Goal: Task Accomplishment & Management: Use online tool/utility

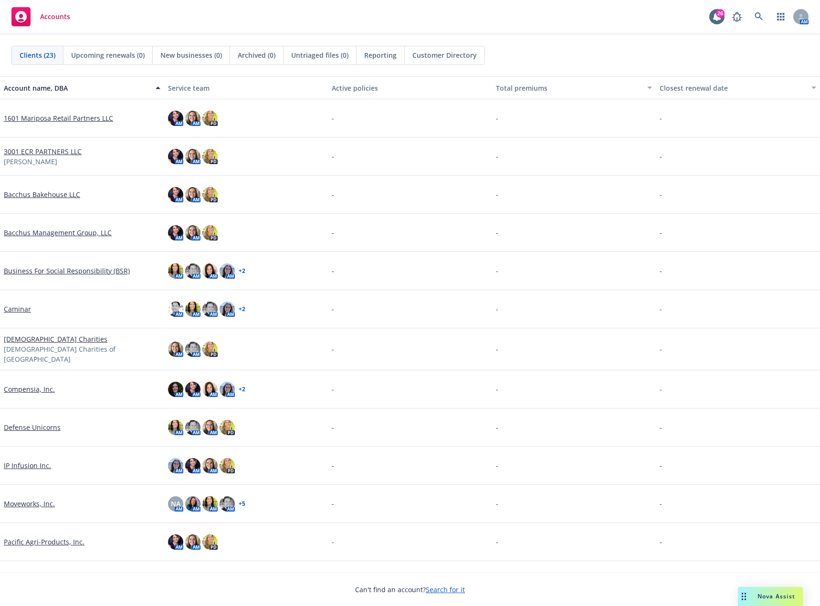
click at [85, 118] on link "1601 Mariposa Retail Partners LLC" at bounding box center [58, 118] width 109 height 10
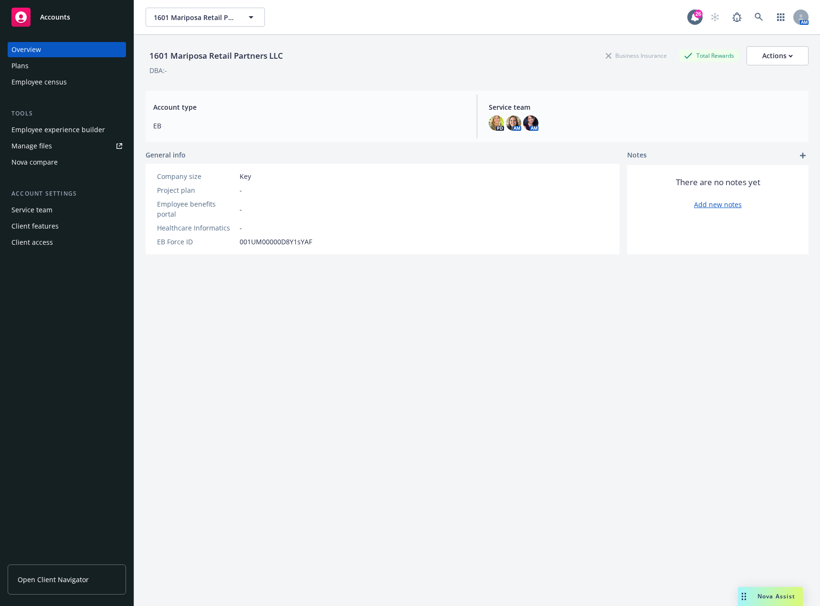
click at [41, 143] on div "Manage files" at bounding box center [31, 145] width 41 height 15
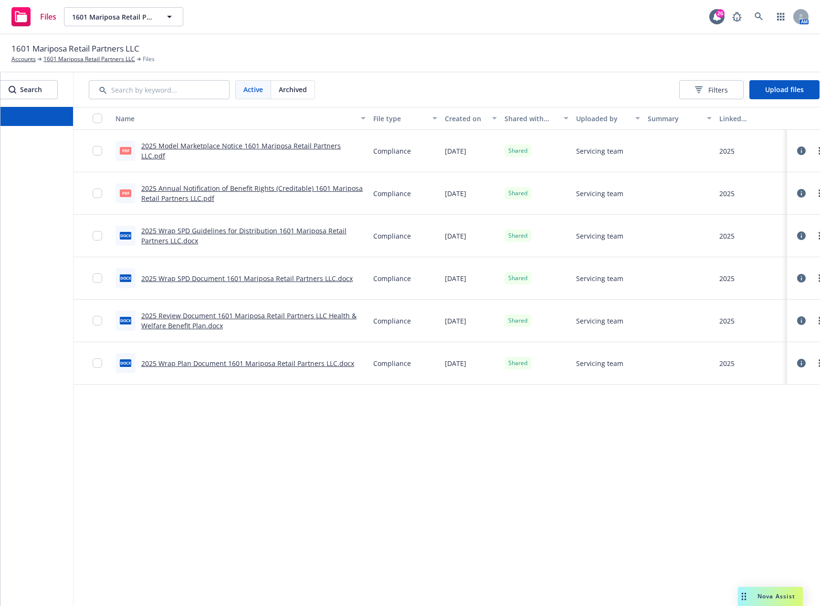
scroll to position [0, 88]
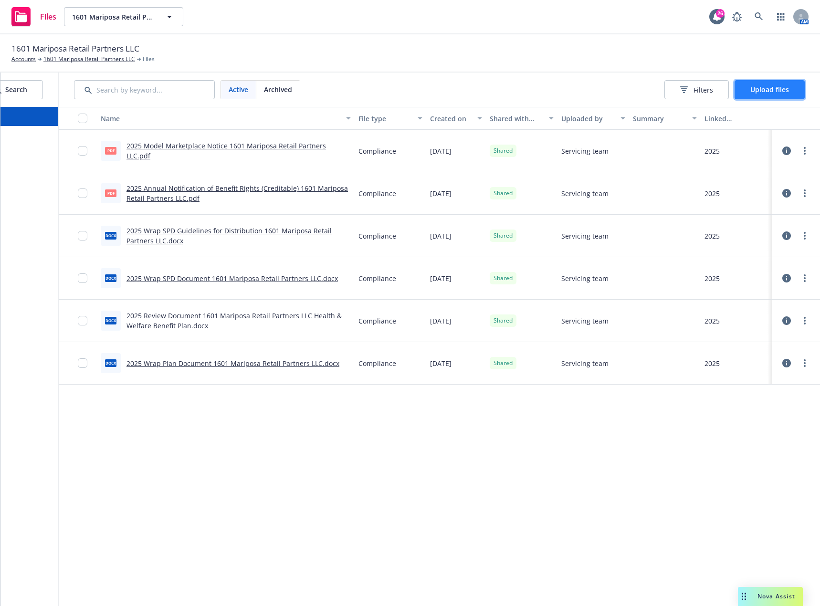
click at [774, 94] on span "Upload files" at bounding box center [769, 89] width 39 height 9
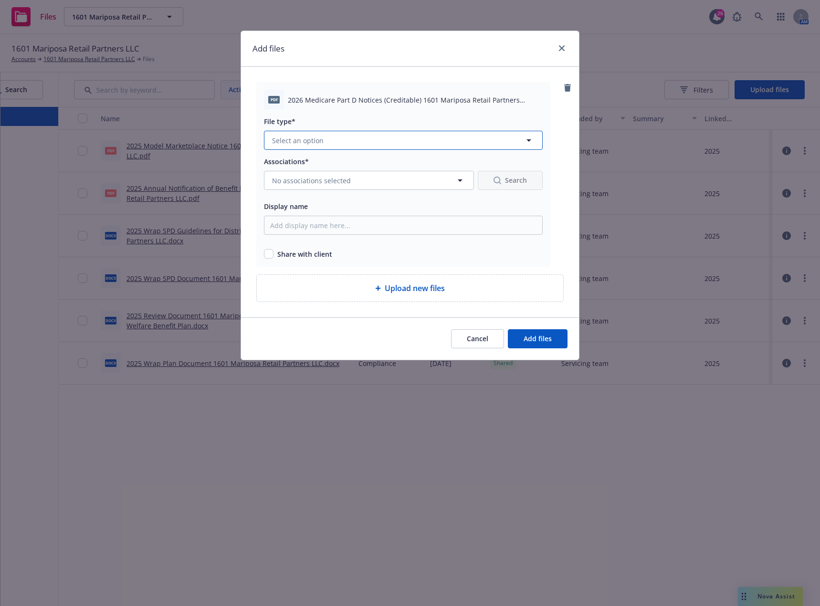
click at [347, 144] on button "Select an option" at bounding box center [403, 140] width 279 height 19
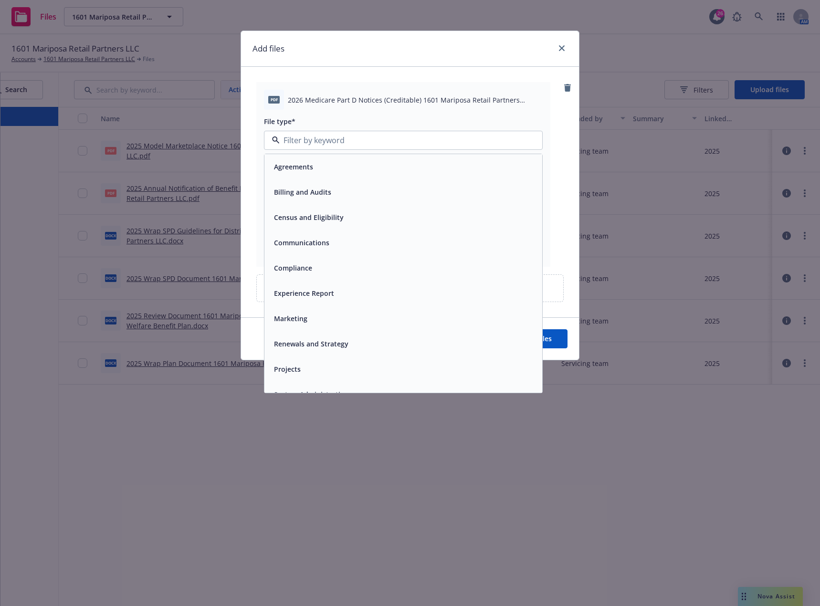
click at [314, 266] on div "Compliance" at bounding box center [403, 268] width 266 height 14
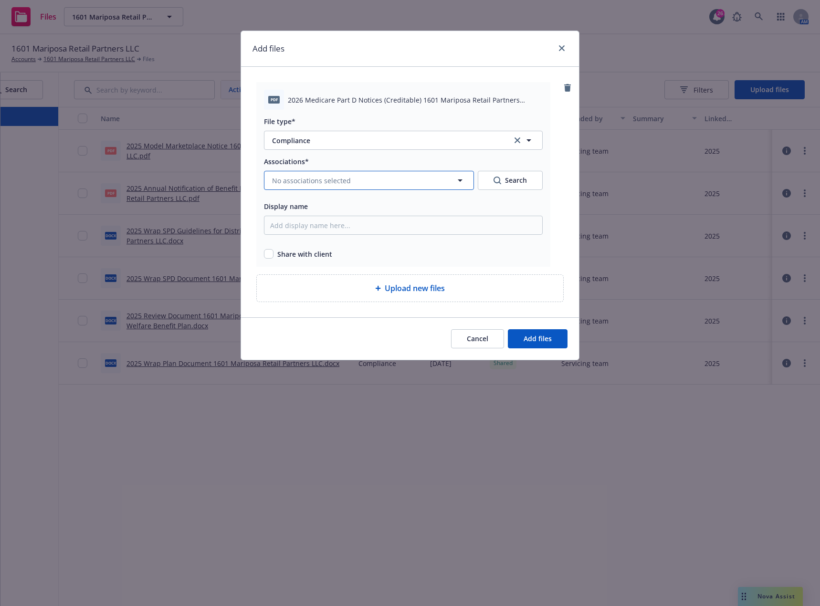
click at [314, 180] on span "No associations selected" at bounding box center [311, 181] width 79 height 10
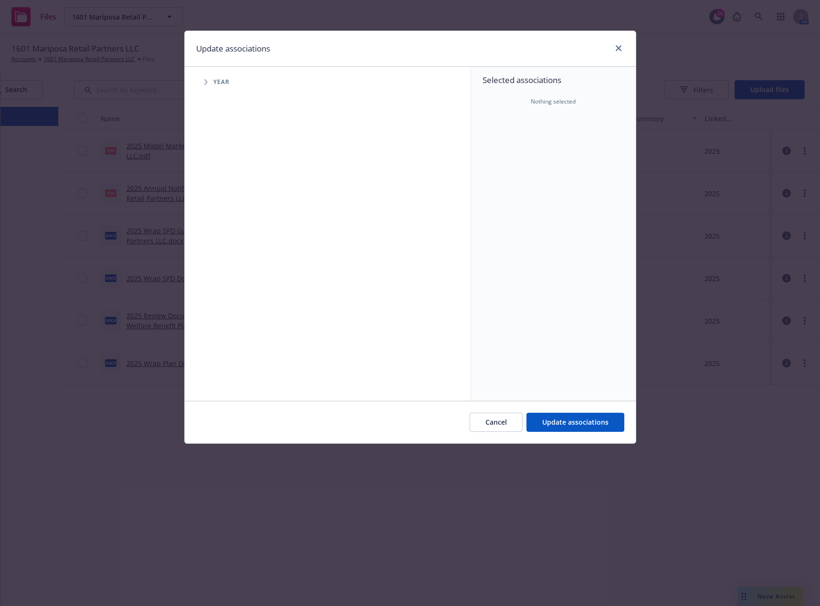
click at [208, 84] on icon "Tree Example" at bounding box center [206, 82] width 4 height 6
click at [232, 232] on input "Tree Example" at bounding box center [230, 235] width 10 height 10
checkbox input "true"
click at [586, 427] on span "Update associations" at bounding box center [575, 422] width 66 height 9
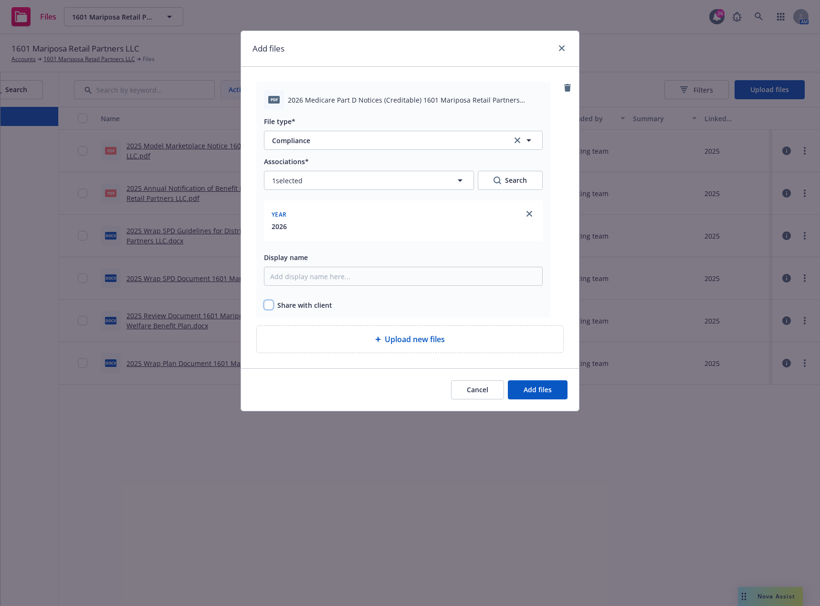
click at [268, 306] on input "checkbox" at bounding box center [269, 305] width 10 height 10
checkbox input "true"
click at [554, 387] on button "Add files" at bounding box center [538, 389] width 60 height 19
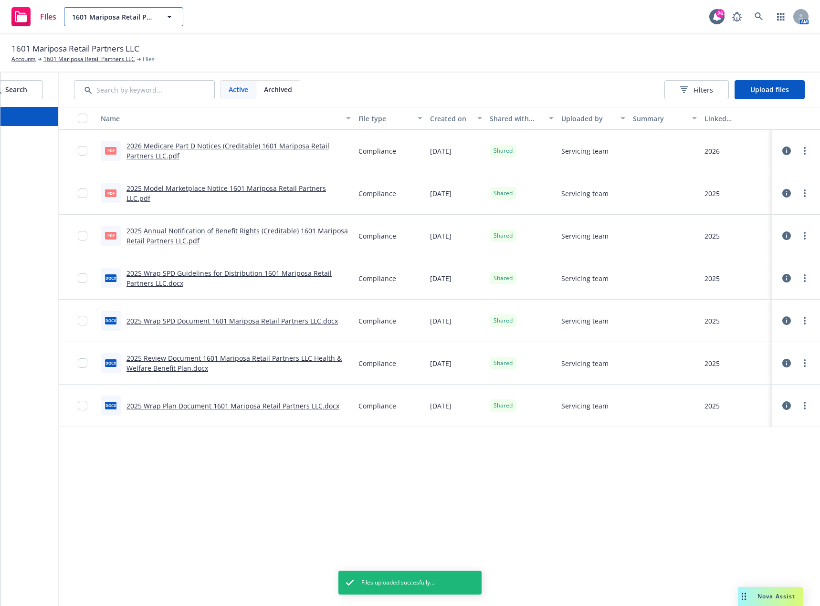
click at [168, 19] on icon "button" at bounding box center [169, 16] width 11 height 11
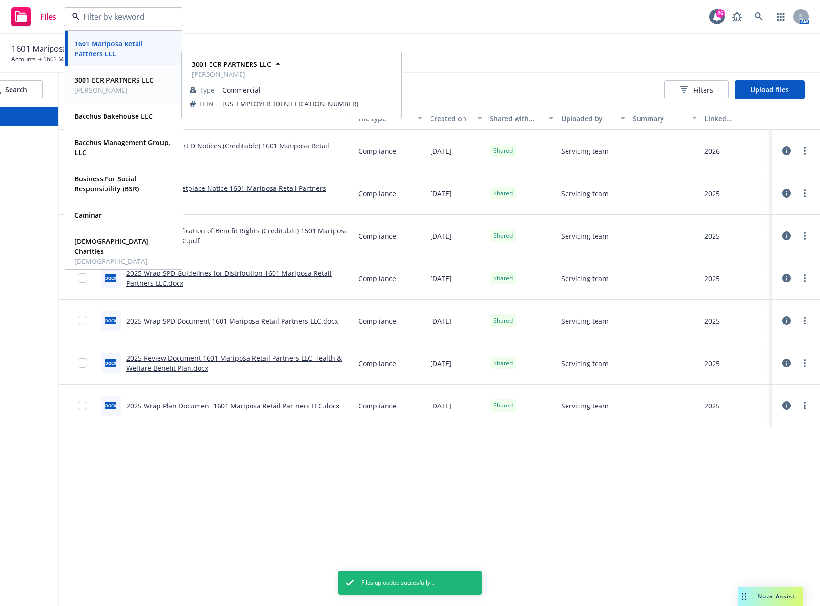
click at [134, 77] on strong "3001 ECR PARTNERS LLC" at bounding box center [113, 79] width 79 height 9
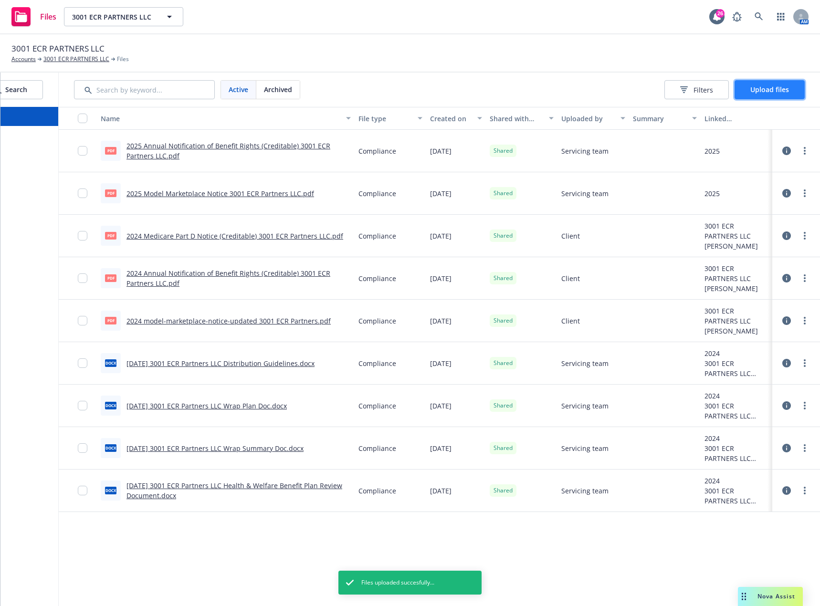
click at [775, 87] on span "Upload files" at bounding box center [769, 89] width 39 height 9
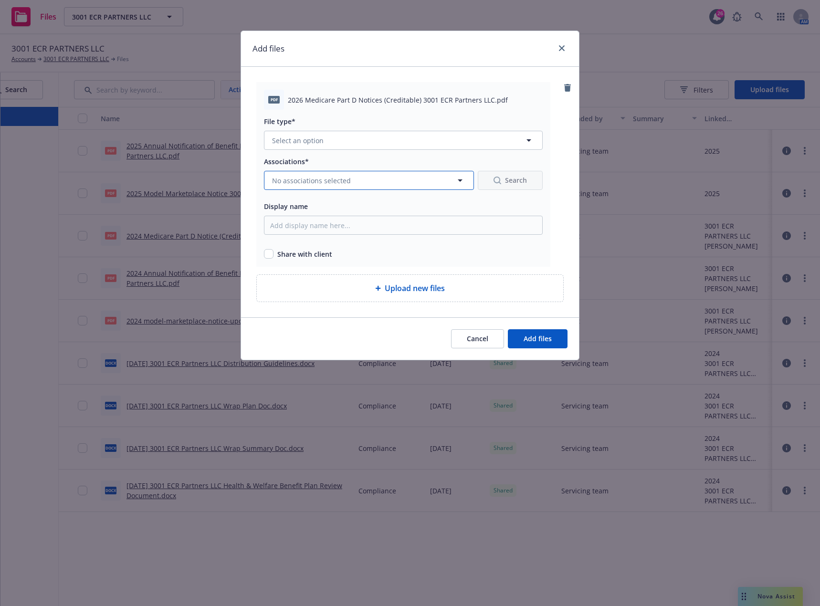
click at [435, 183] on button "No associations selected" at bounding box center [369, 180] width 210 height 19
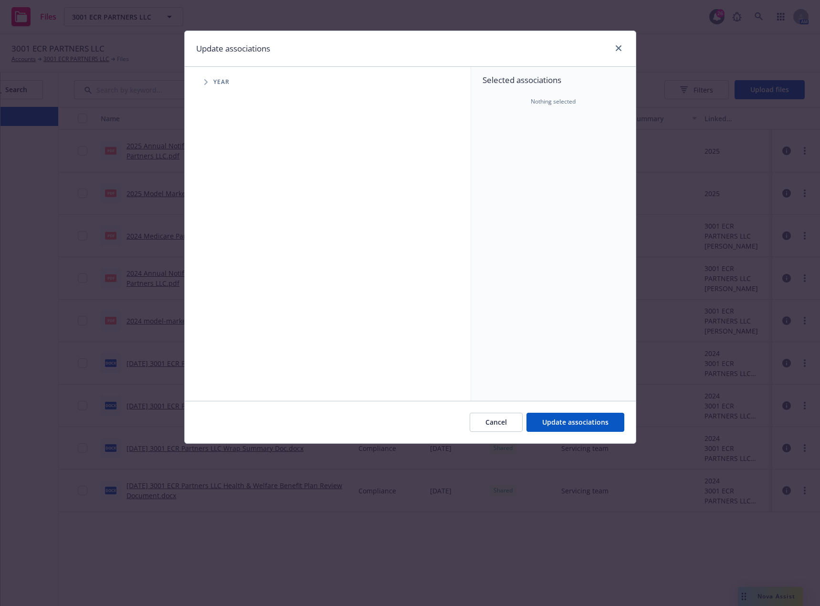
click at [209, 82] on span "Tree Example" at bounding box center [205, 81] width 15 height 15
click at [227, 232] on input "Tree Example" at bounding box center [230, 235] width 10 height 10
checkbox input "true"
click at [556, 422] on span "Update associations" at bounding box center [575, 422] width 66 height 9
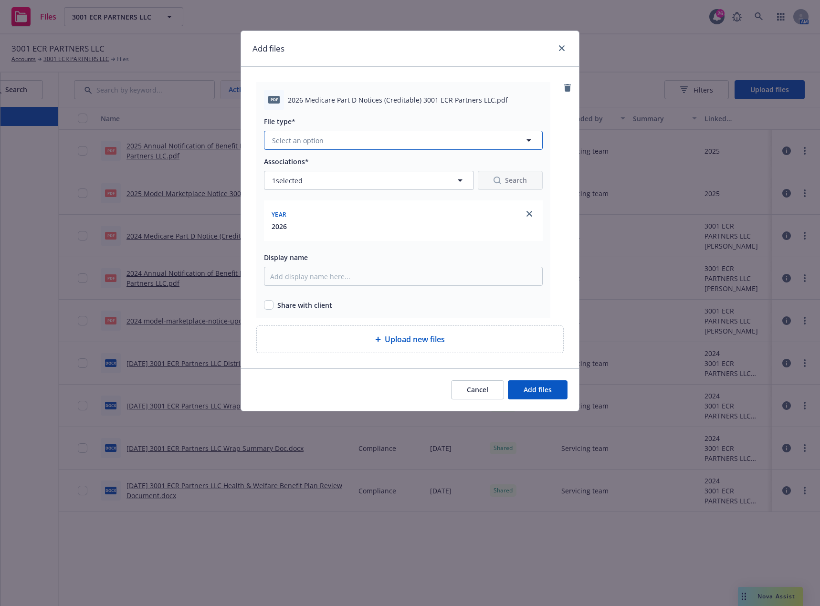
click at [309, 142] on span "Select an option" at bounding box center [298, 141] width 52 height 10
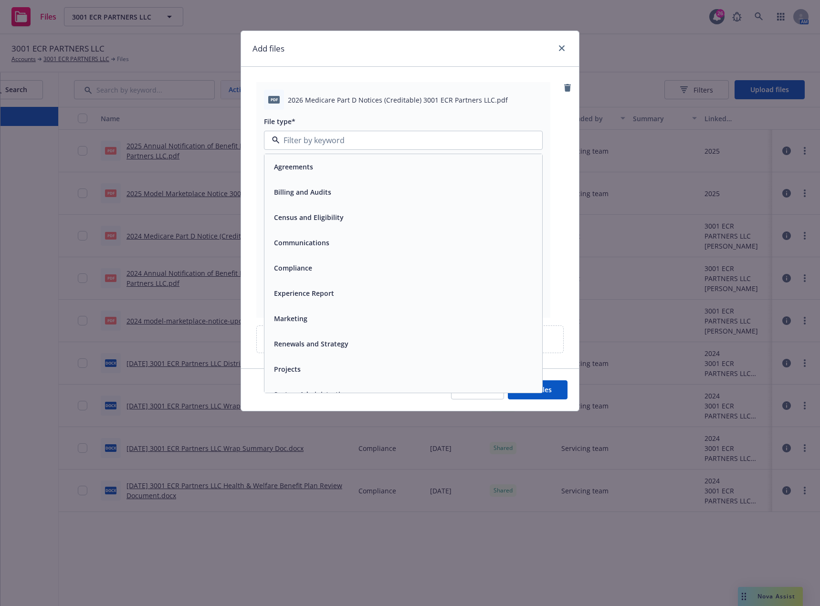
click at [308, 264] on span "Compliance" at bounding box center [293, 268] width 38 height 10
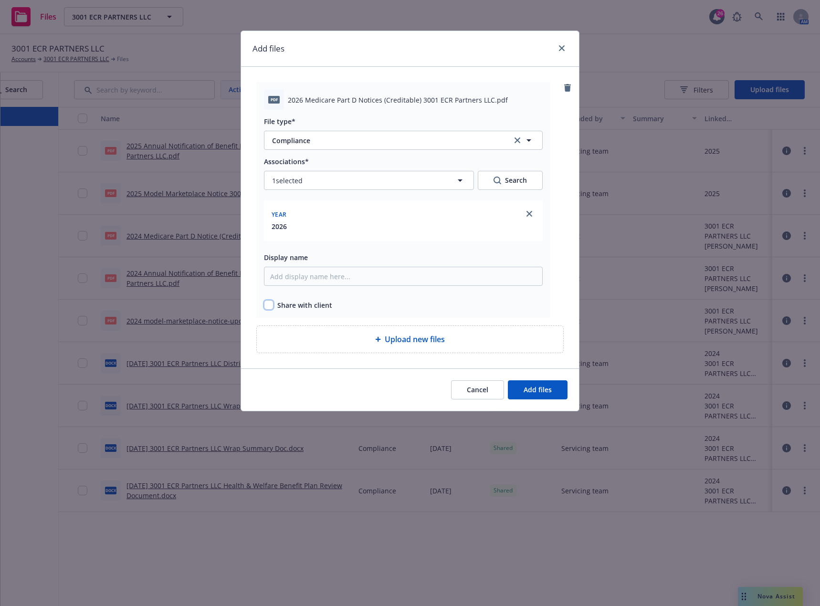
click at [267, 307] on input "checkbox" at bounding box center [269, 305] width 10 height 10
checkbox input "true"
click at [536, 384] on button "Add files" at bounding box center [538, 389] width 60 height 19
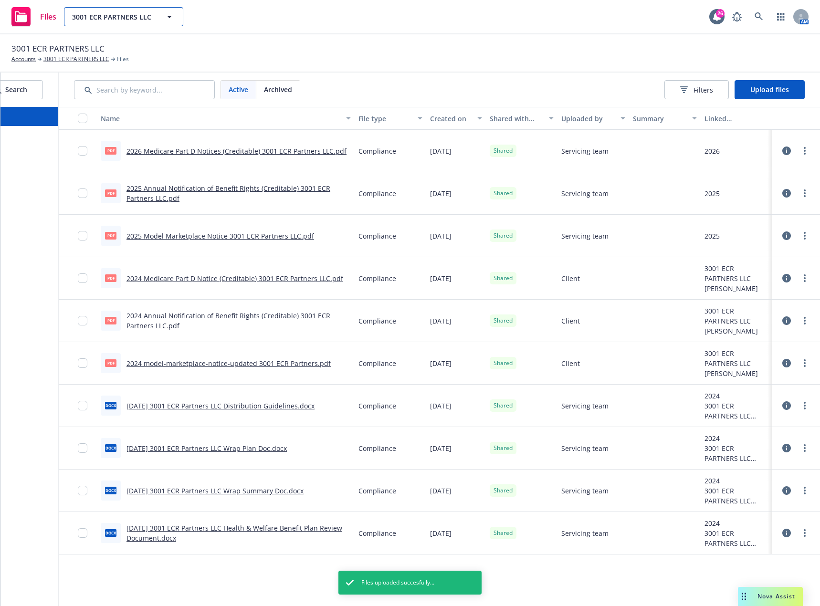
click at [157, 19] on button "3001 ECR PARTNERS LLC" at bounding box center [123, 16] width 119 height 19
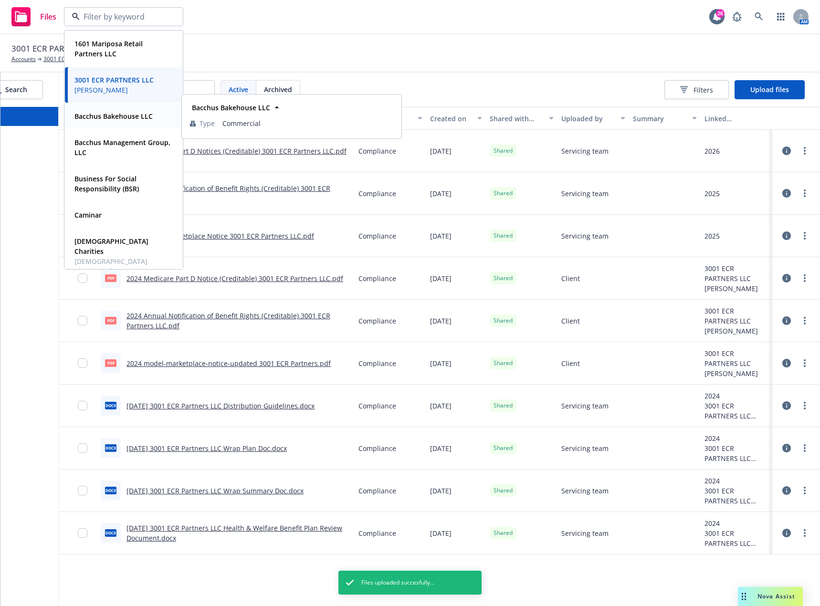
click at [130, 112] on strong "Bacchus Bakehouse LLC" at bounding box center [113, 116] width 78 height 9
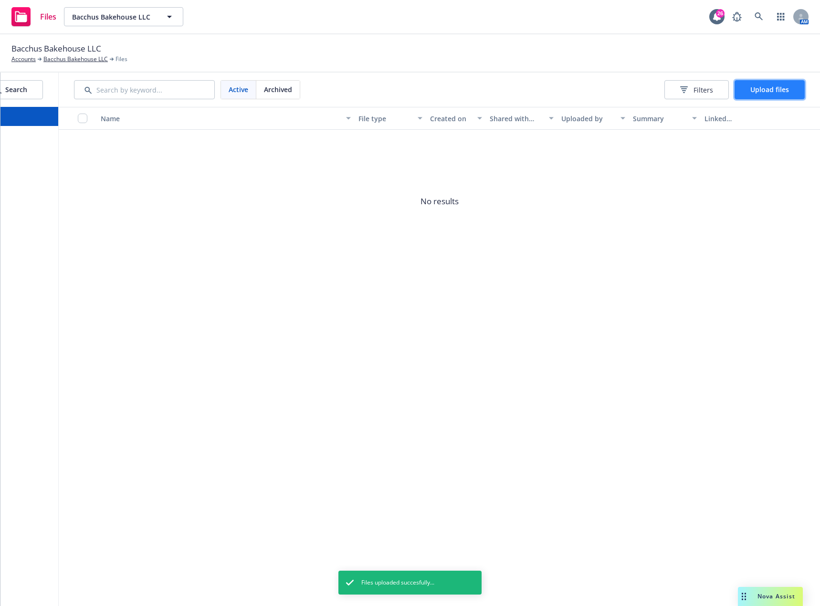
click at [761, 95] on button "Upload files" at bounding box center [769, 89] width 70 height 19
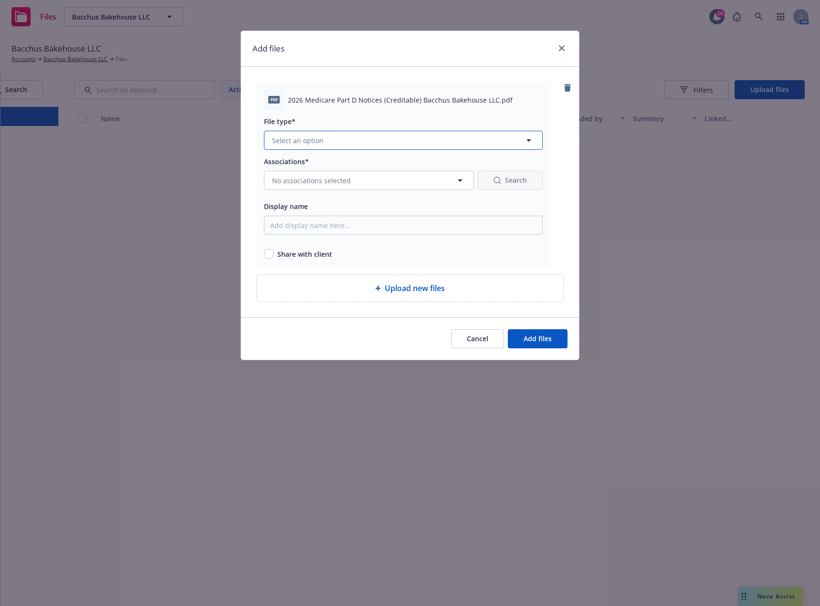
click at [333, 141] on button "Select an option" at bounding box center [403, 140] width 279 height 19
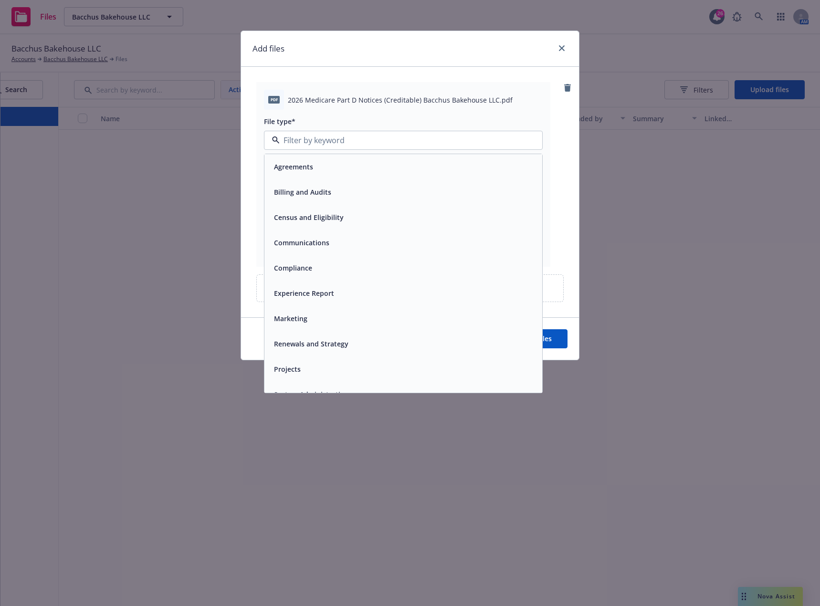
click at [318, 257] on div "Compliance" at bounding box center [403, 267] width 278 height 25
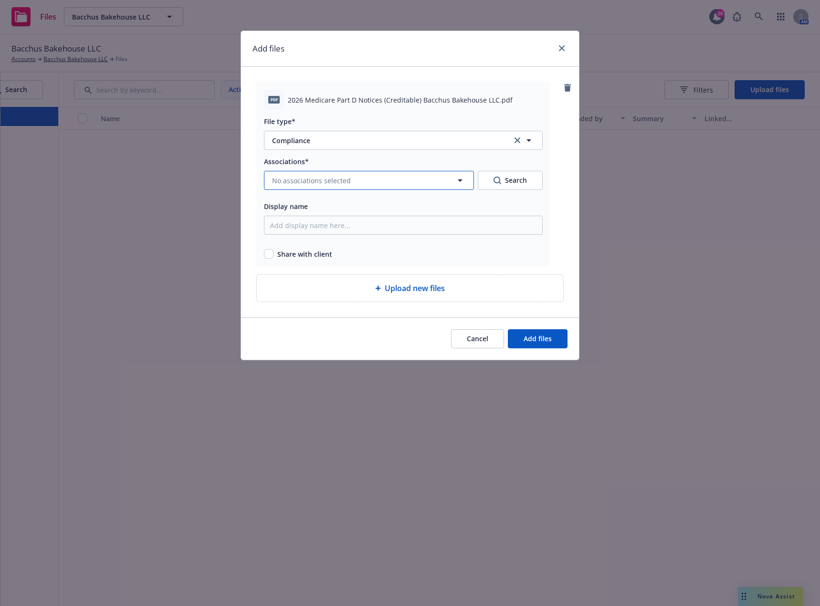
click at [321, 177] on span "No associations selected" at bounding box center [311, 181] width 79 height 10
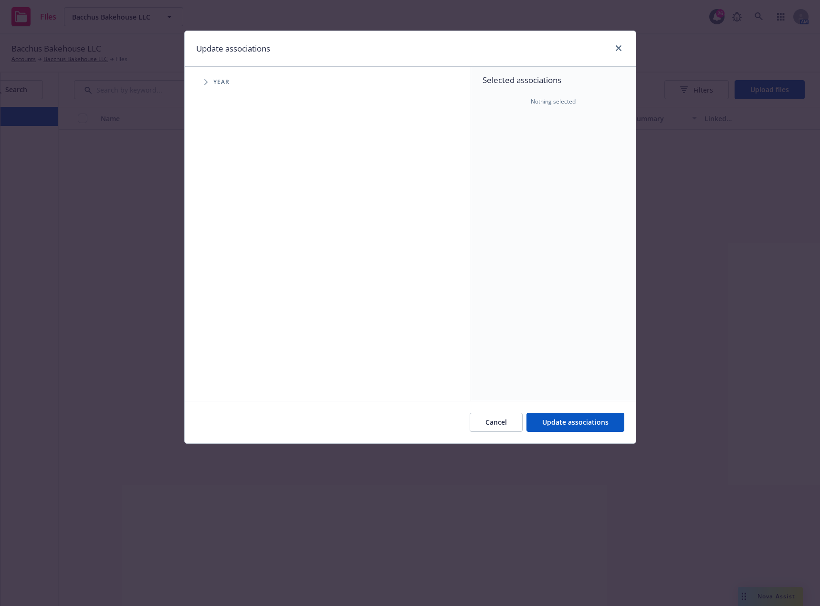
click at [222, 83] on span "Year" at bounding box center [221, 82] width 17 height 6
click at [205, 84] on icon "Tree Example" at bounding box center [205, 82] width 3 height 6
click at [227, 235] on input "Tree Example" at bounding box center [230, 235] width 10 height 10
checkbox input "true"
click at [550, 421] on span "Update associations" at bounding box center [575, 422] width 66 height 9
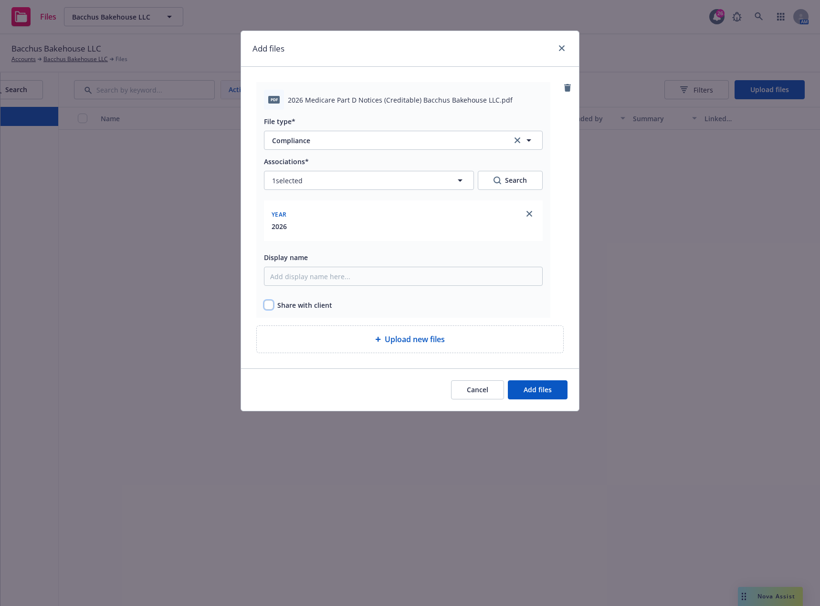
click at [268, 305] on input "checkbox" at bounding box center [269, 305] width 10 height 10
checkbox input "true"
click at [554, 393] on button "Add files" at bounding box center [538, 389] width 60 height 19
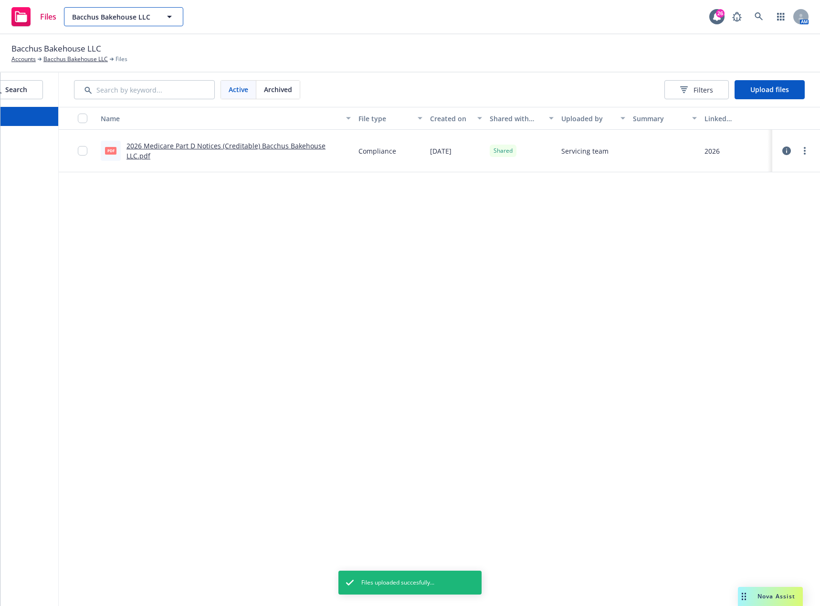
click at [122, 15] on span "Bacchus Bakehouse LLC" at bounding box center [113, 17] width 83 height 10
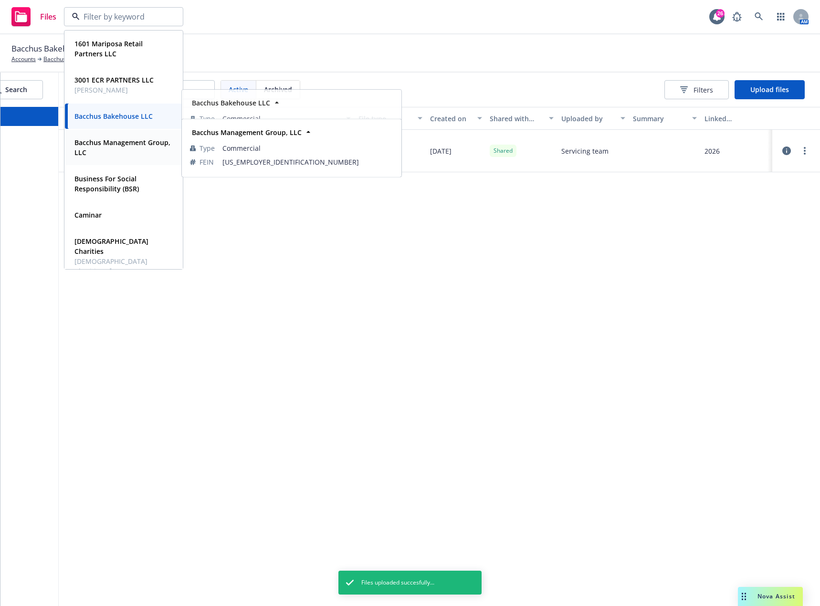
click at [110, 144] on strong "Bacchus Management Group, LLC" at bounding box center [122, 147] width 96 height 19
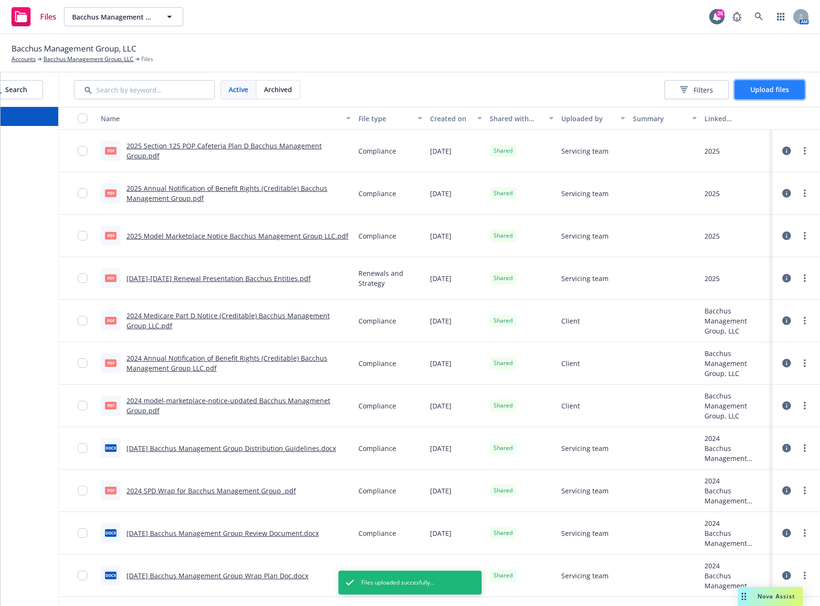
click at [774, 92] on span "Upload files" at bounding box center [769, 89] width 39 height 9
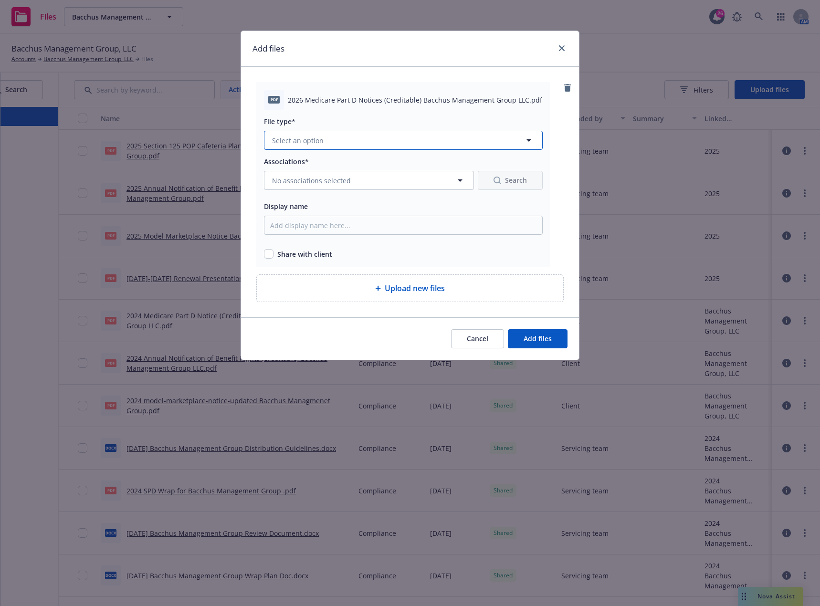
click at [293, 143] on span "Select an option" at bounding box center [298, 141] width 52 height 10
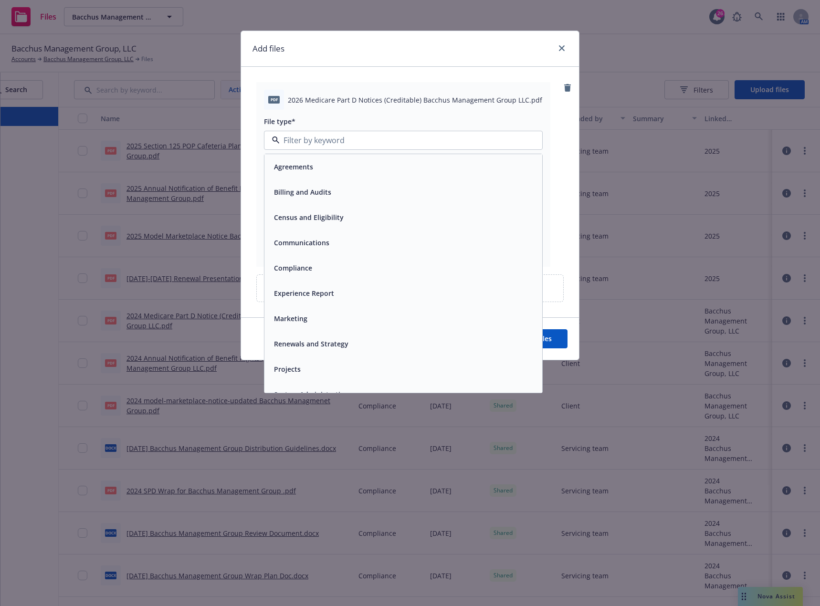
click at [312, 264] on div "Compliance" at bounding box center [292, 268] width 44 height 14
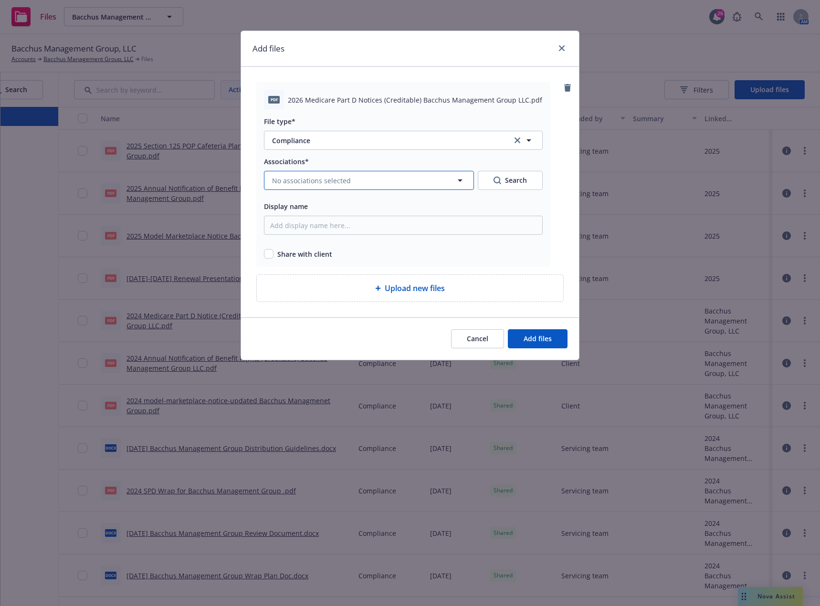
click at [316, 182] on span "No associations selected" at bounding box center [311, 181] width 79 height 10
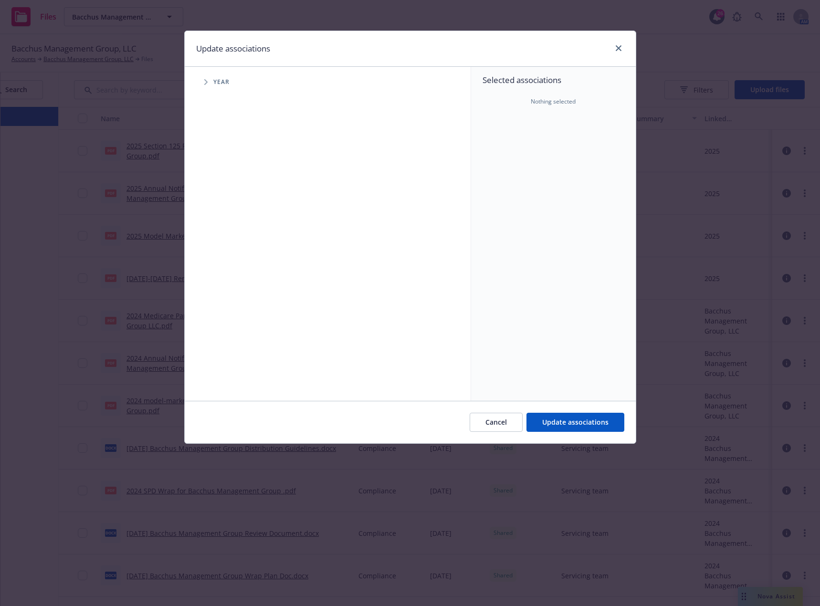
click at [207, 84] on icon "Tree Example" at bounding box center [206, 82] width 4 height 6
click at [231, 234] on input "Tree Example" at bounding box center [230, 235] width 10 height 10
checkbox input "true"
click at [558, 420] on span "Update associations" at bounding box center [575, 422] width 66 height 9
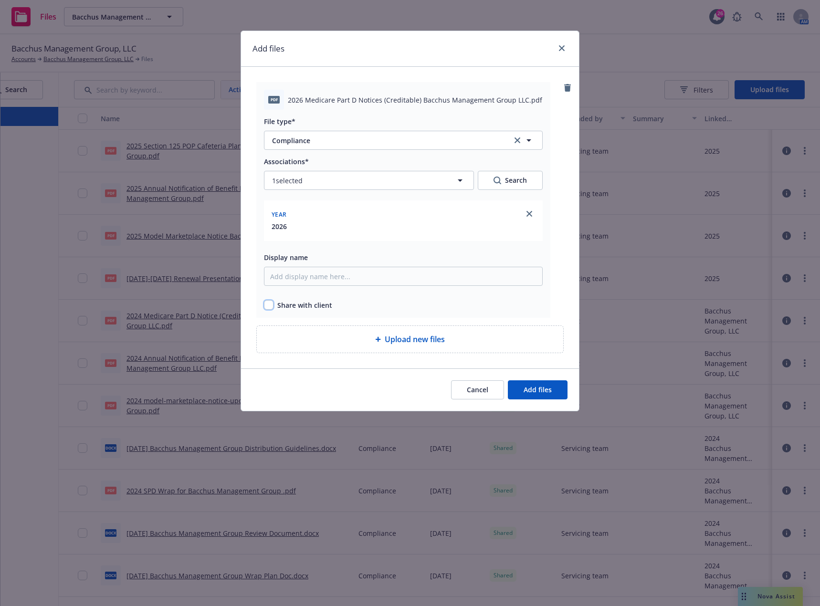
click at [270, 306] on input "checkbox" at bounding box center [269, 305] width 10 height 10
checkbox input "true"
click at [538, 395] on button "Add files" at bounding box center [538, 389] width 60 height 19
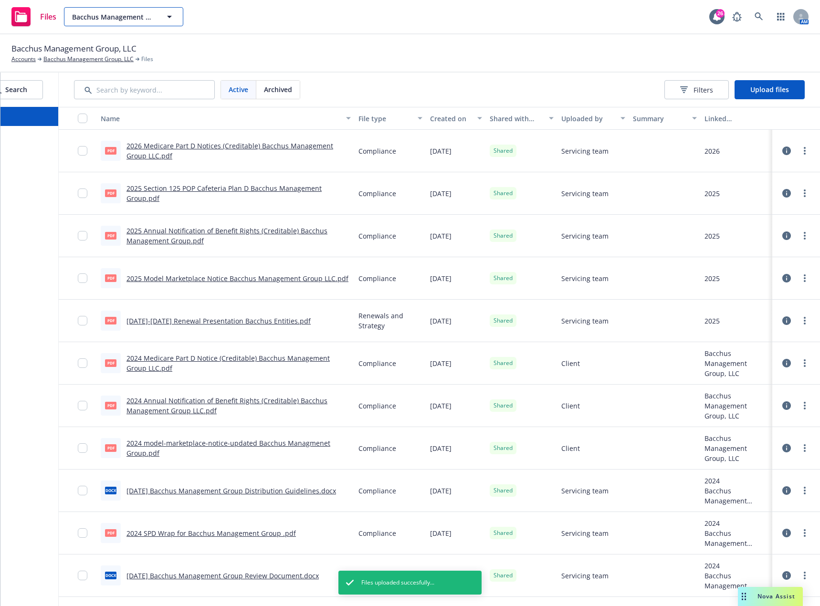
click at [163, 20] on button "Bacchus Management Group, LLC" at bounding box center [123, 16] width 119 height 19
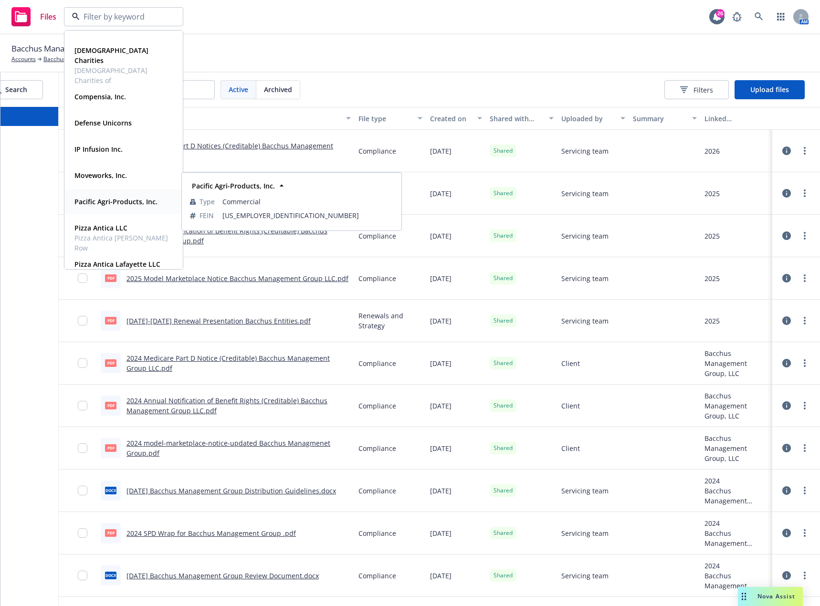
scroll to position [239, 0]
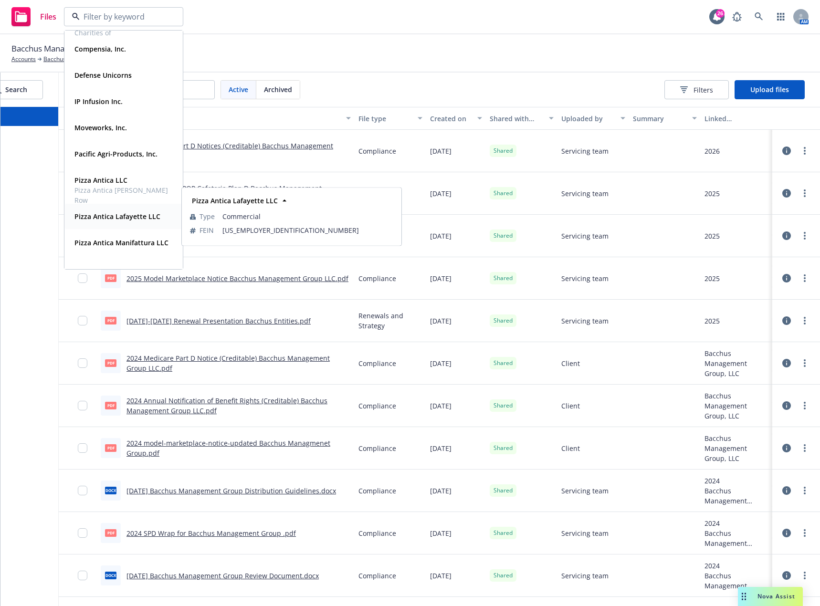
click at [125, 217] on strong "Pizza Antica Lafayette LLC" at bounding box center [117, 216] width 86 height 9
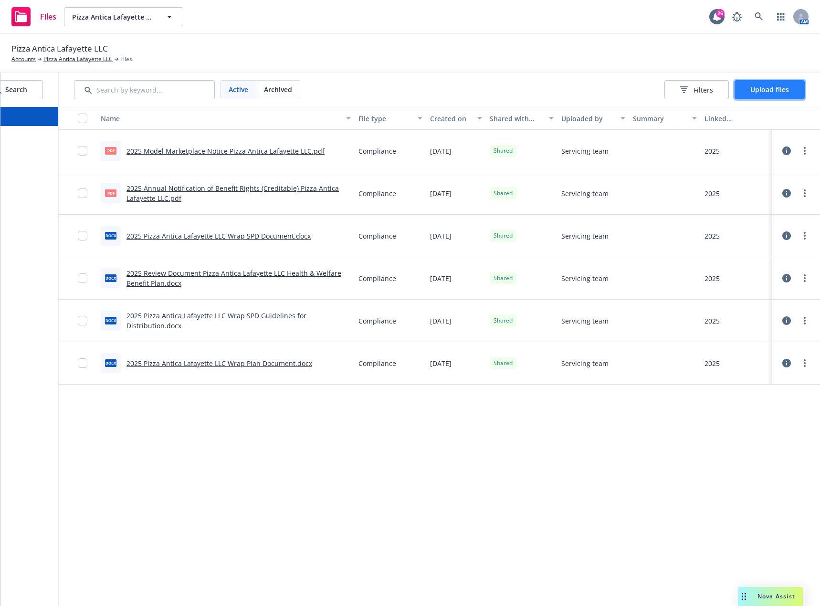
click at [771, 89] on span "Upload files" at bounding box center [769, 89] width 39 height 9
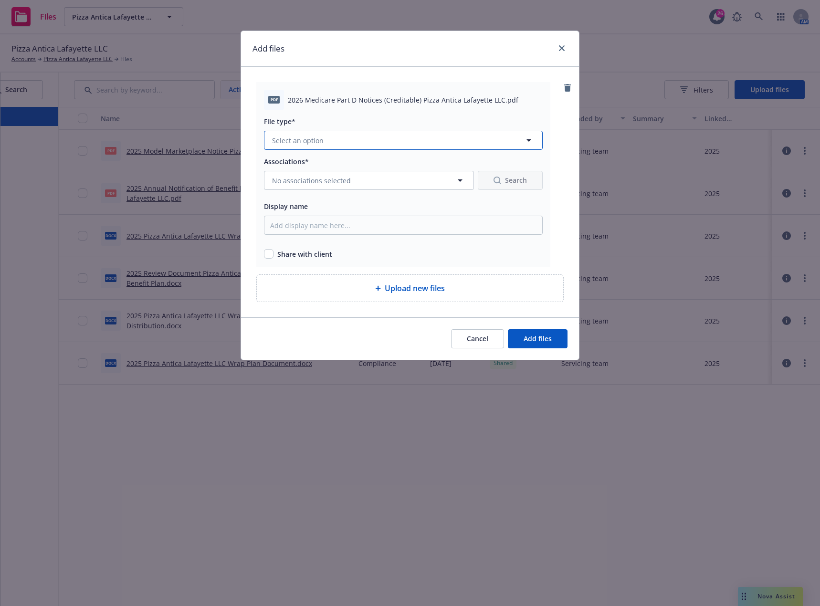
click at [298, 142] on span "Select an option" at bounding box center [298, 141] width 52 height 10
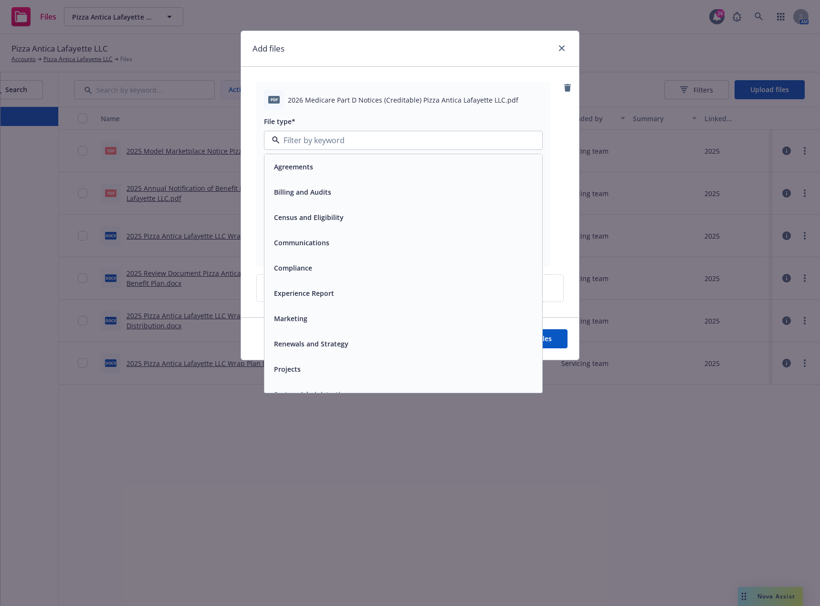
click at [305, 261] on div "Compliance" at bounding box center [292, 268] width 44 height 14
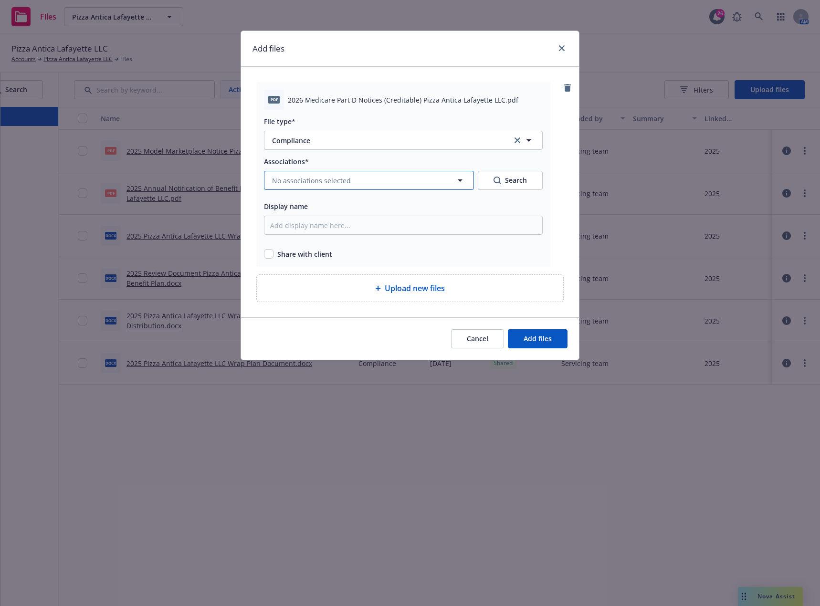
click at [286, 182] on span "No associations selected" at bounding box center [311, 181] width 79 height 10
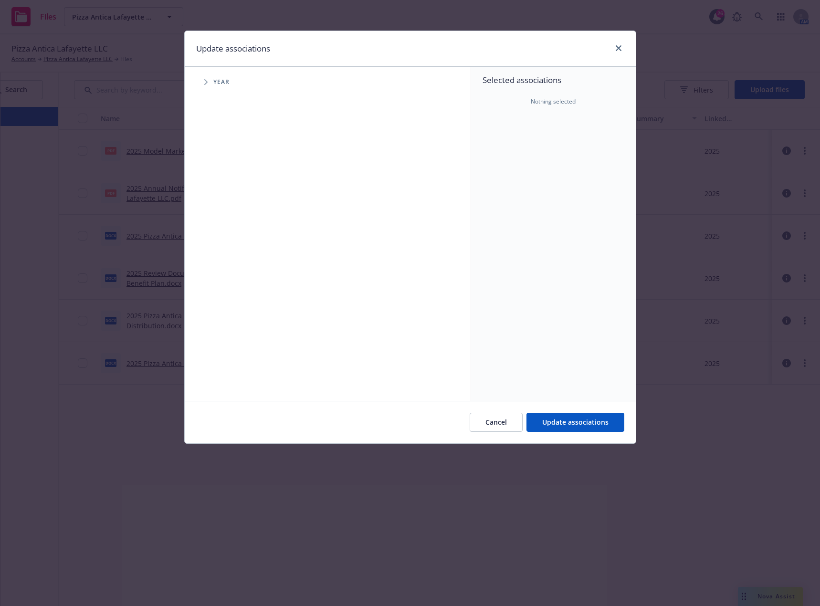
click at [205, 81] on icon "Tree Example" at bounding box center [206, 82] width 4 height 6
click at [230, 233] on input "Tree Example" at bounding box center [230, 235] width 10 height 10
checkbox input "true"
click at [568, 418] on span "Update associations" at bounding box center [575, 422] width 66 height 9
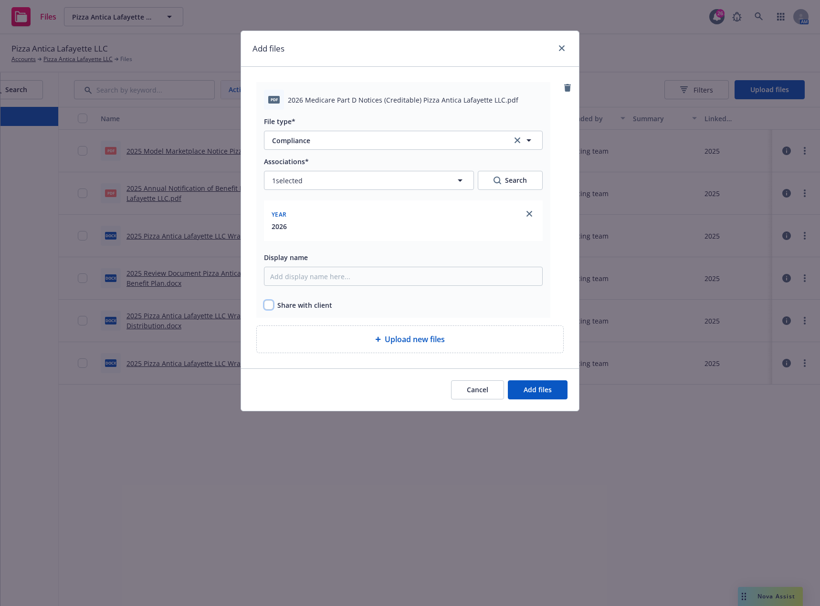
click at [269, 306] on input "checkbox" at bounding box center [269, 305] width 10 height 10
checkbox input "true"
click at [530, 393] on span "Add files" at bounding box center [537, 389] width 28 height 9
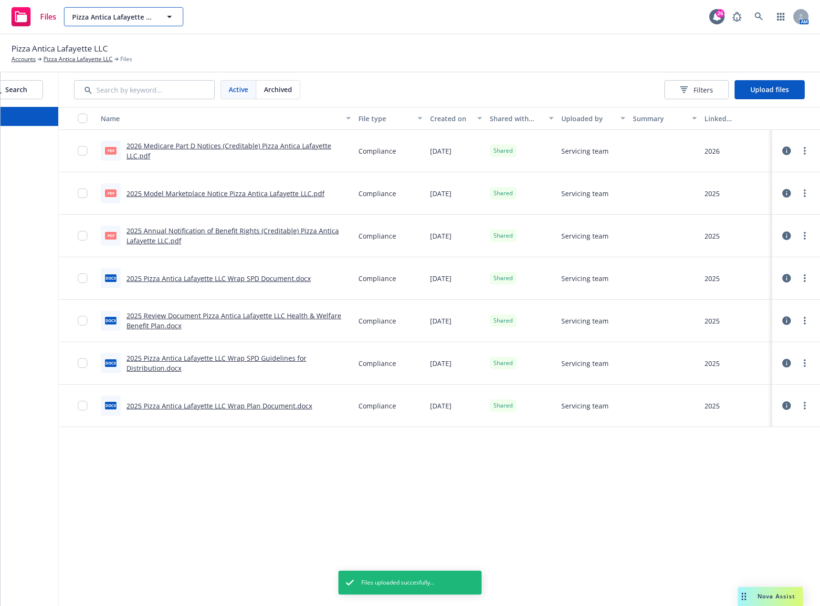
click at [133, 20] on span "Pizza Antica Lafayette LLC" at bounding box center [113, 17] width 83 height 10
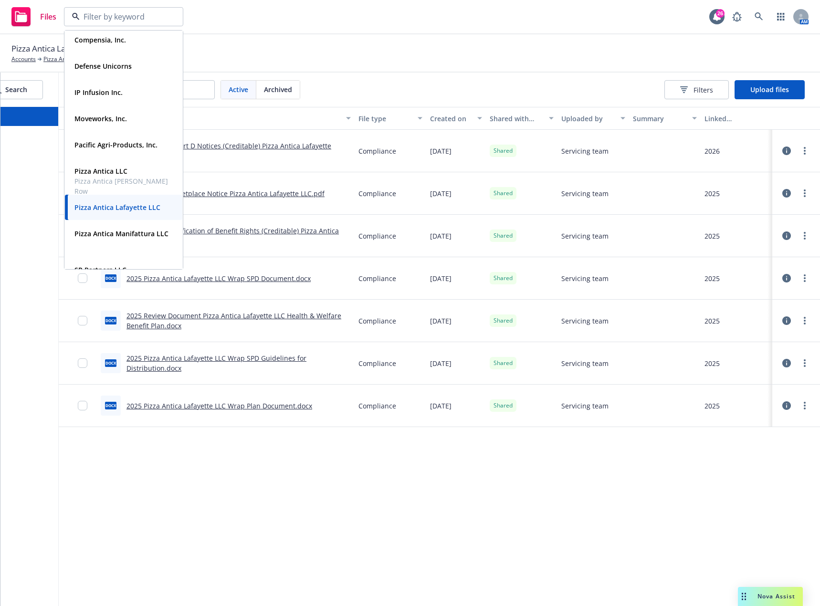
scroll to position [286, 0]
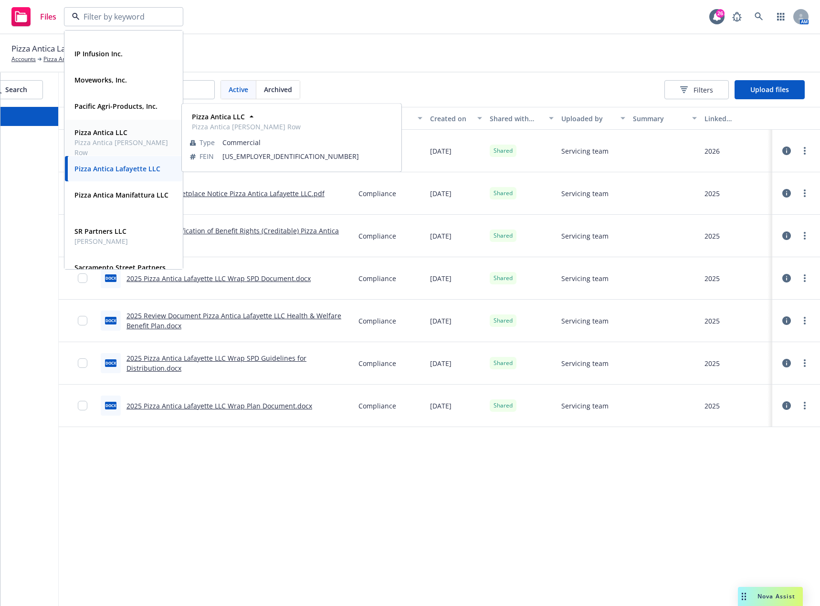
click at [126, 138] on span "Pizza Antica [PERSON_NAME] Row" at bounding box center [122, 147] width 96 height 20
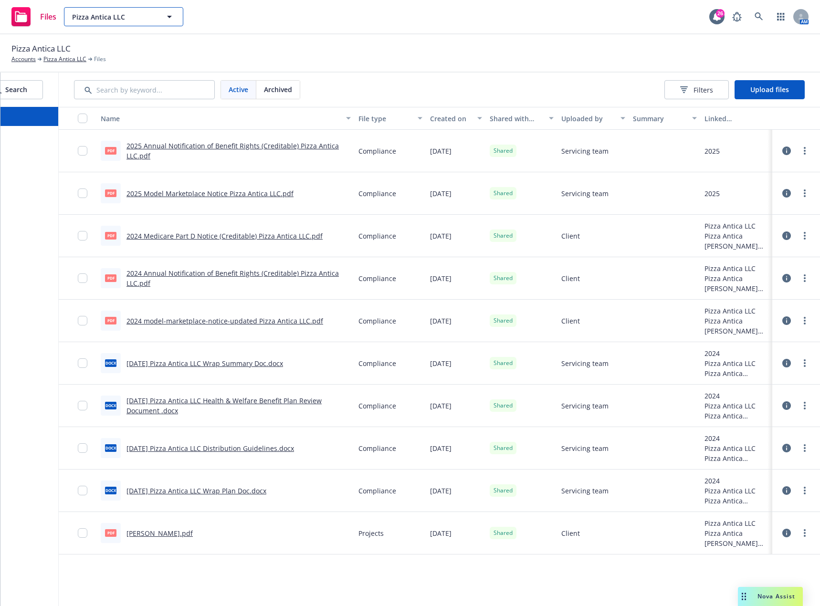
click at [142, 21] on span "Pizza Antica LLC" at bounding box center [113, 17] width 83 height 10
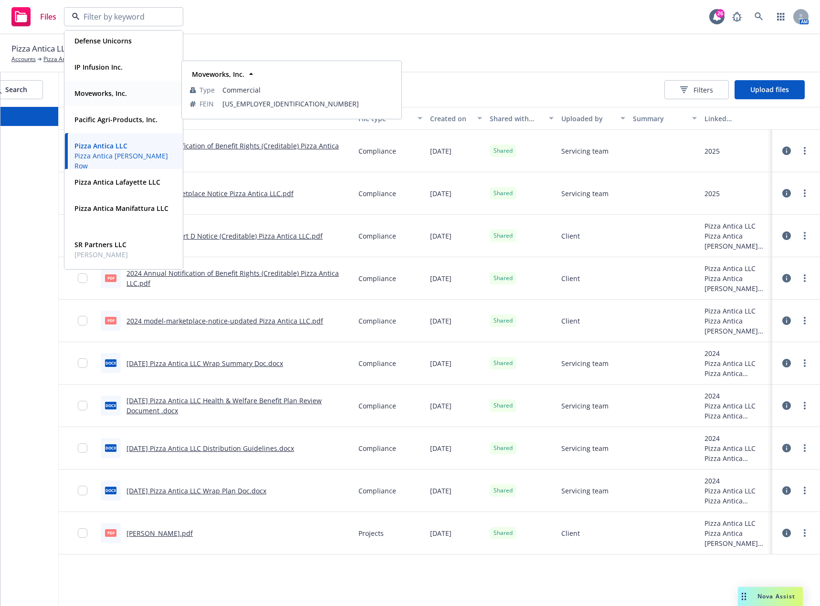
scroll to position [286, 0]
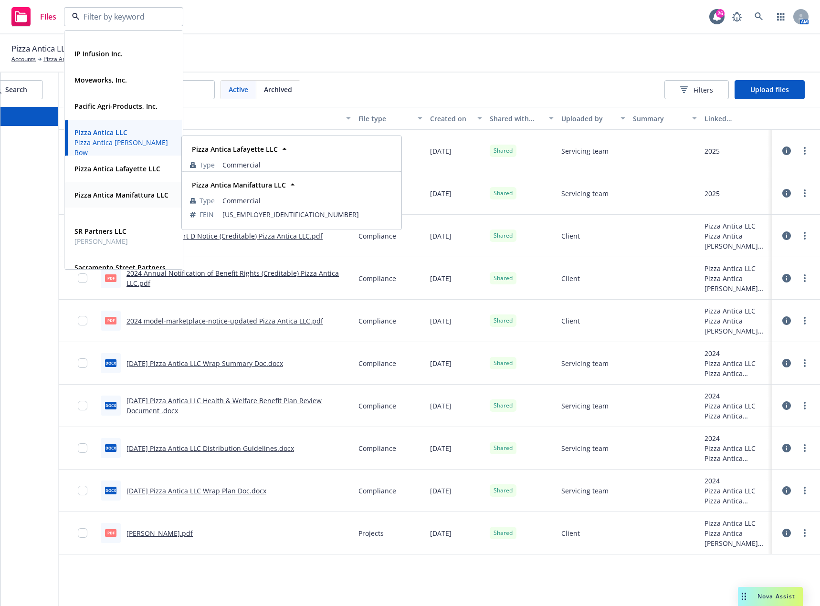
click at [131, 189] on div "Pizza Antica Manifattura LLC" at bounding box center [121, 195] width 100 height 14
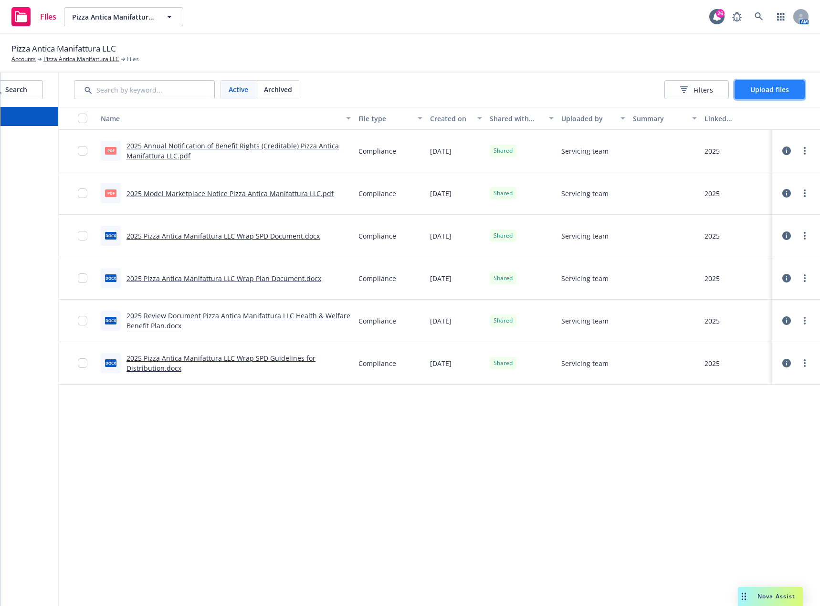
click at [761, 90] on span "Upload files" at bounding box center [769, 89] width 39 height 9
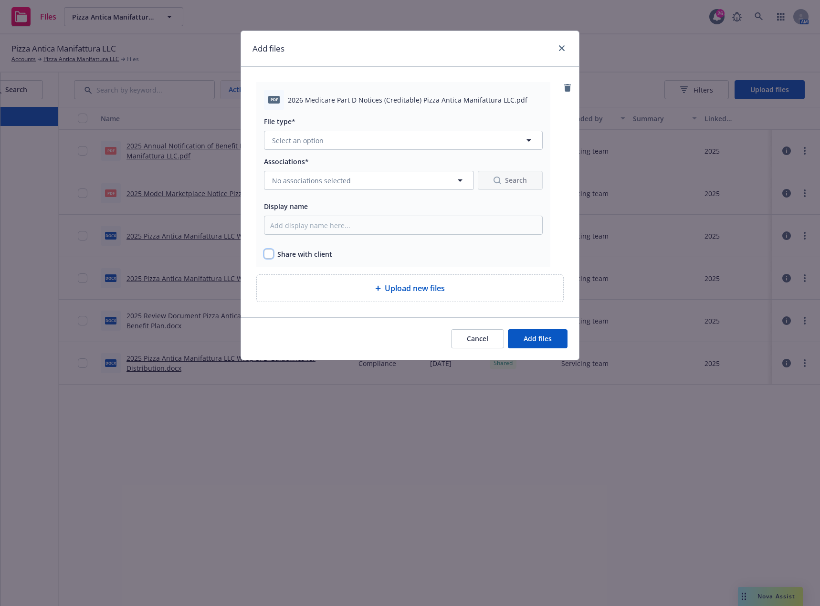
click at [267, 258] on input "checkbox" at bounding box center [269, 254] width 10 height 10
checkbox input "true"
click at [384, 141] on button "Select an option" at bounding box center [403, 140] width 279 height 19
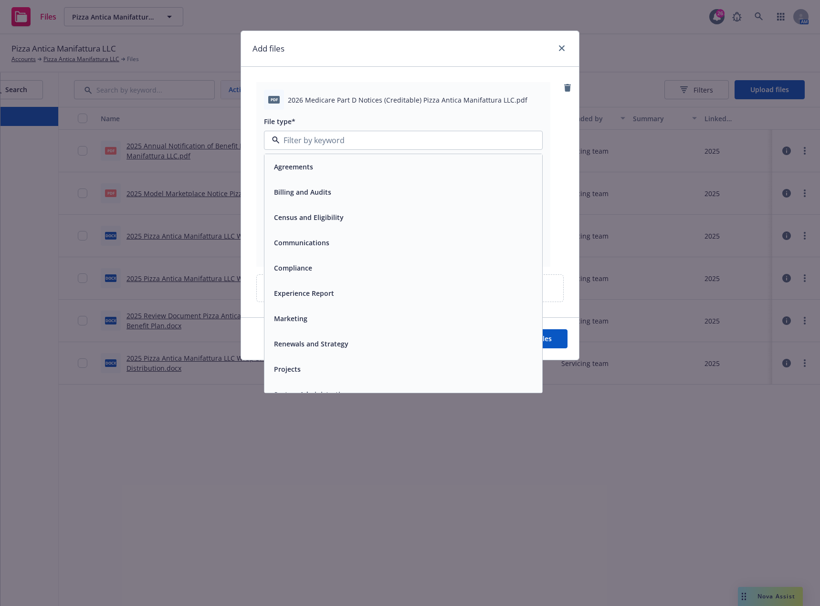
click at [320, 261] on div "Compliance" at bounding box center [403, 268] width 266 height 14
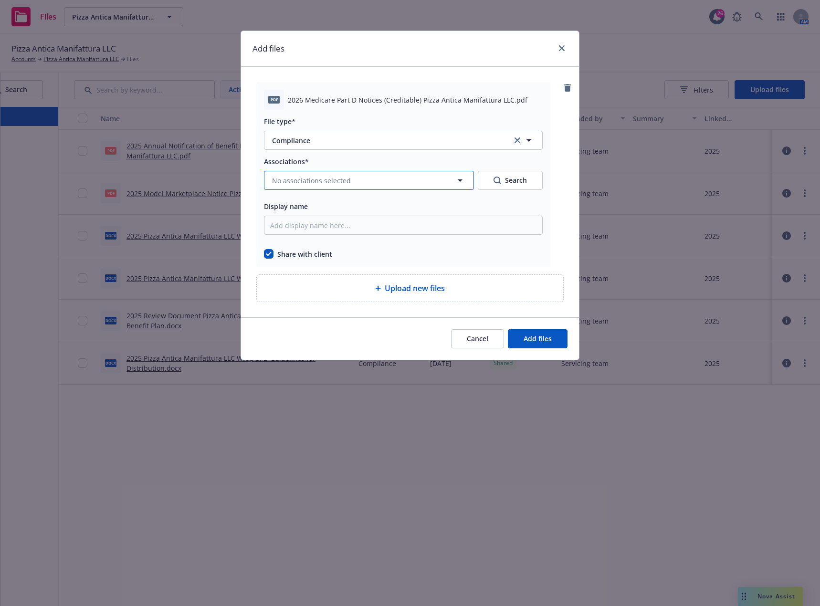
click at [324, 180] on span "No associations selected" at bounding box center [311, 181] width 79 height 10
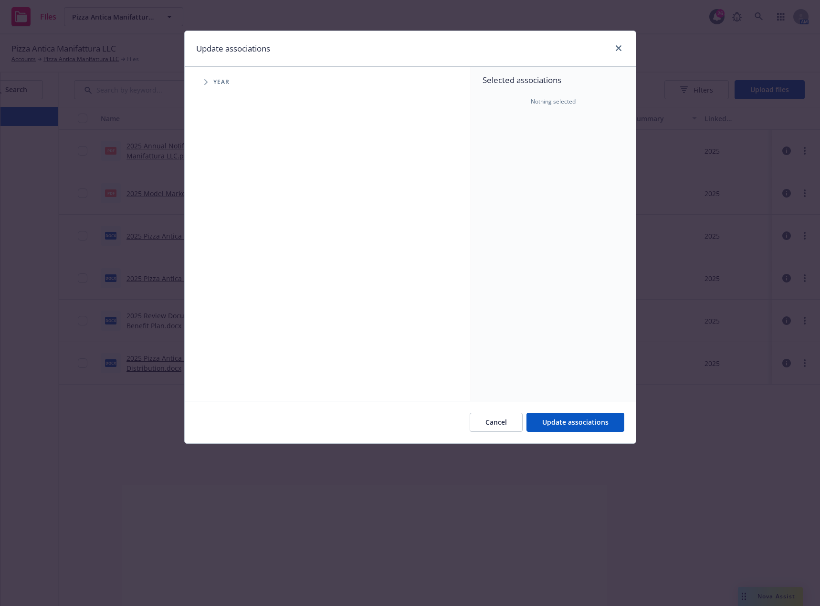
click at [202, 81] on span "Tree Example" at bounding box center [205, 81] width 15 height 15
click at [230, 234] on input "Tree Example" at bounding box center [230, 235] width 10 height 10
checkbox input "true"
click at [556, 418] on span "Update associations" at bounding box center [575, 422] width 66 height 9
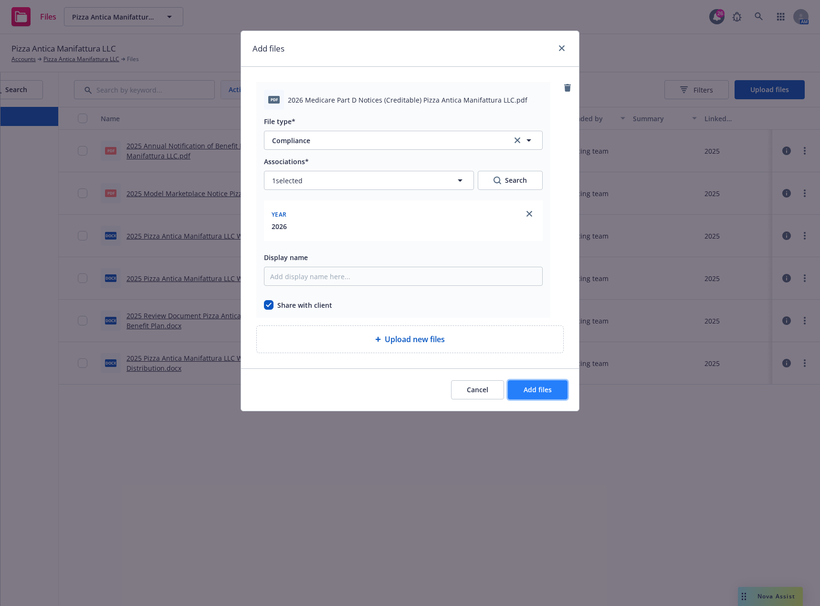
click at [546, 393] on span "Add files" at bounding box center [537, 389] width 28 height 9
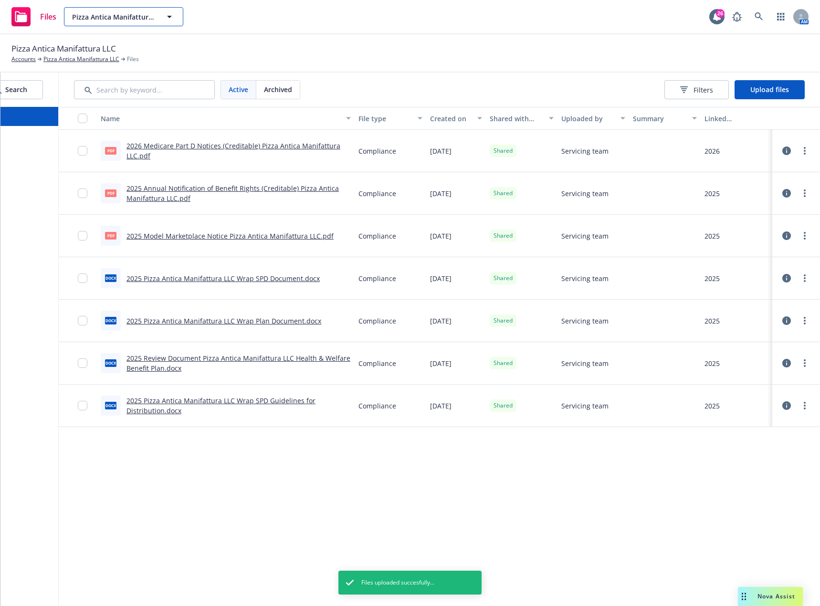
click at [170, 14] on icon "button" at bounding box center [169, 16] width 11 height 11
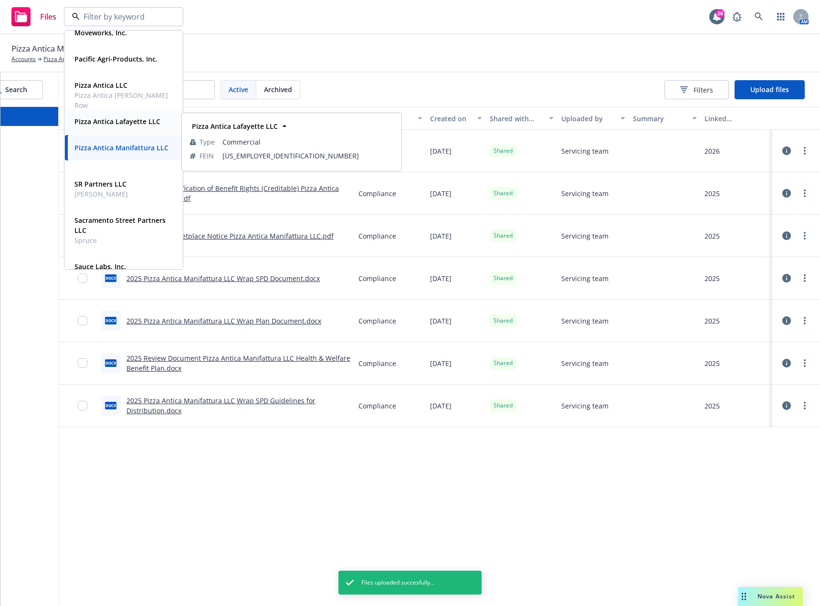
scroll to position [334, 0]
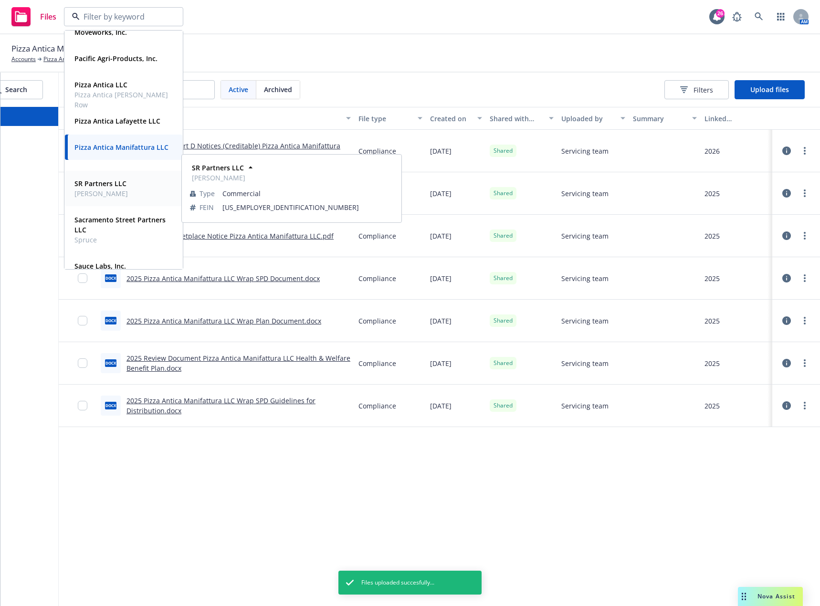
click at [122, 183] on strong "SR Partners LLC" at bounding box center [100, 183] width 52 height 9
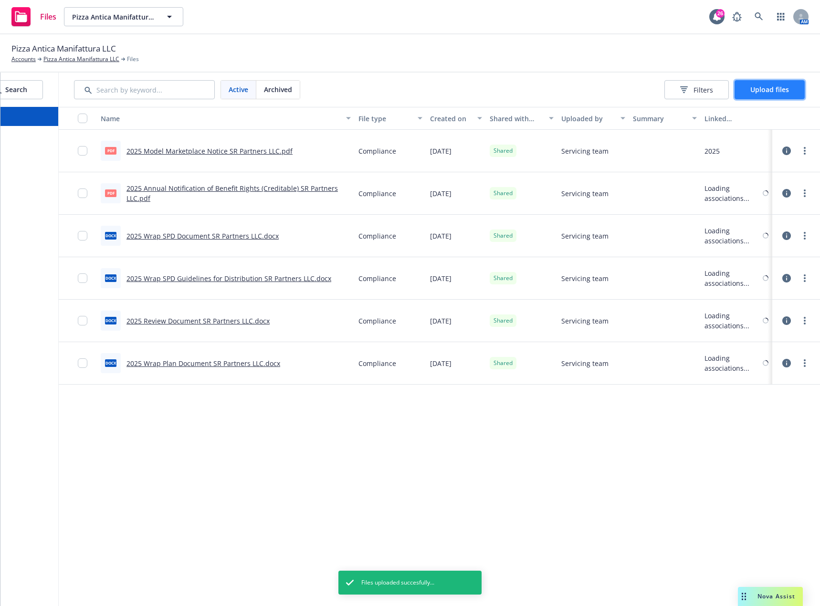
click at [756, 93] on span "Upload files" at bounding box center [769, 89] width 39 height 9
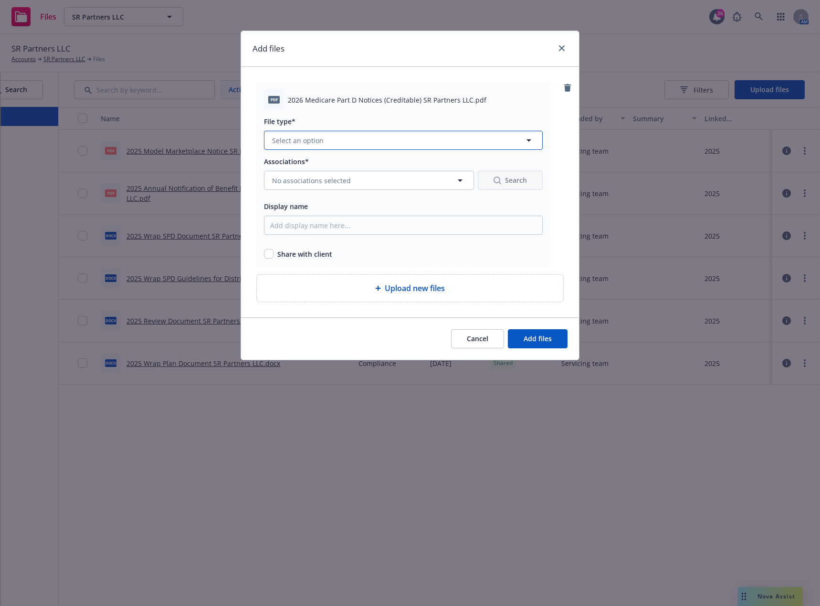
click at [329, 146] on button "Select an option" at bounding box center [403, 140] width 279 height 19
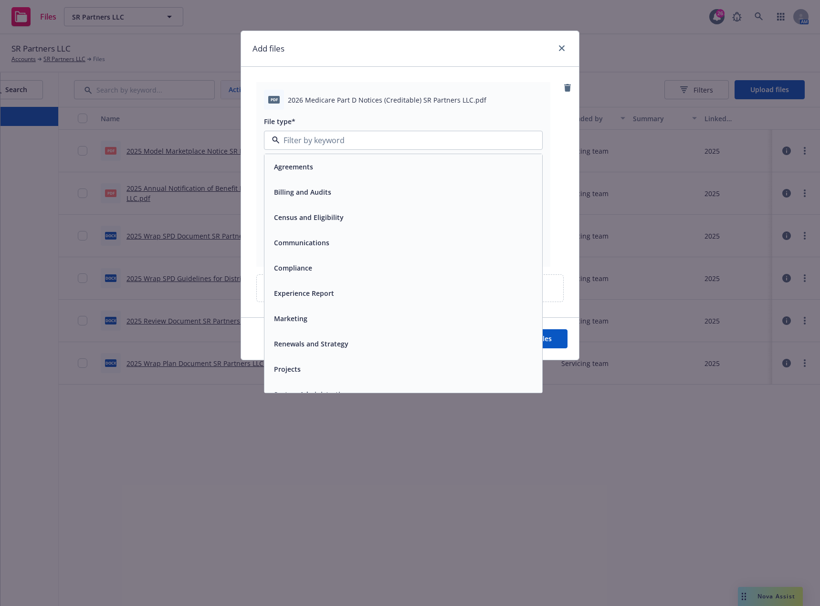
click at [301, 260] on div "Compliance" at bounding box center [403, 267] width 278 height 25
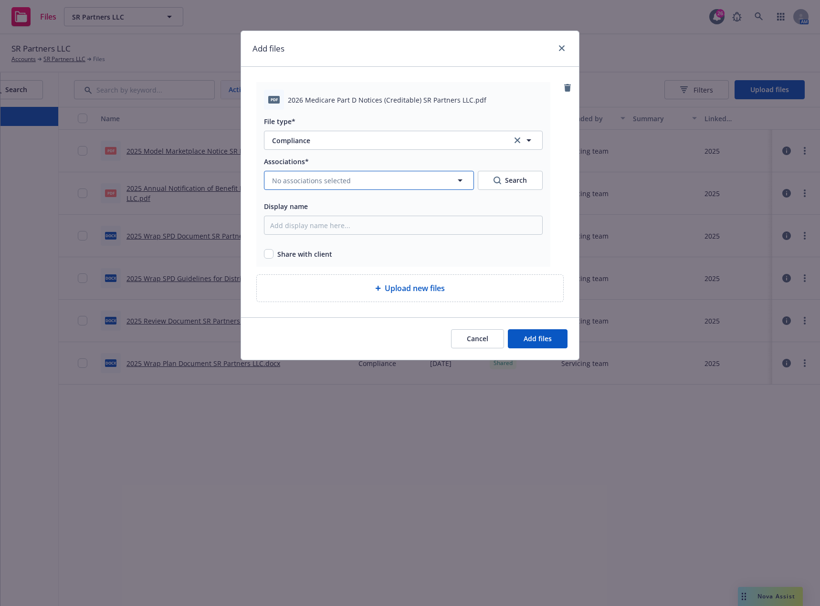
click at [311, 180] on span "No associations selected" at bounding box center [311, 181] width 79 height 10
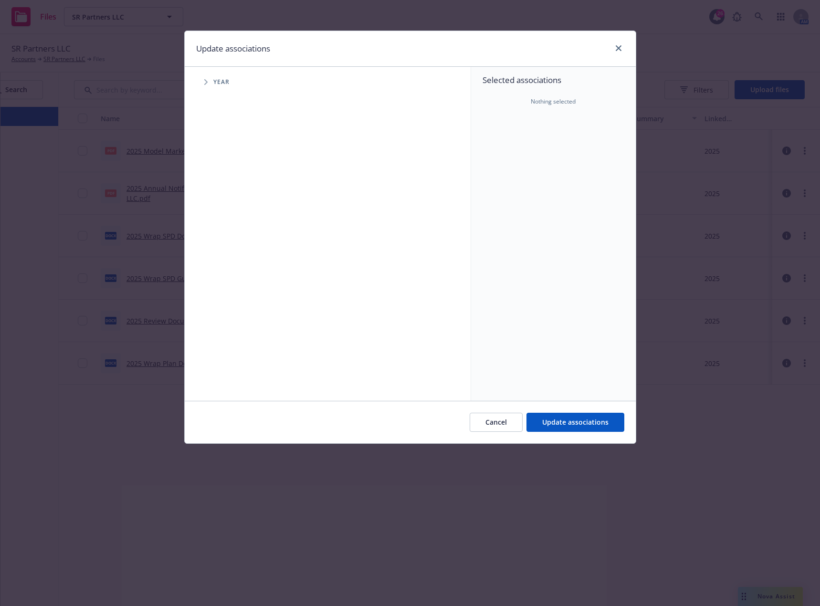
click at [207, 87] on span "Tree Example" at bounding box center [205, 81] width 15 height 15
click at [232, 236] on input "Tree Example" at bounding box center [230, 235] width 10 height 10
checkbox input "true"
click at [551, 422] on span "Update associations" at bounding box center [575, 422] width 66 height 9
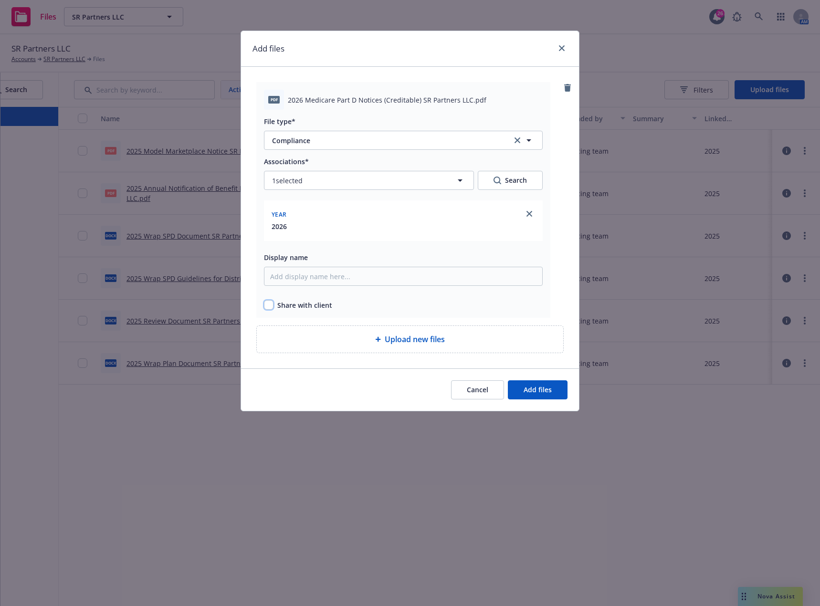
click at [269, 305] on input "checkbox" at bounding box center [269, 305] width 10 height 10
checkbox input "true"
click at [528, 390] on span "Add files" at bounding box center [537, 389] width 28 height 9
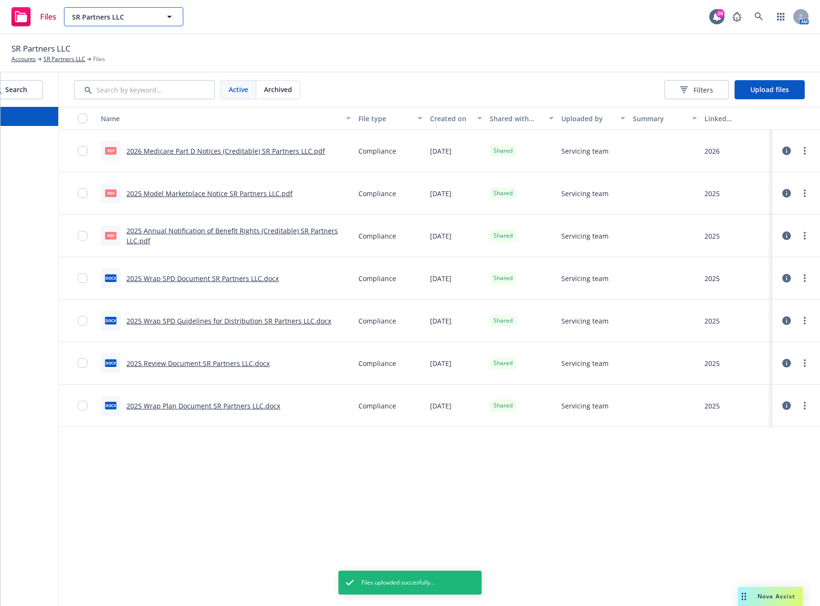
click at [159, 21] on button "SR Partners LLC" at bounding box center [123, 16] width 119 height 19
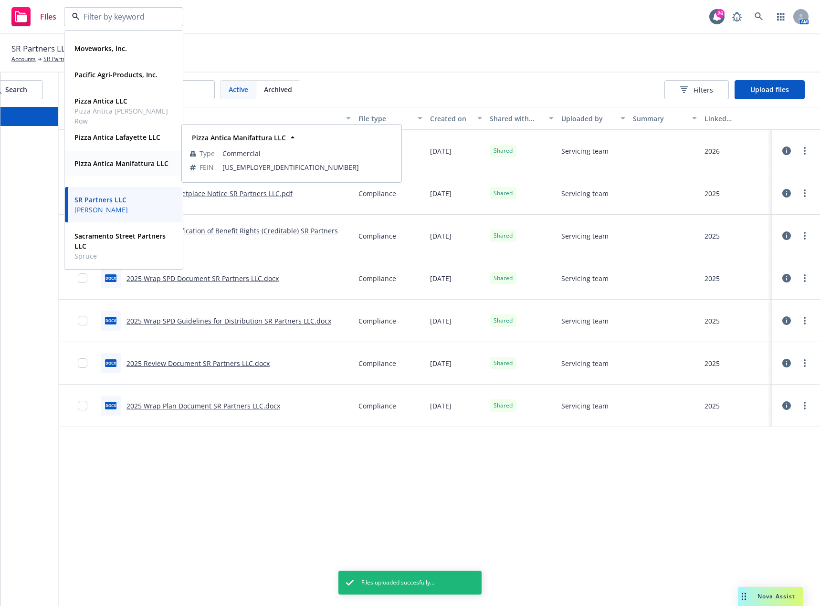
scroll to position [334, 0]
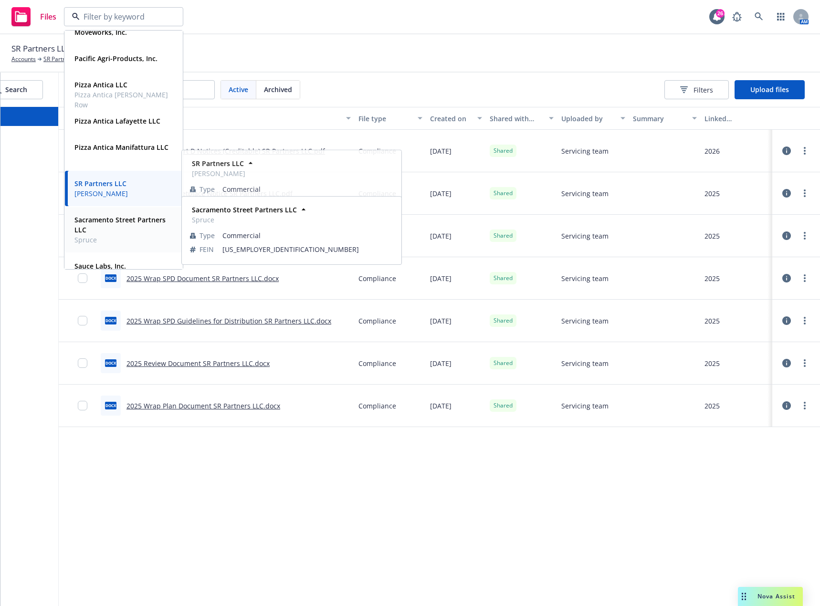
click at [121, 218] on strong "Sacramento Street Partners LLC" at bounding box center [119, 224] width 91 height 19
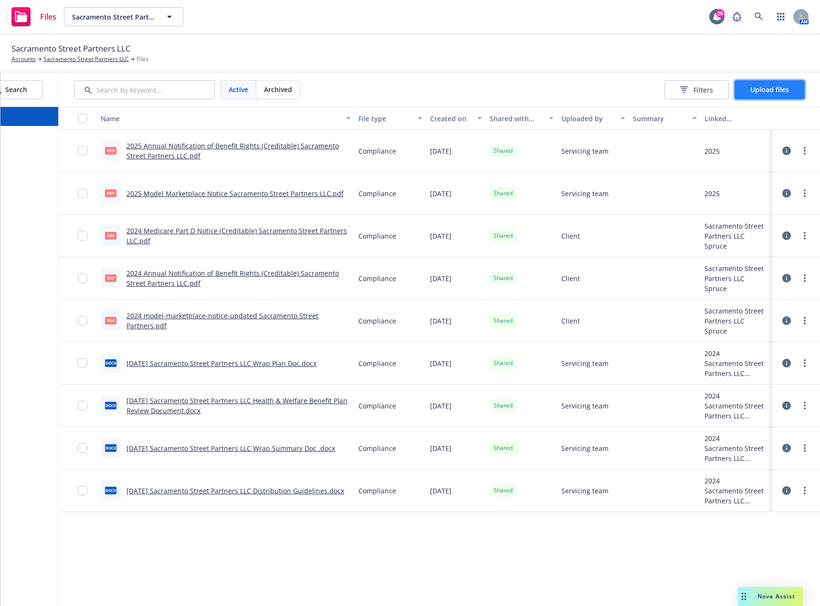
click at [772, 84] on button "Upload files" at bounding box center [769, 89] width 70 height 19
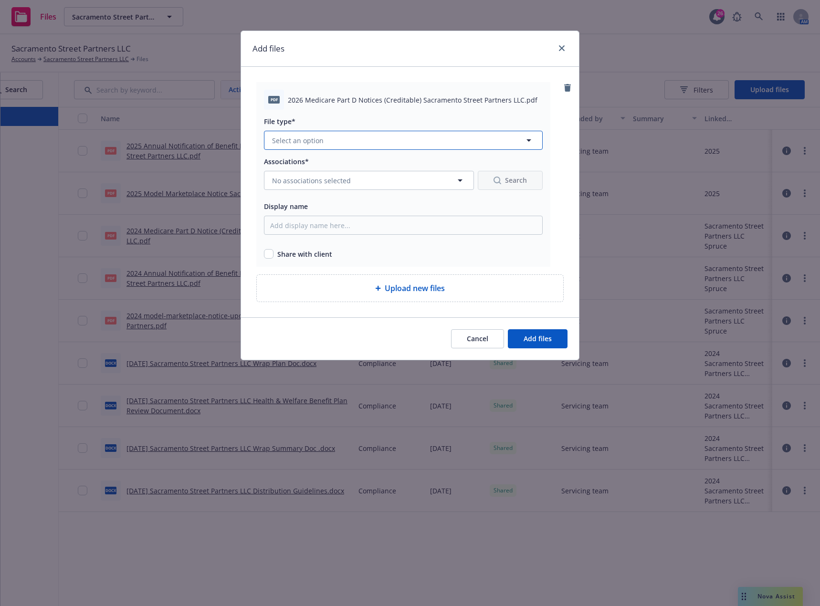
click at [336, 140] on button "Select an option" at bounding box center [403, 140] width 279 height 19
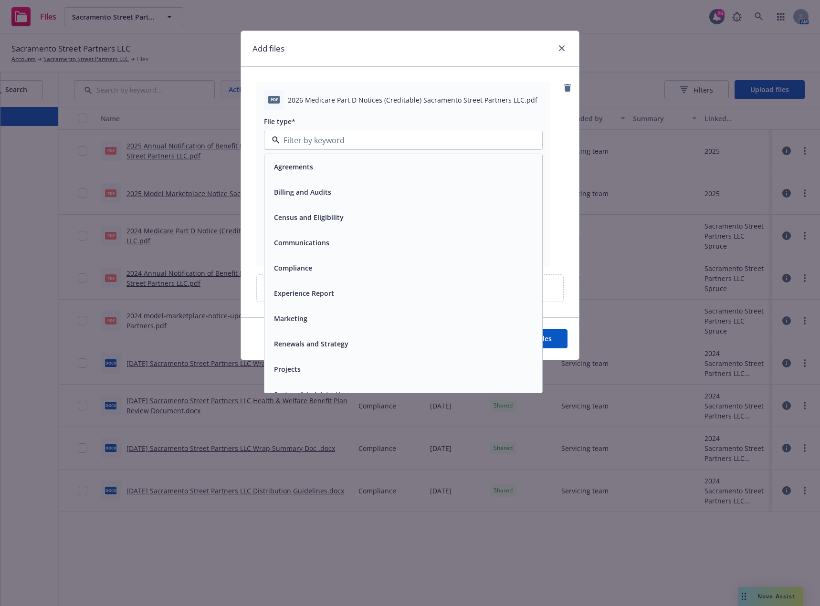
click at [312, 263] on div "Compliance" at bounding box center [292, 268] width 44 height 14
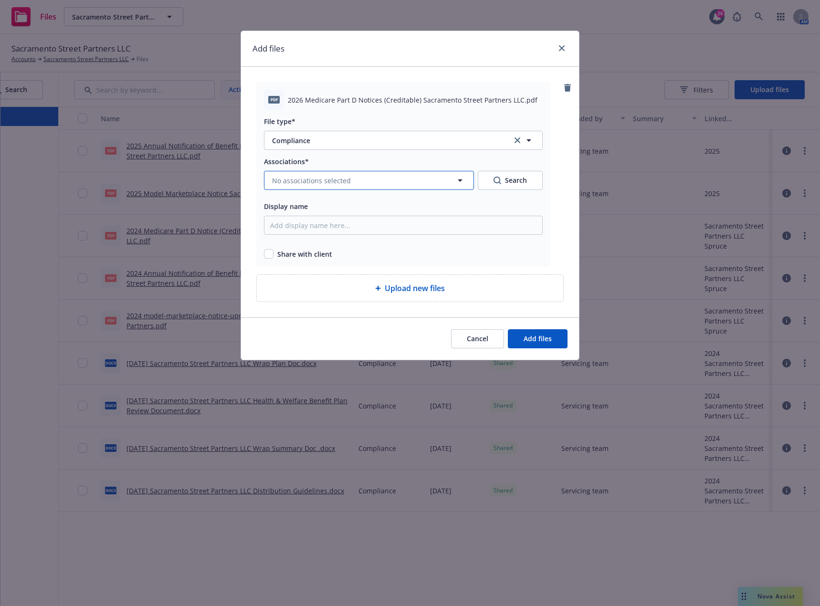
click at [292, 179] on span "No associations selected" at bounding box center [311, 181] width 79 height 10
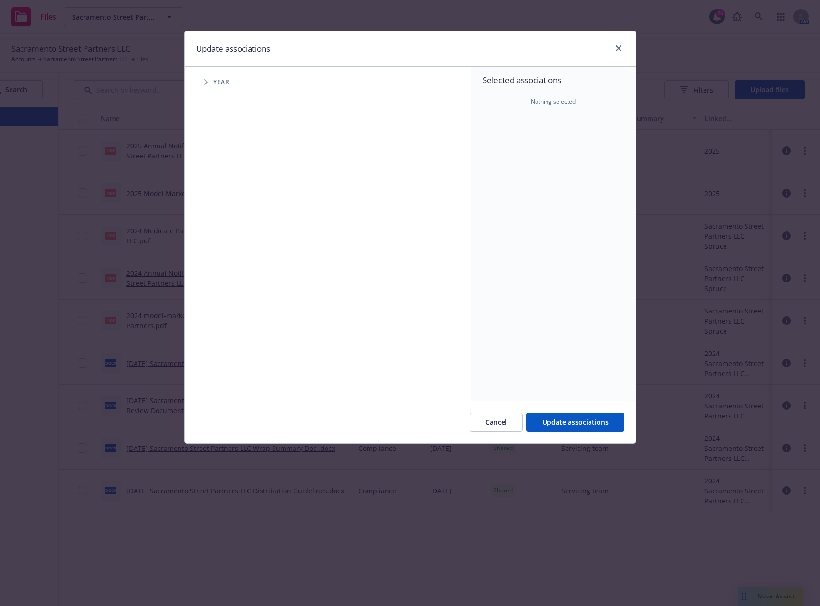
click at [205, 83] on icon "Tree Example" at bounding box center [206, 82] width 4 height 6
click at [227, 234] on input "Tree Example" at bounding box center [230, 235] width 10 height 10
checkbox input "true"
click at [557, 418] on span "Update associations" at bounding box center [575, 422] width 66 height 9
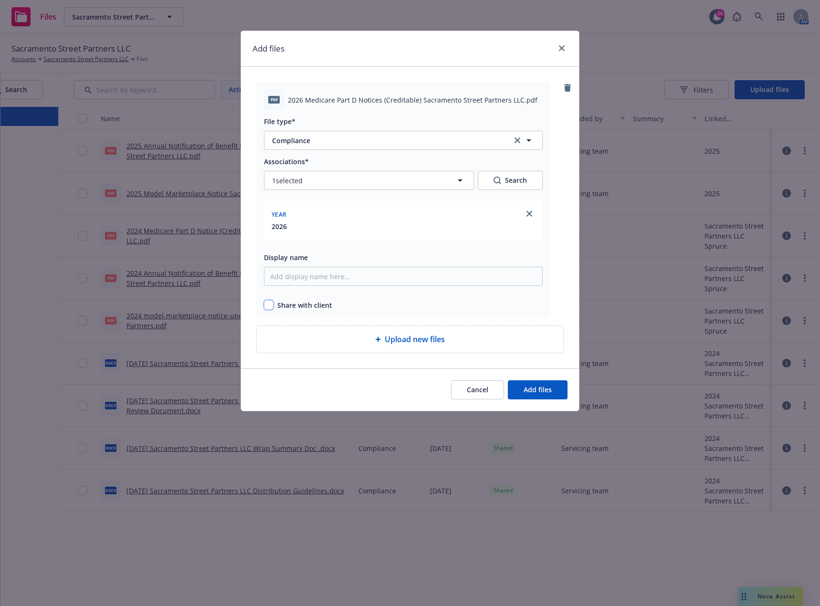
click at [270, 303] on input "checkbox" at bounding box center [269, 305] width 10 height 10
checkbox input "true"
click at [518, 389] on button "Add files" at bounding box center [538, 389] width 60 height 19
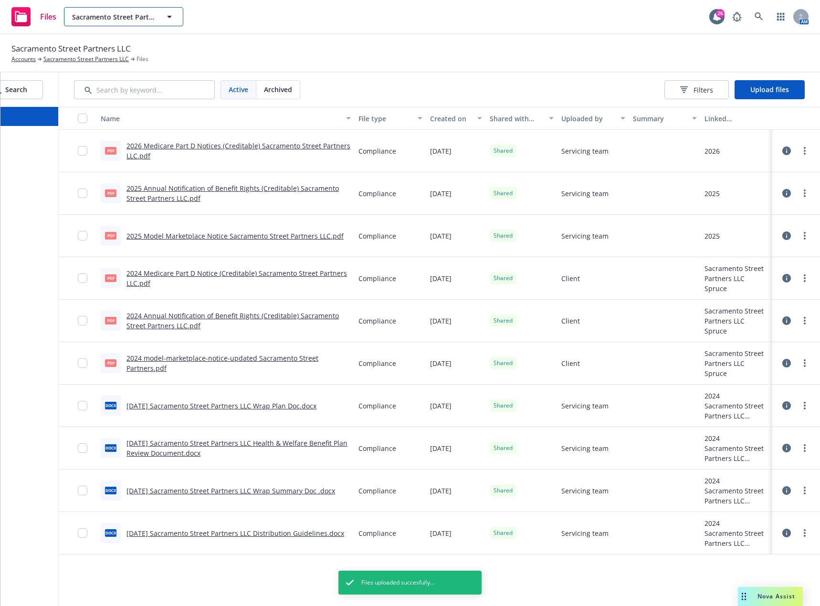
click at [165, 18] on icon "button" at bounding box center [169, 16] width 11 height 11
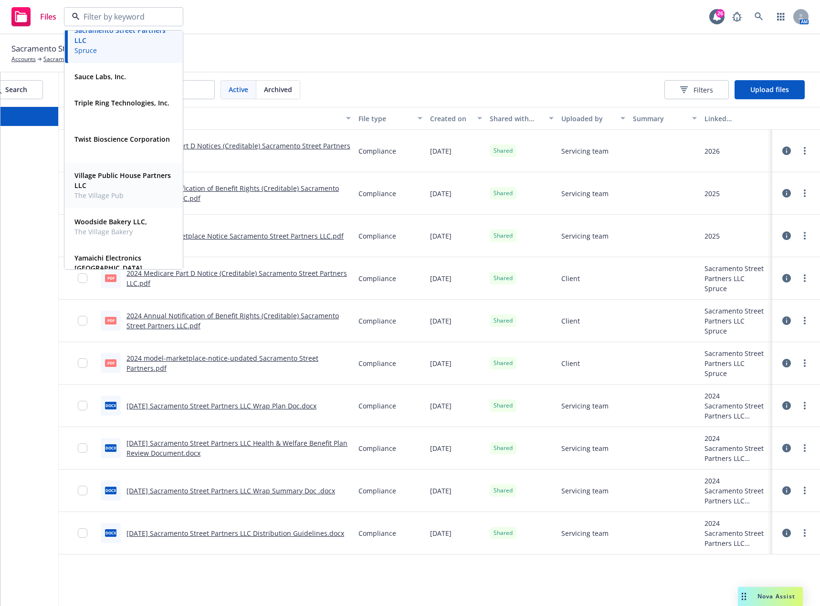
scroll to position [525, 0]
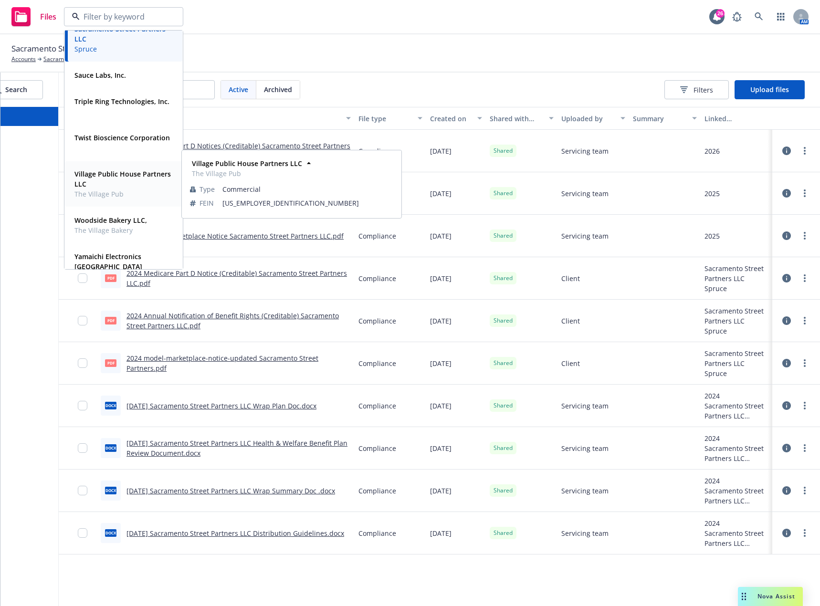
click at [116, 189] on span "The Village Pub" at bounding box center [122, 194] width 96 height 10
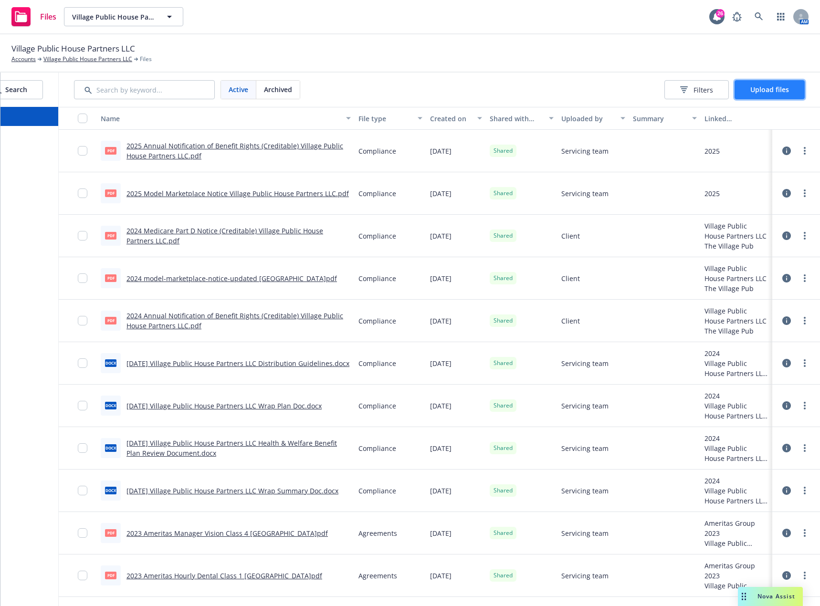
click at [789, 92] on span "Upload files" at bounding box center [769, 89] width 39 height 9
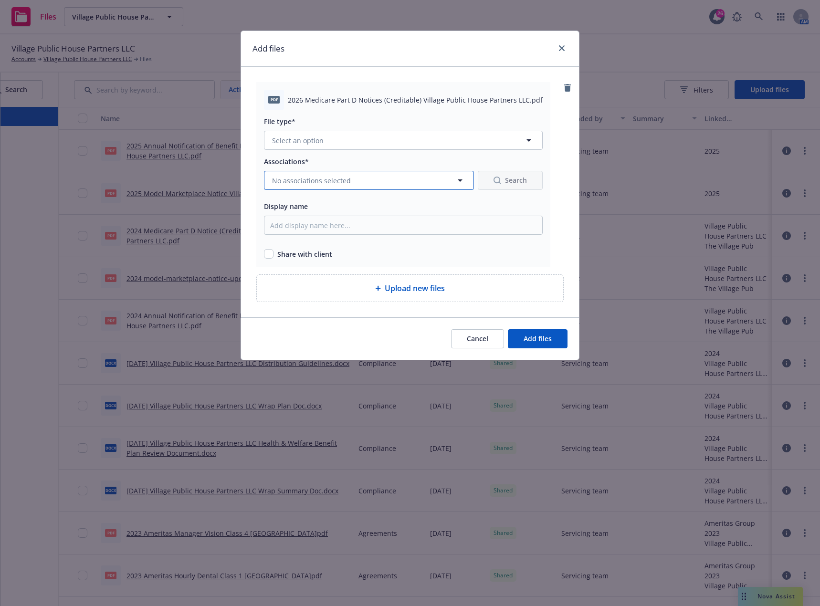
click at [275, 178] on span "No associations selected" at bounding box center [311, 181] width 79 height 10
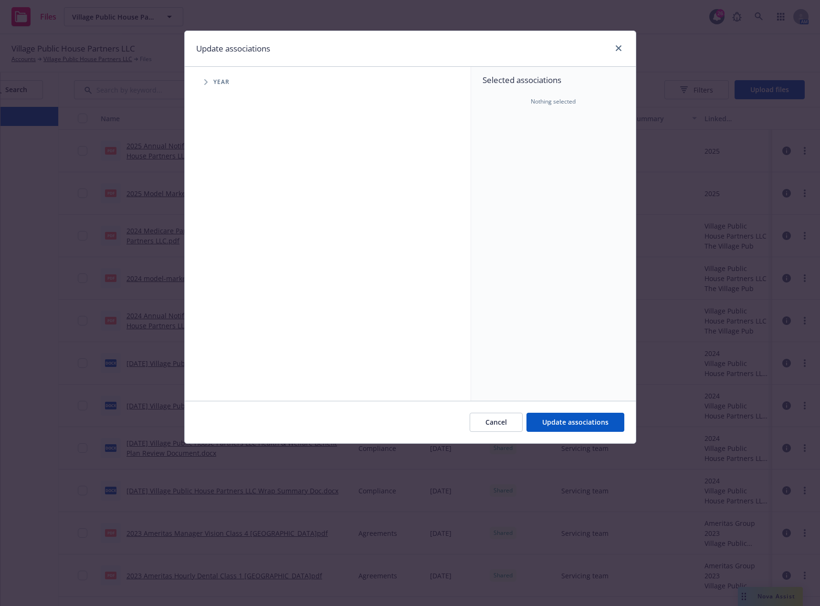
click at [209, 79] on span "Tree Example" at bounding box center [205, 81] width 15 height 15
click at [228, 233] on input "Tree Example" at bounding box center [230, 235] width 10 height 10
checkbox input "true"
click at [555, 421] on span "Update associations" at bounding box center [575, 422] width 66 height 9
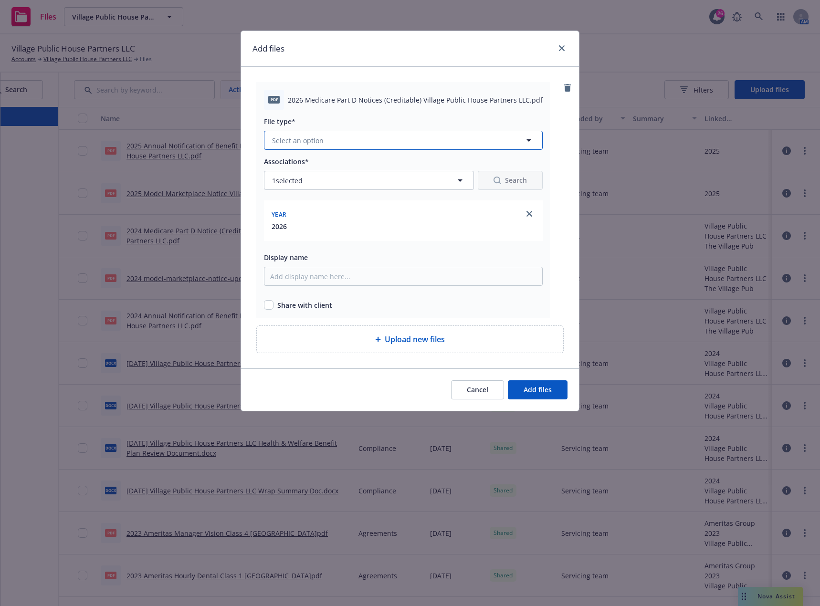
click at [297, 142] on span "Select an option" at bounding box center [298, 141] width 52 height 10
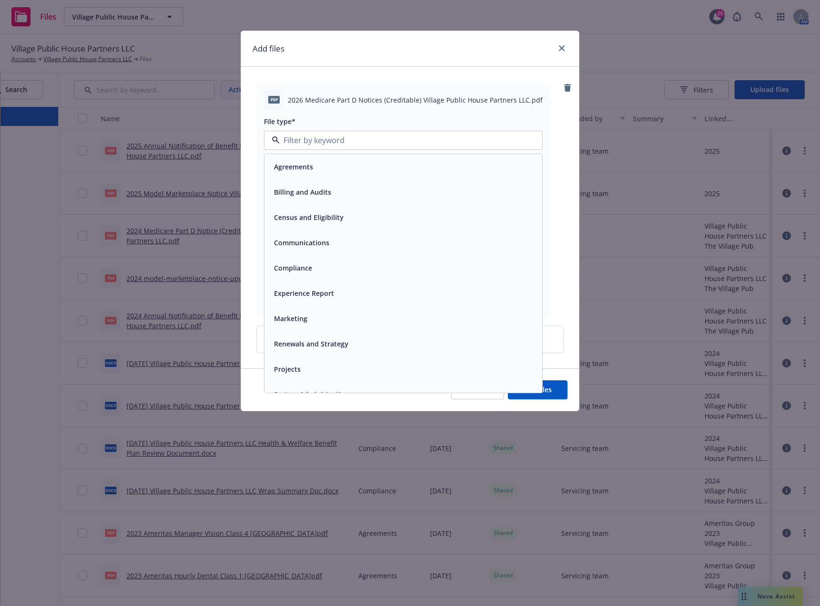
click at [313, 261] on div "Compliance" at bounding box center [292, 268] width 44 height 14
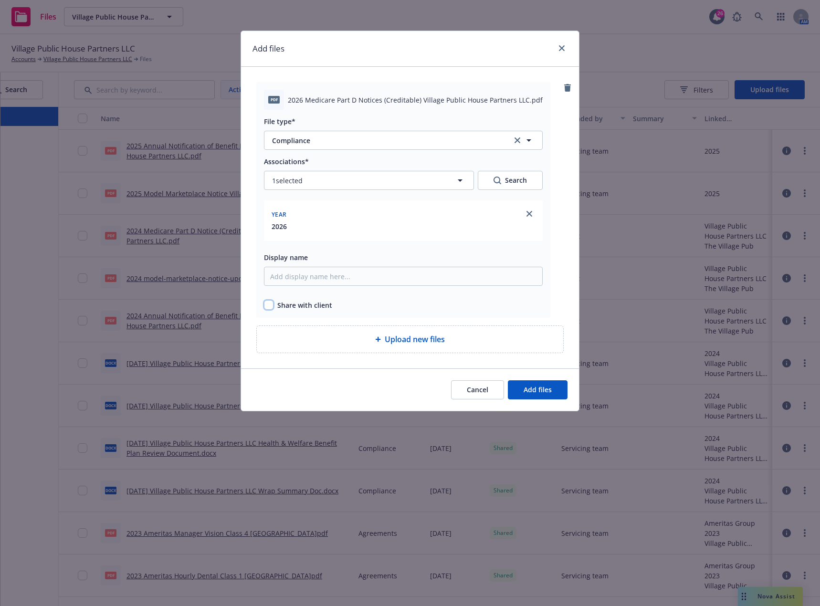
click at [273, 305] on input "checkbox" at bounding box center [269, 305] width 10 height 10
checkbox input "true"
click at [531, 392] on span "Add files" at bounding box center [537, 389] width 28 height 9
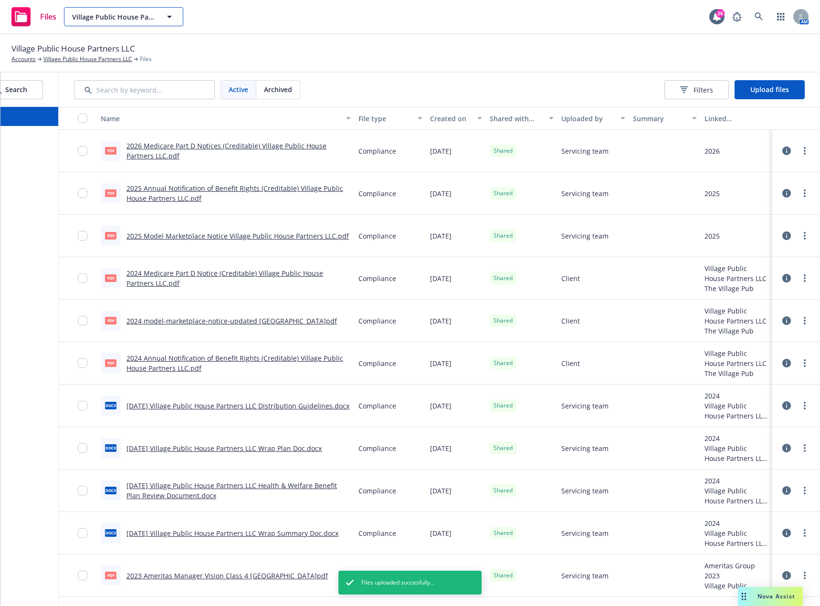
click at [154, 23] on button "Village Public House Partners LLC" at bounding box center [123, 16] width 119 height 19
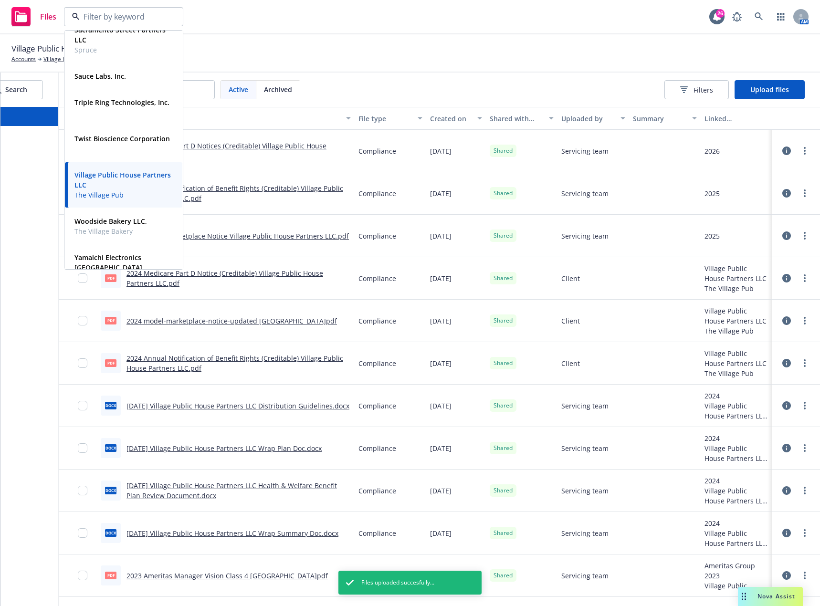
scroll to position [525, 0]
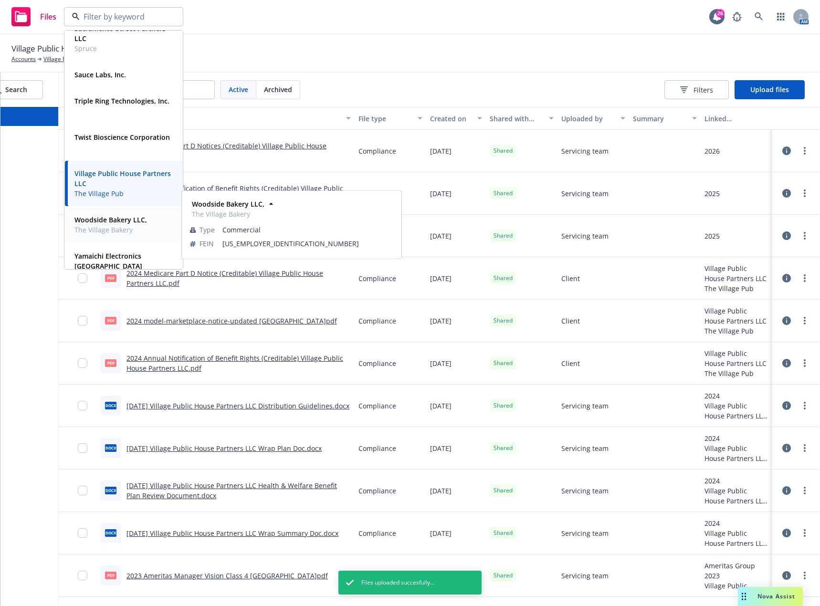
click at [122, 218] on strong "Woodside Bakery LLC," at bounding box center [110, 219] width 73 height 9
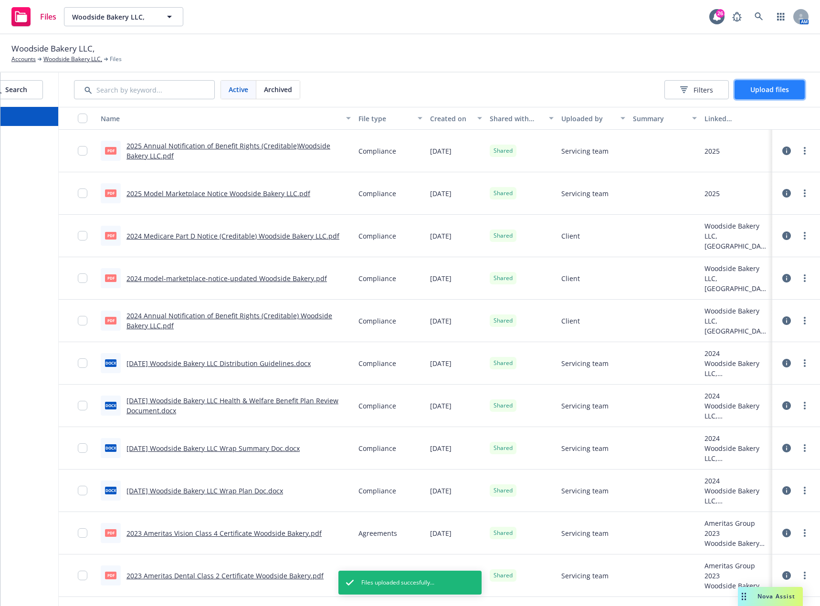
click at [769, 87] on span "Upload files" at bounding box center [769, 89] width 39 height 9
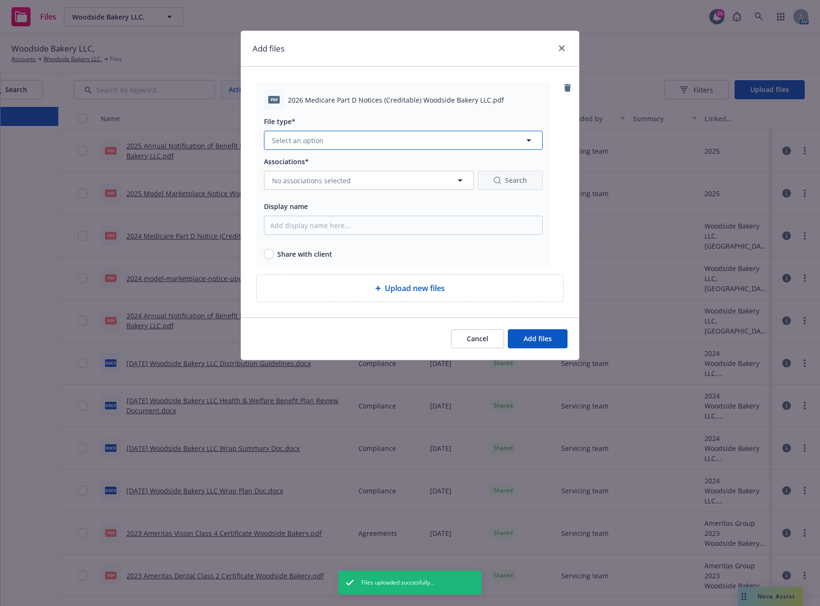
click at [282, 144] on span "Select an option" at bounding box center [298, 141] width 52 height 10
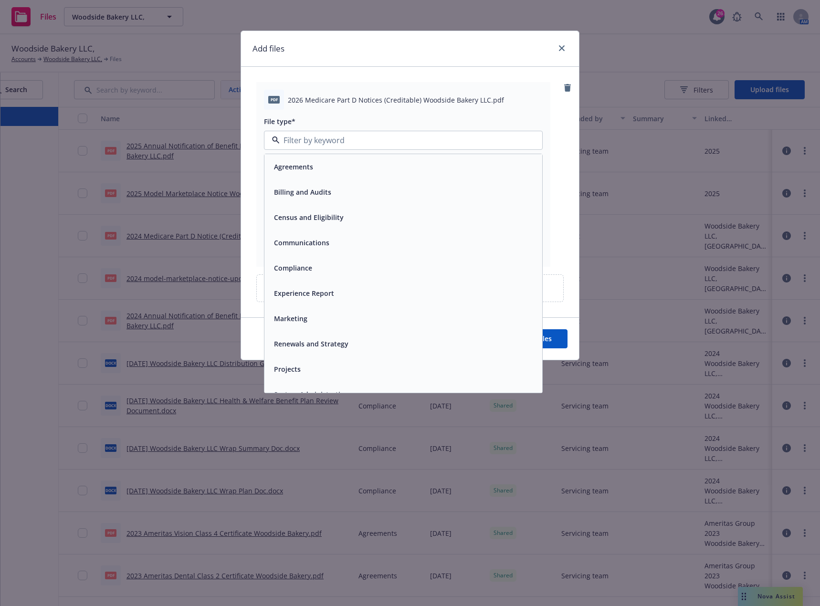
click at [304, 265] on span "Compliance" at bounding box center [293, 268] width 38 height 10
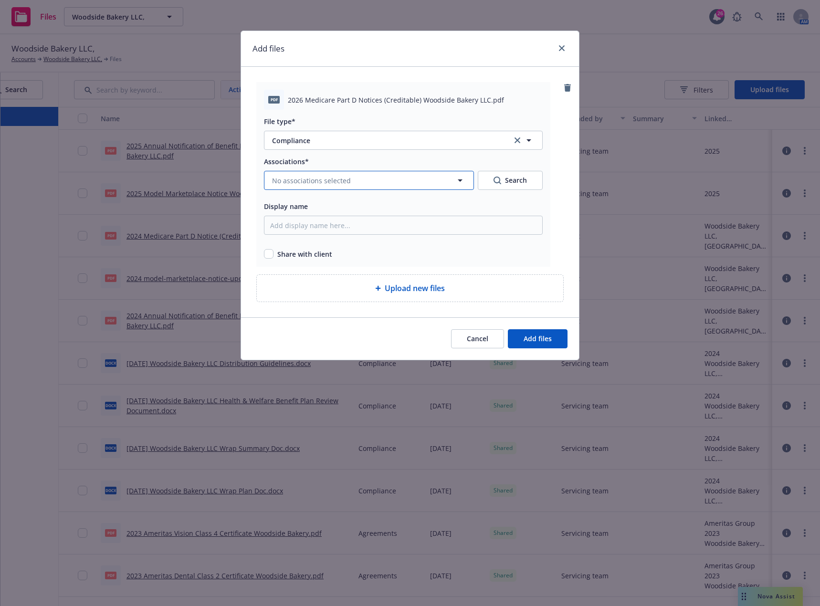
click at [296, 186] on button "No associations selected" at bounding box center [369, 180] width 210 height 19
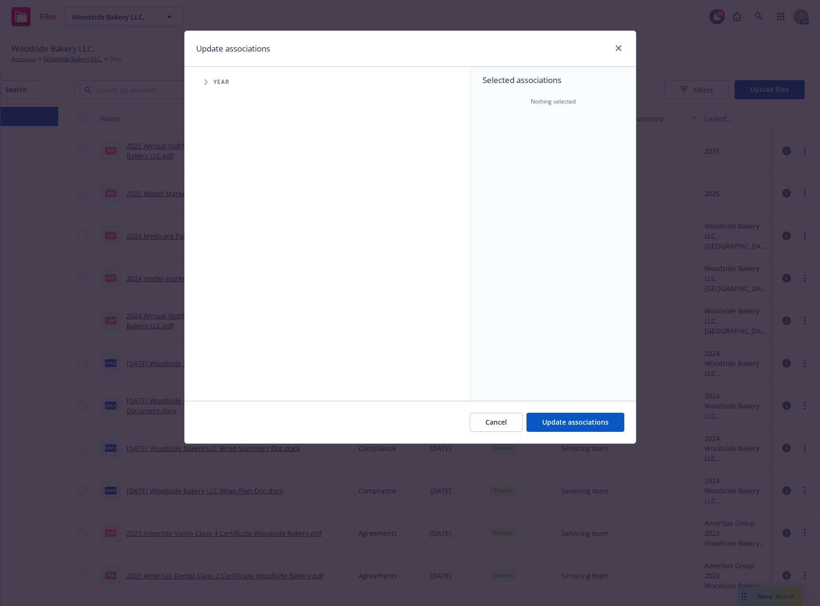
click at [222, 84] on span "Year" at bounding box center [221, 82] width 17 height 6
click at [204, 82] on span "Tree Example" at bounding box center [205, 81] width 15 height 15
click at [230, 231] on input "Tree Example" at bounding box center [230, 235] width 10 height 10
checkbox input "true"
click at [551, 419] on span "Update associations" at bounding box center [575, 422] width 66 height 9
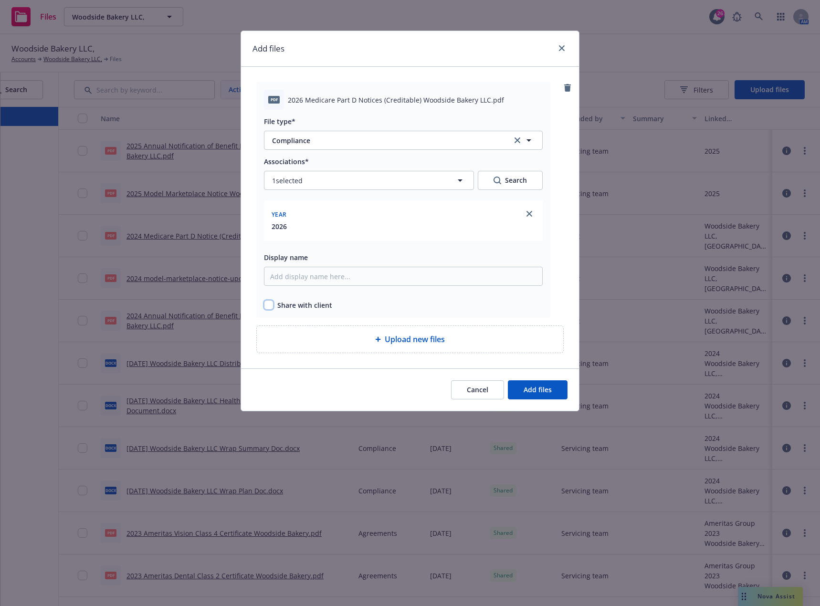
click at [265, 304] on input "checkbox" at bounding box center [269, 305] width 10 height 10
checkbox input "true"
click at [529, 394] on span "Add files" at bounding box center [537, 389] width 28 height 9
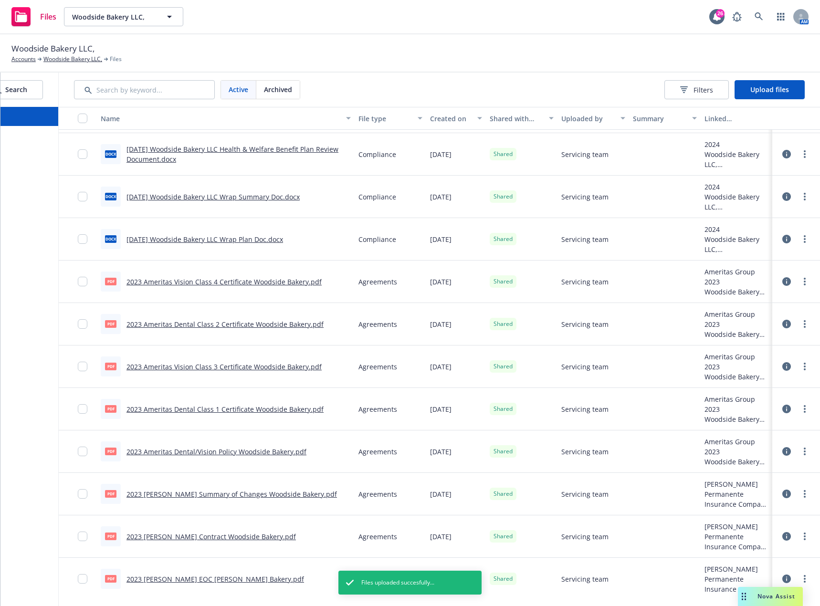
scroll to position [293, 0]
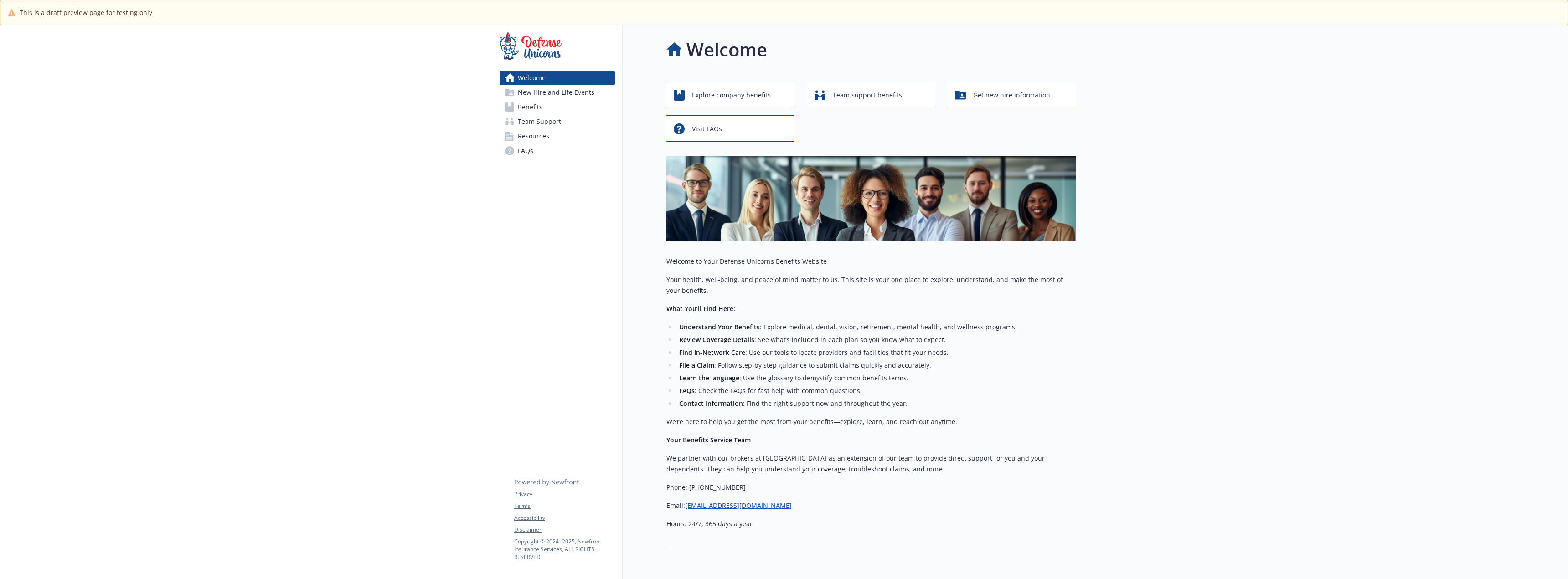
click at [757, 504] on link "[EMAIL_ADDRESS][DOMAIN_NAME]" at bounding box center [738, 505] width 107 height 9
click at [584, 95] on span "New Hire and Life Events" at bounding box center [556, 92] width 76 height 14
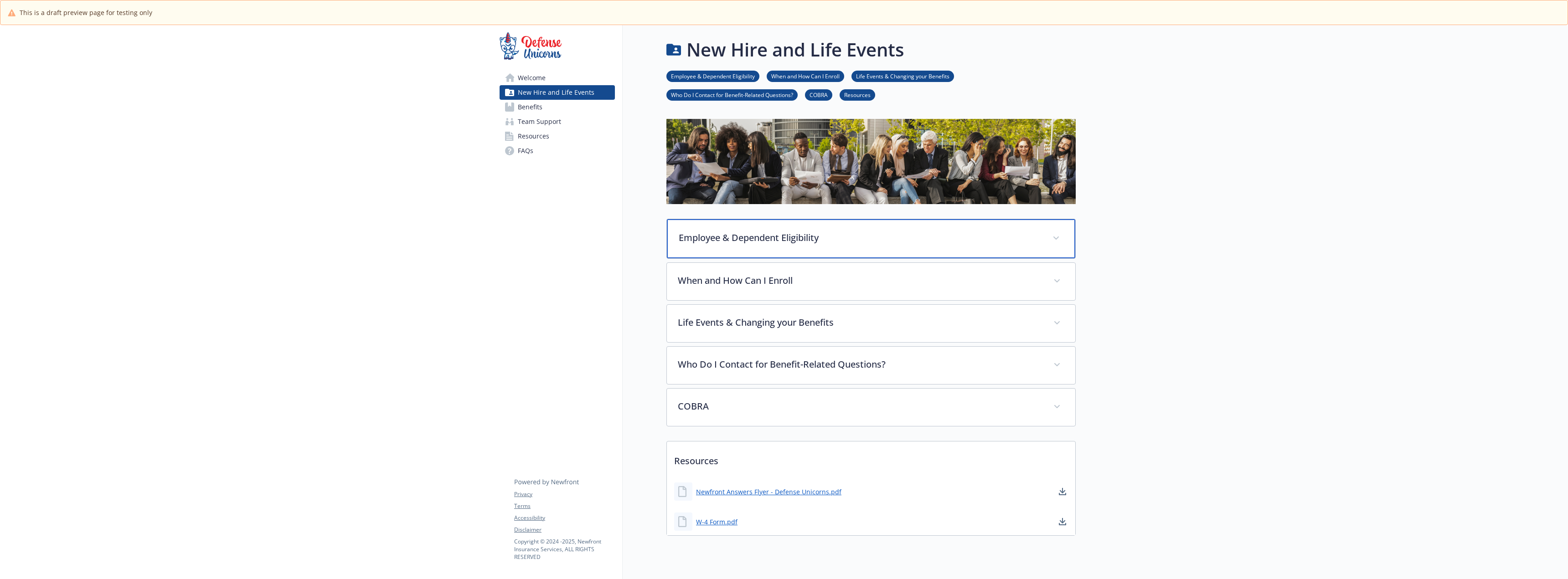
click at [782, 236] on p "Employee & Dependent Eligibility" at bounding box center [860, 238] width 363 height 13
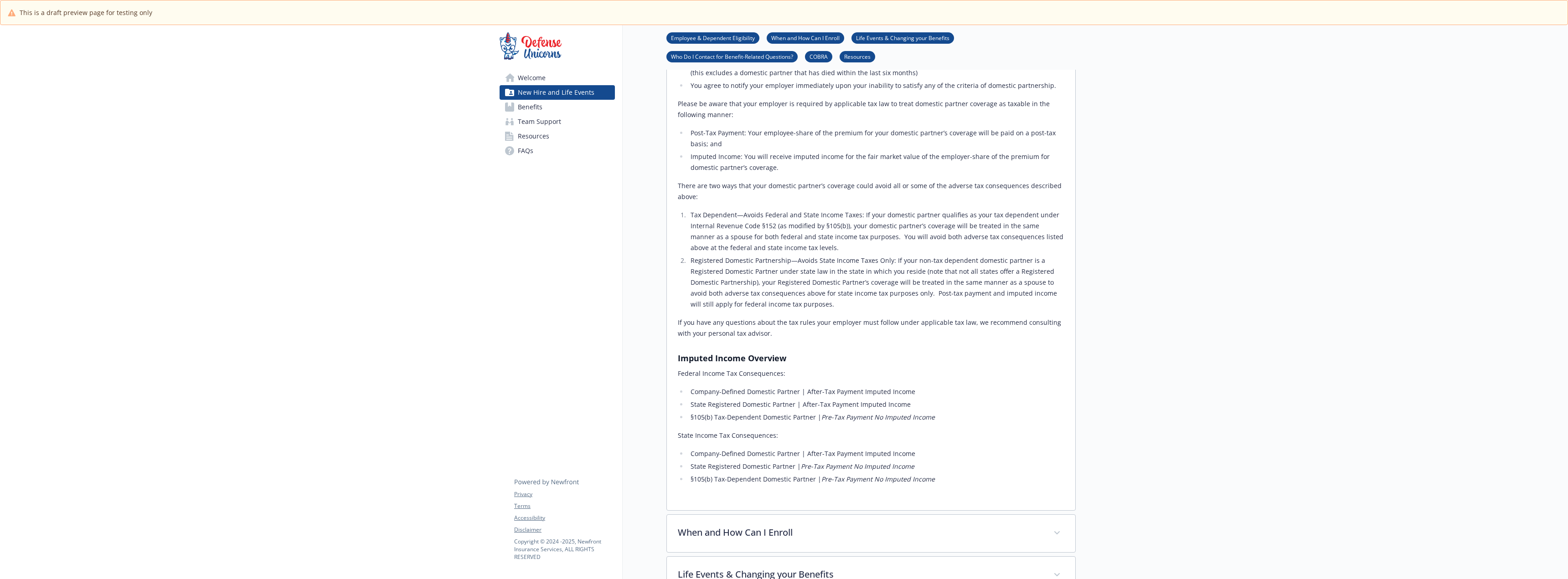
scroll to position [638, 0]
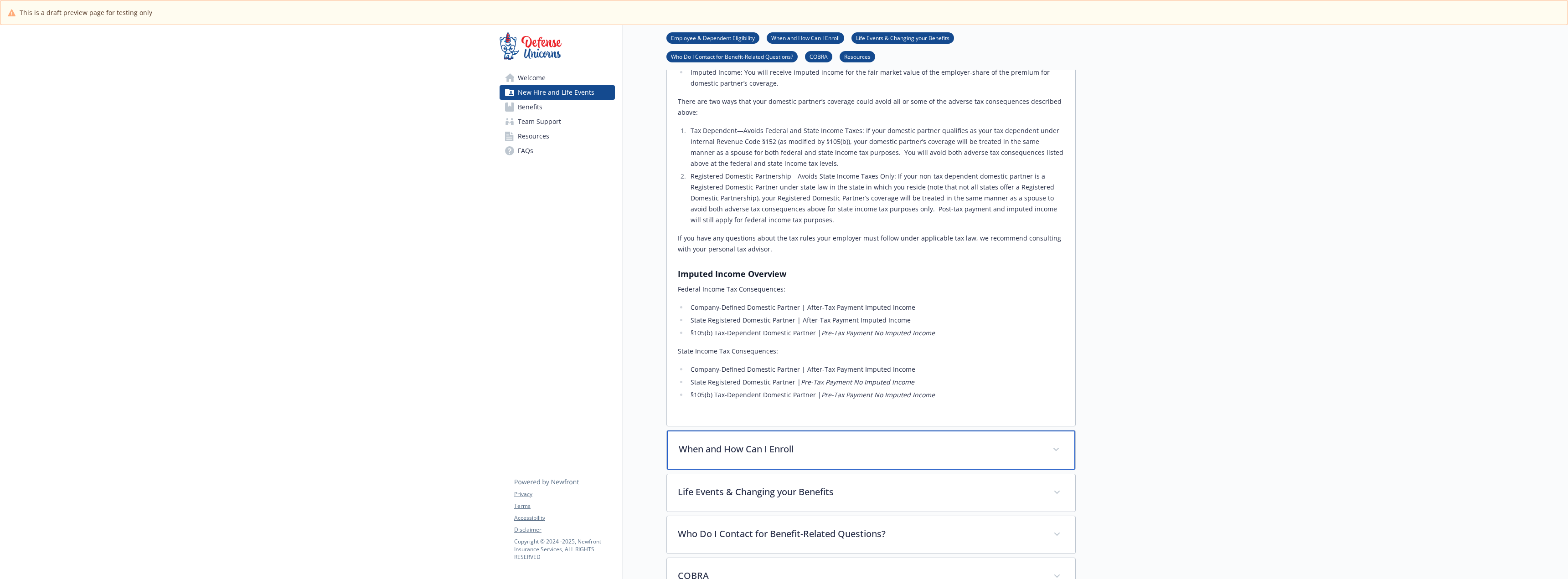
click at [737, 442] on p "When and How Can I Enroll" at bounding box center [860, 449] width 363 height 13
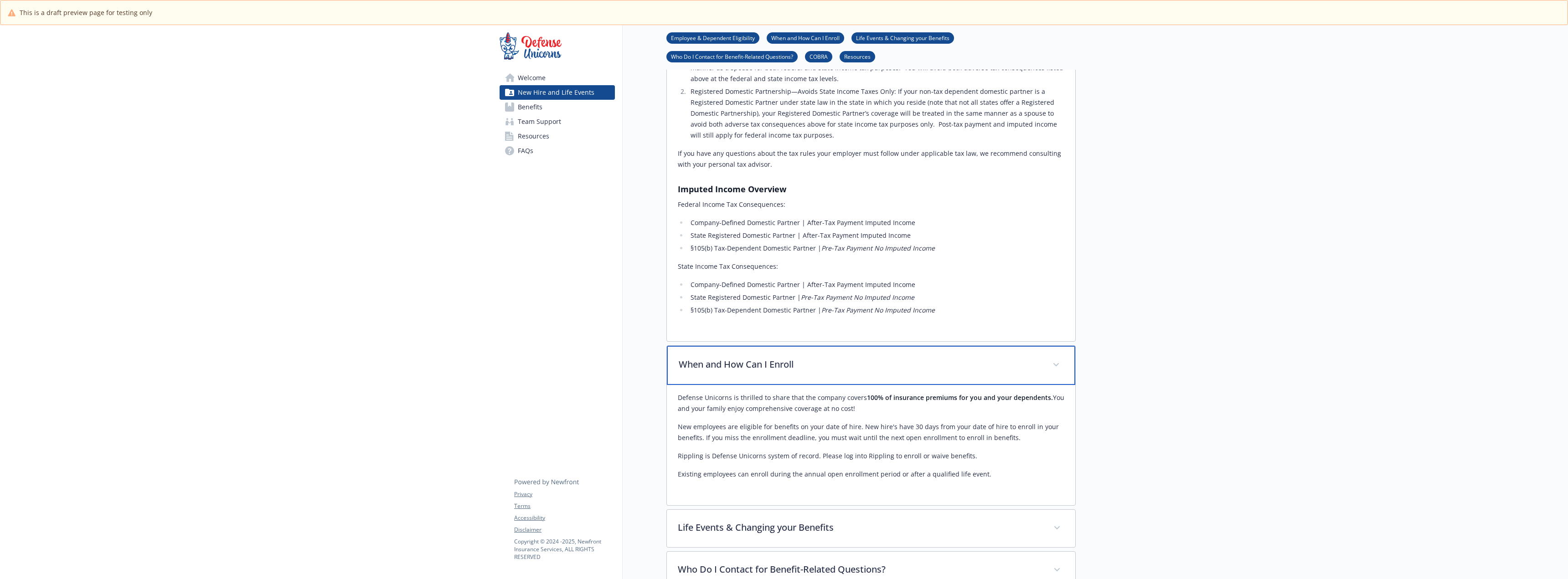
scroll to position [775, 0]
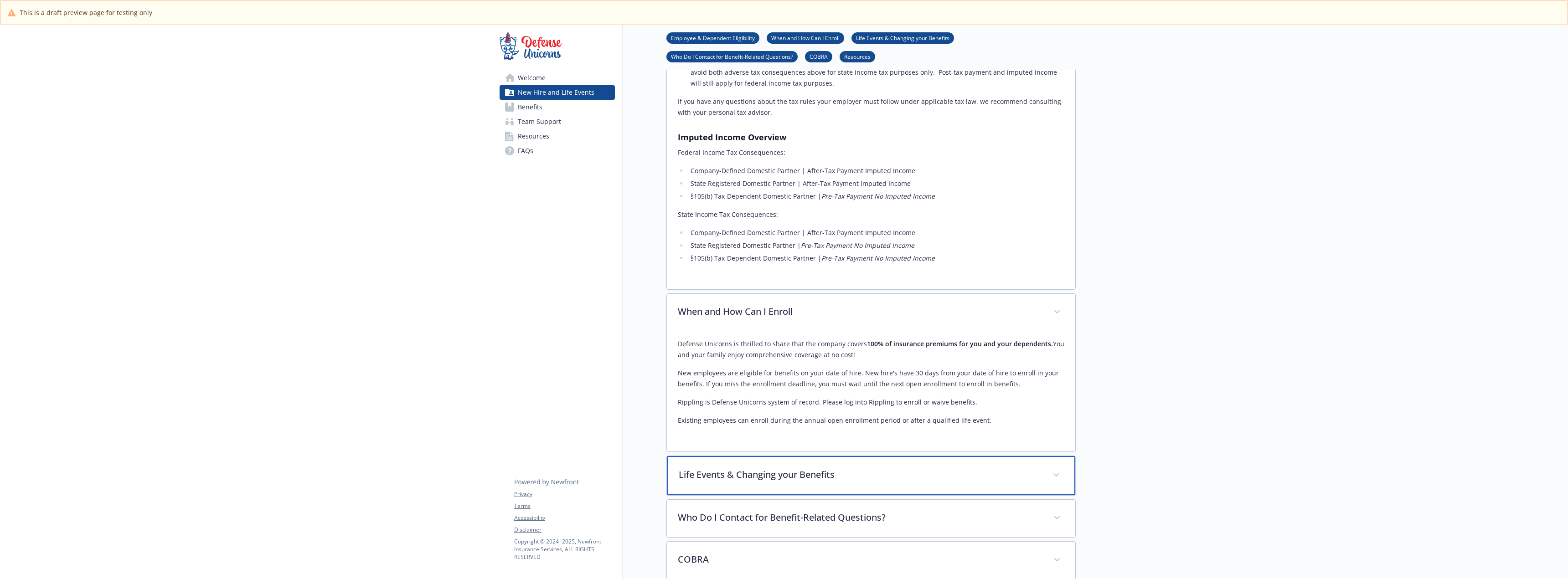
click at [782, 468] on p "Life Events & Changing your Benefits" at bounding box center [860, 475] width 363 height 13
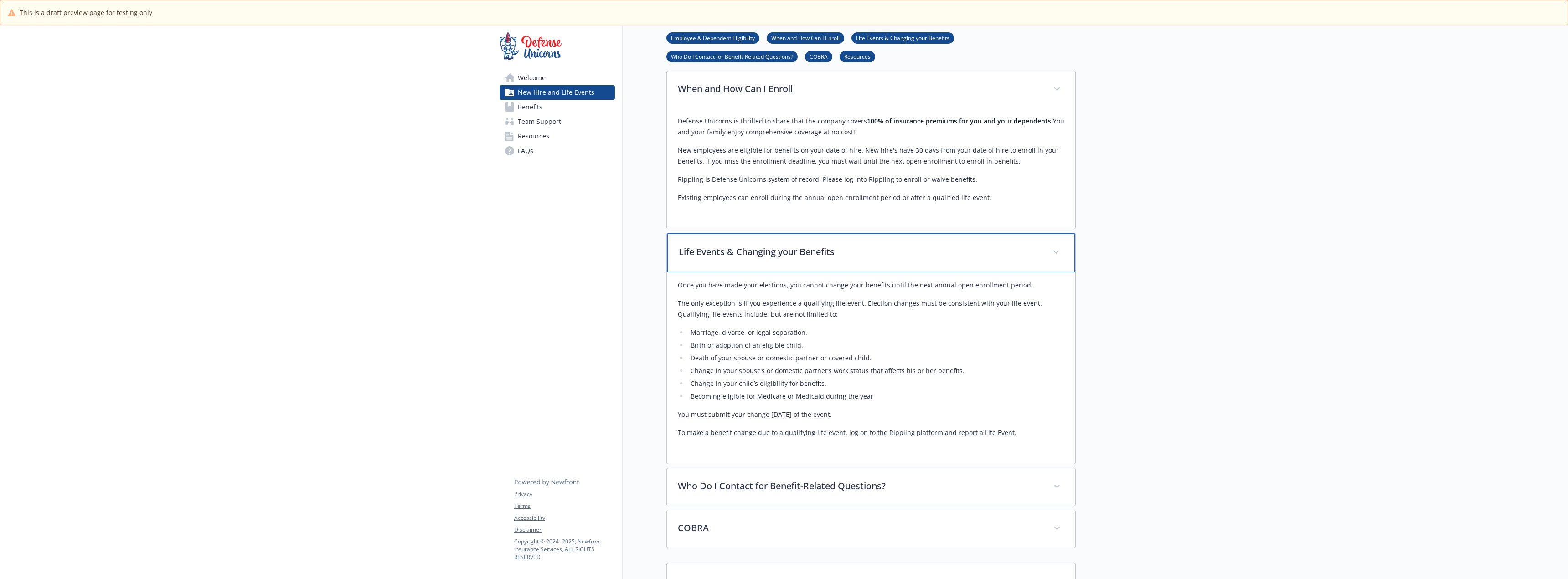
scroll to position [1003, 0]
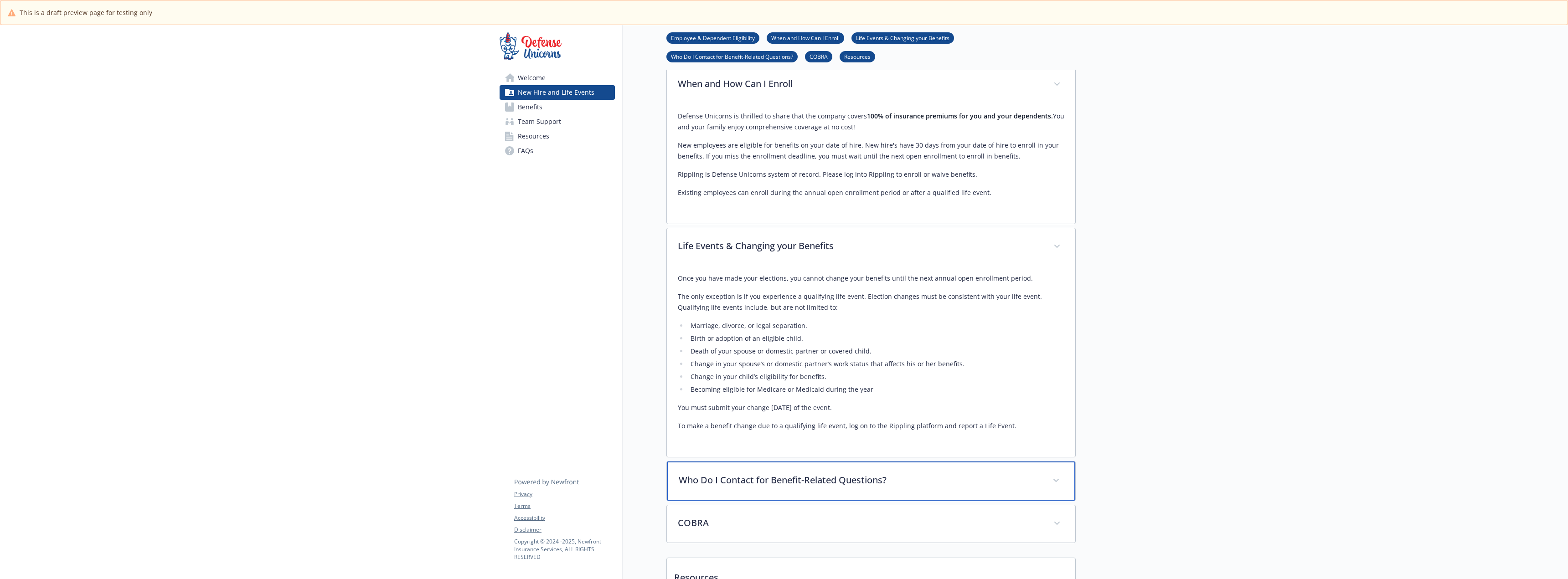
click at [782, 474] on p "Who Do I Contact for Benefit-Related Questions?" at bounding box center [860, 481] width 363 height 13
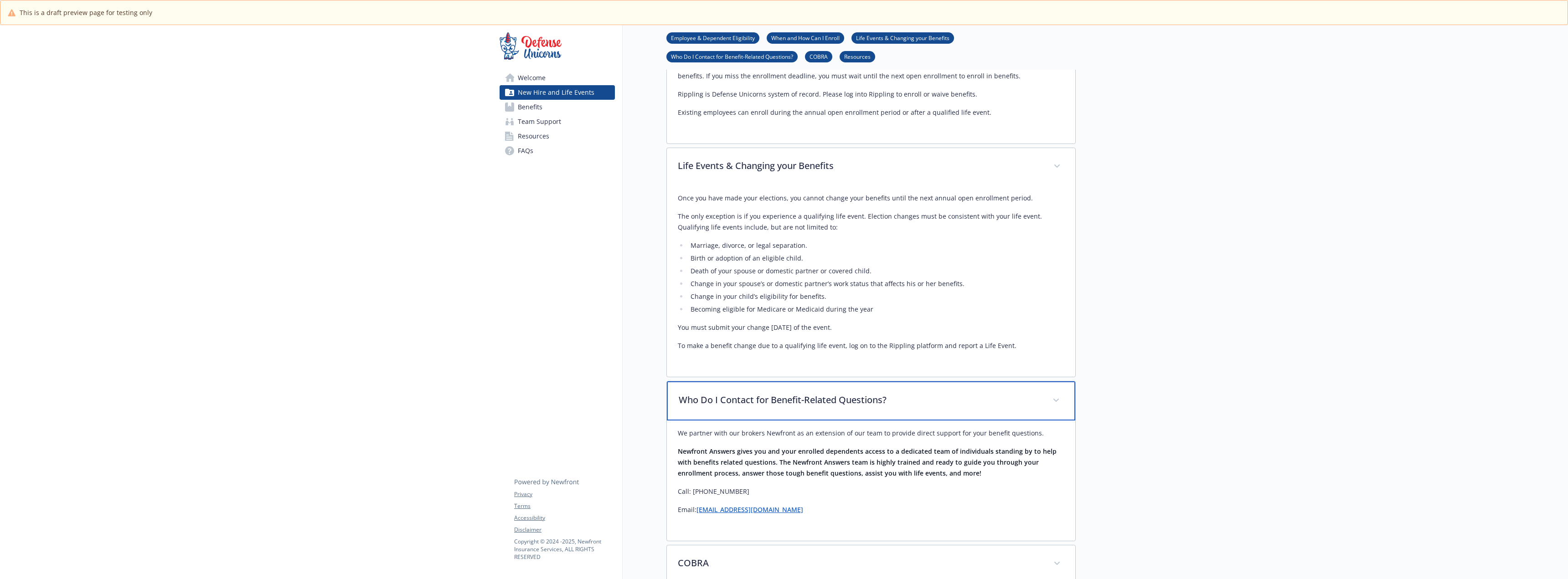
scroll to position [1094, 0]
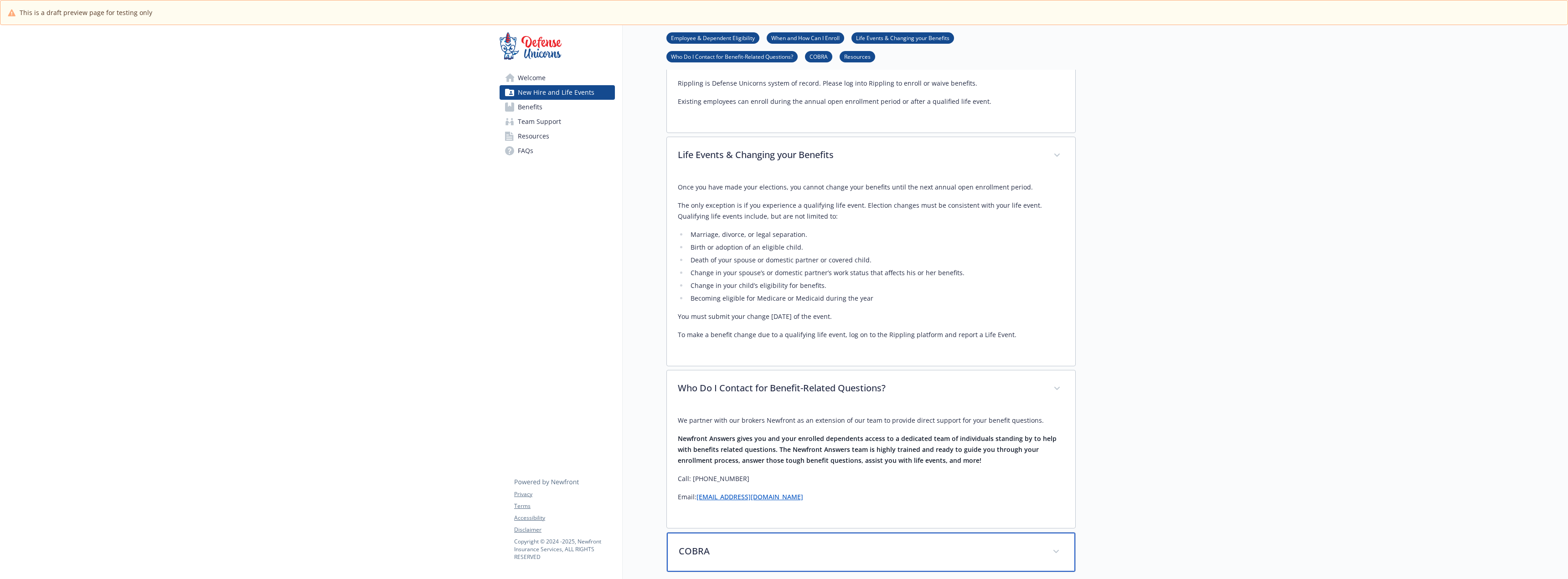
click at [773, 545] on p "COBRA" at bounding box center [860, 551] width 363 height 13
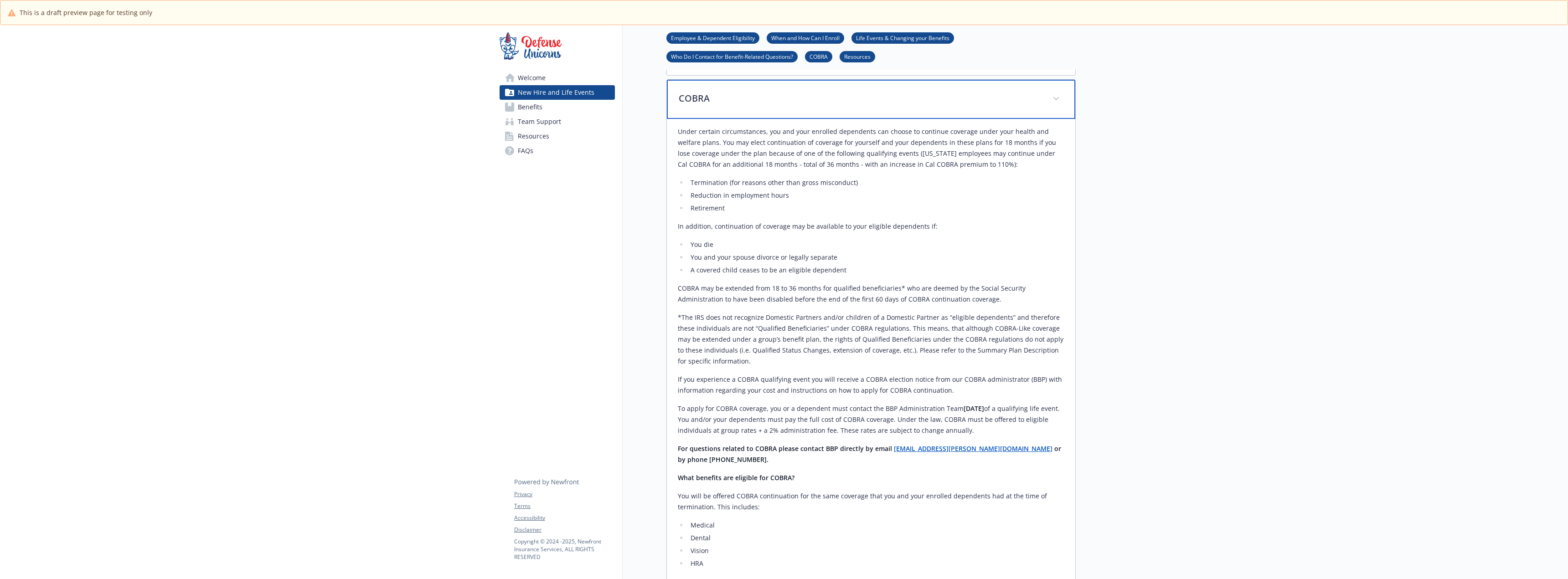
scroll to position [1550, 0]
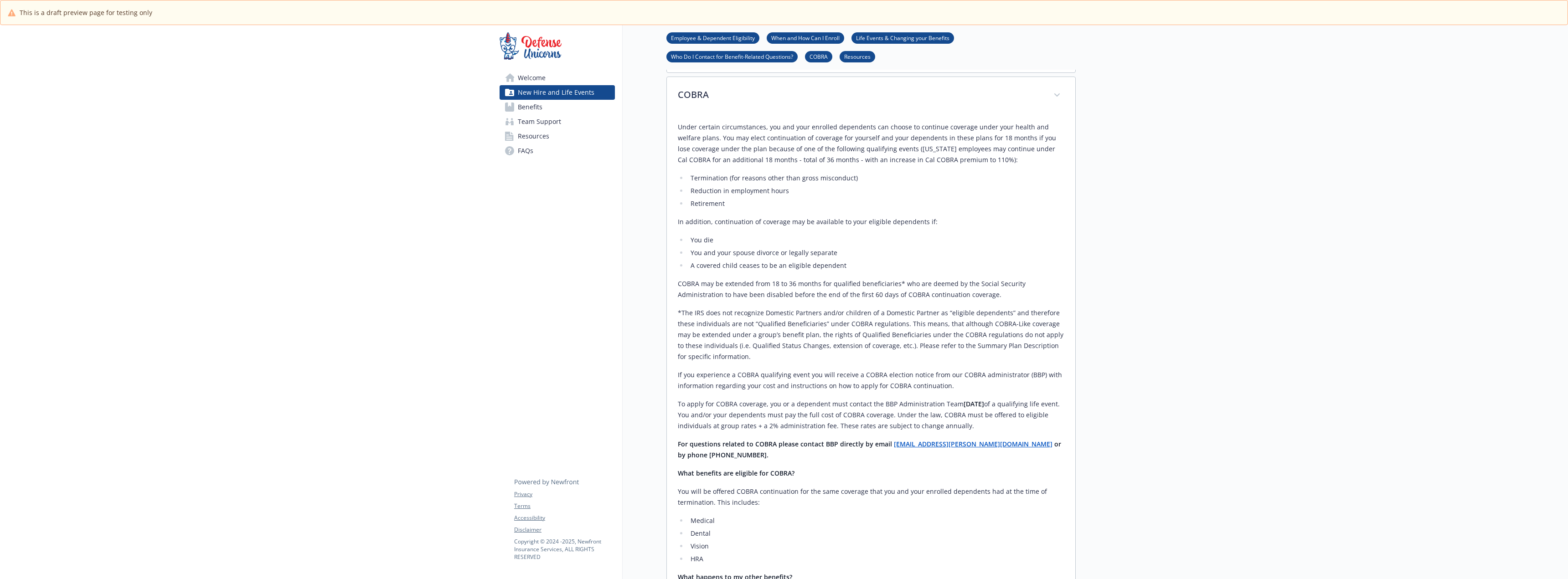
click at [782, 440] on strong "COBRA@bbpadmin.com" at bounding box center [973, 443] width 159 height 9
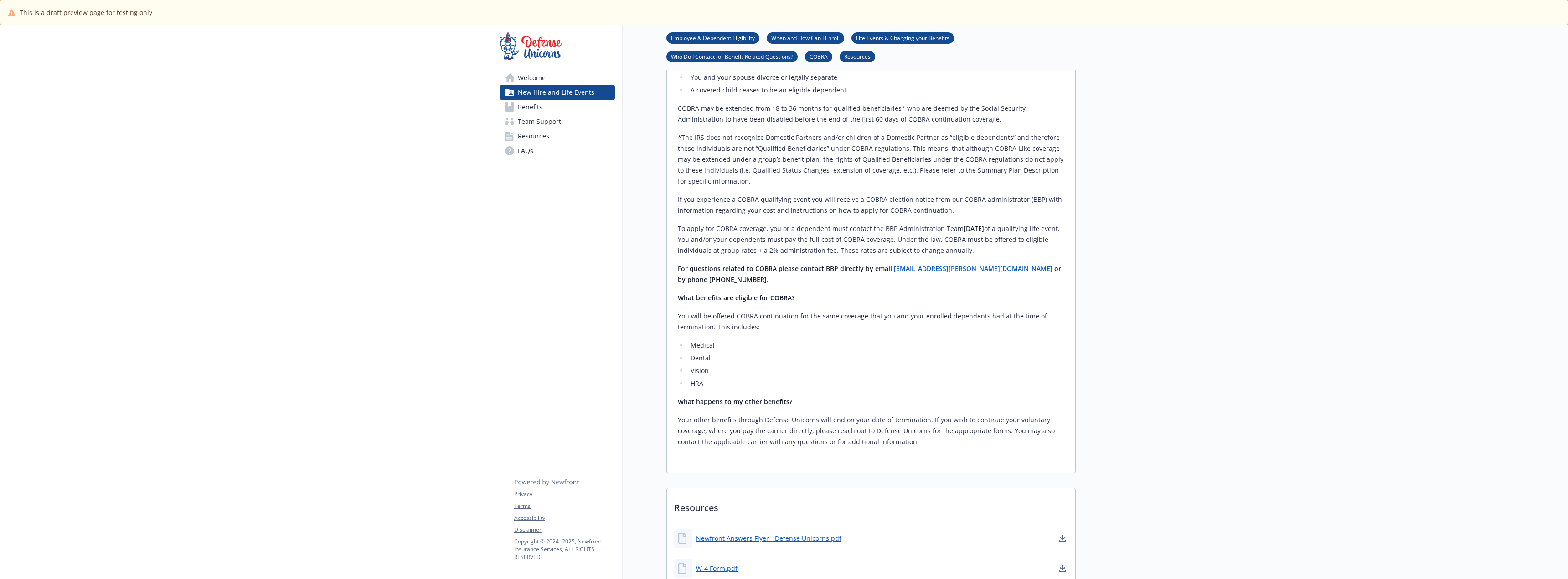
scroll to position [1758, 0]
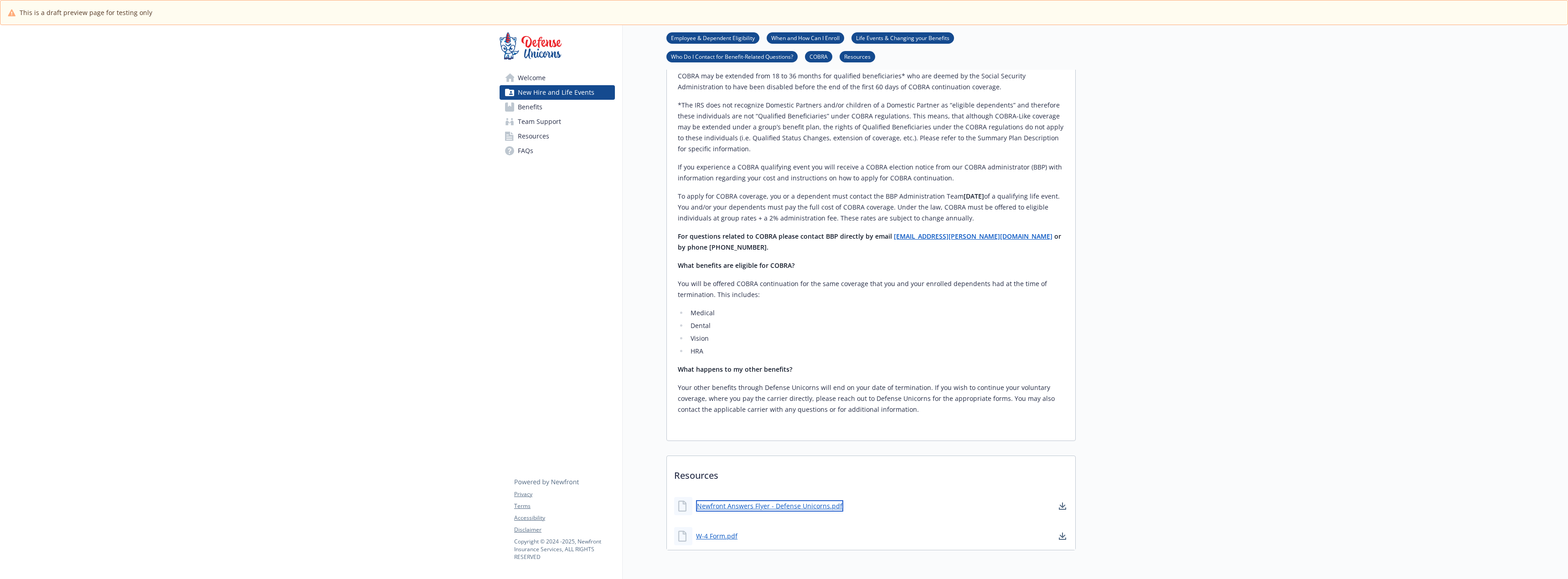
click at [782, 501] on link "Newfront Answers Flyer - Defense Unicorns.pdf" at bounding box center [770, 506] width 147 height 11
click at [720, 530] on link "W-4 Form.pdf" at bounding box center [717, 536] width 43 height 11
click at [552, 110] on link "Benefits" at bounding box center [557, 107] width 116 height 14
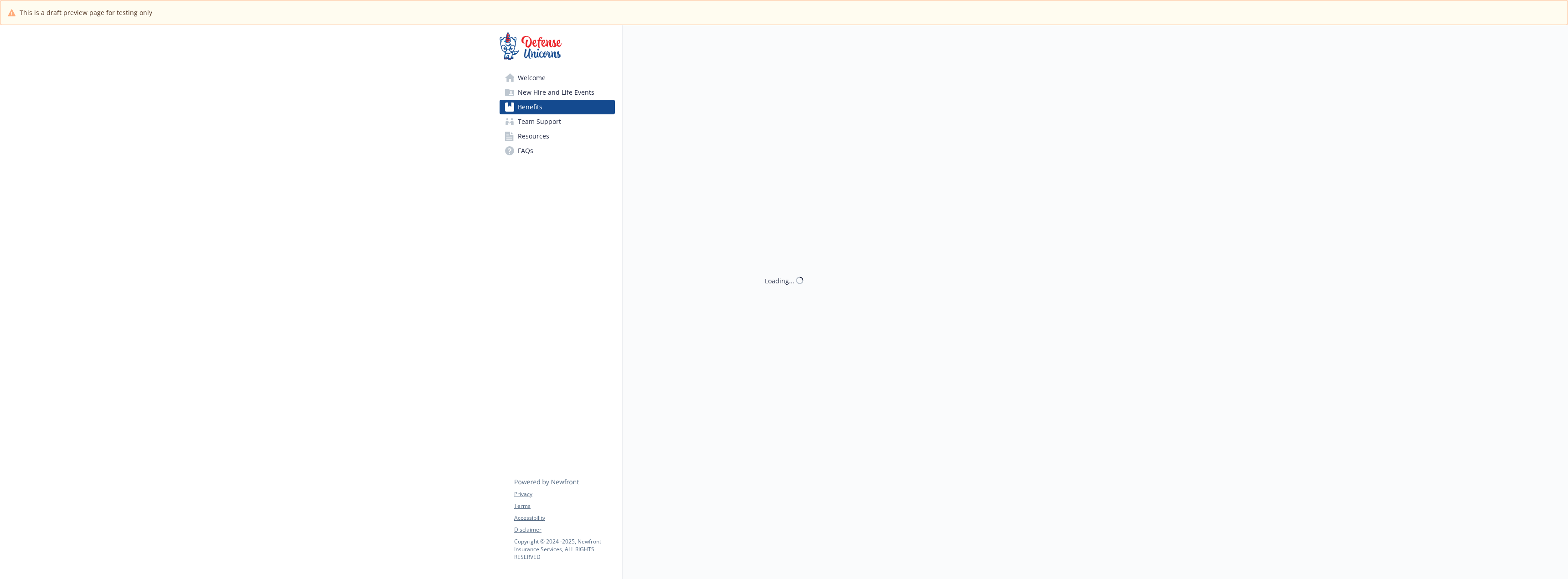
scroll to position [624, 0]
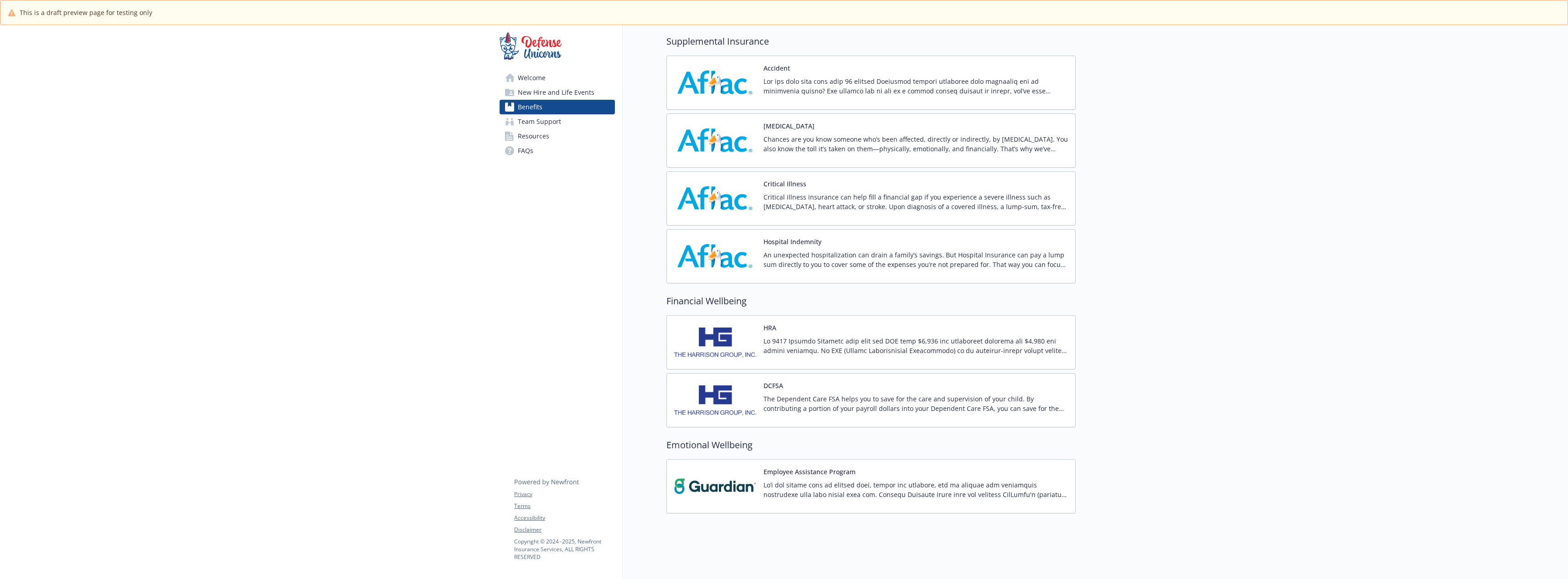
click at [782, 76] on p at bounding box center [915, 86] width 305 height 19
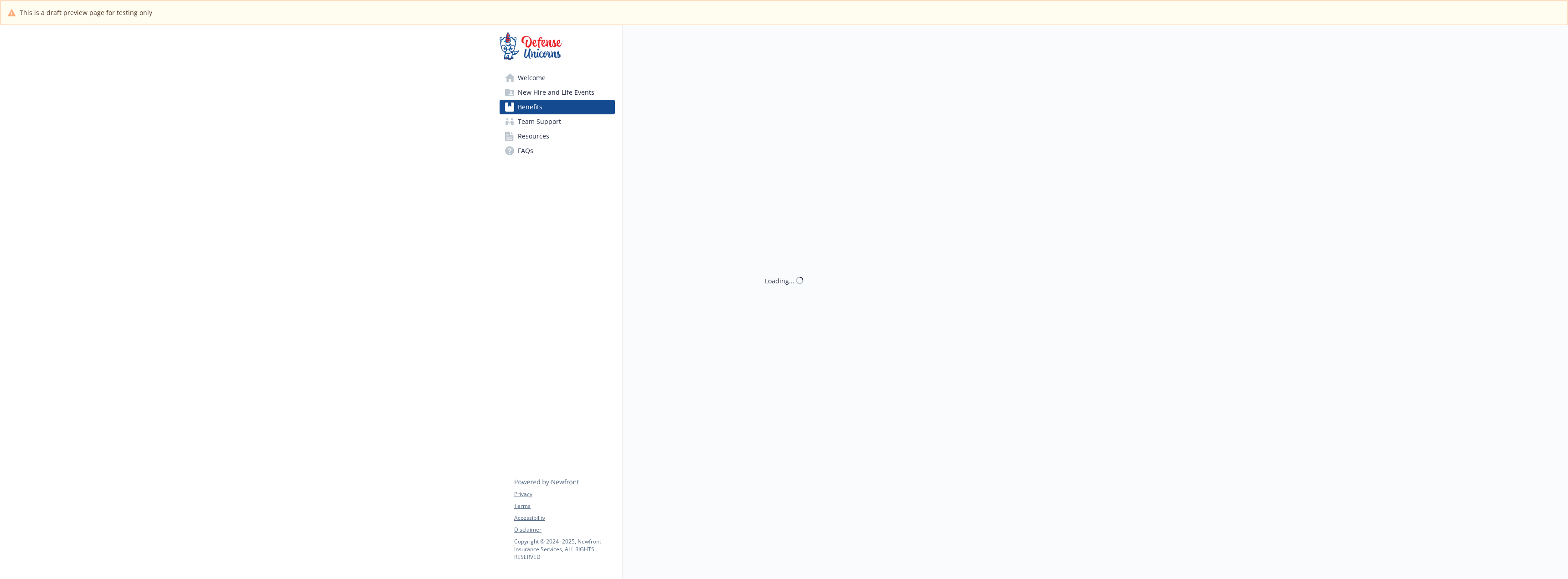
scroll to position [624, 0]
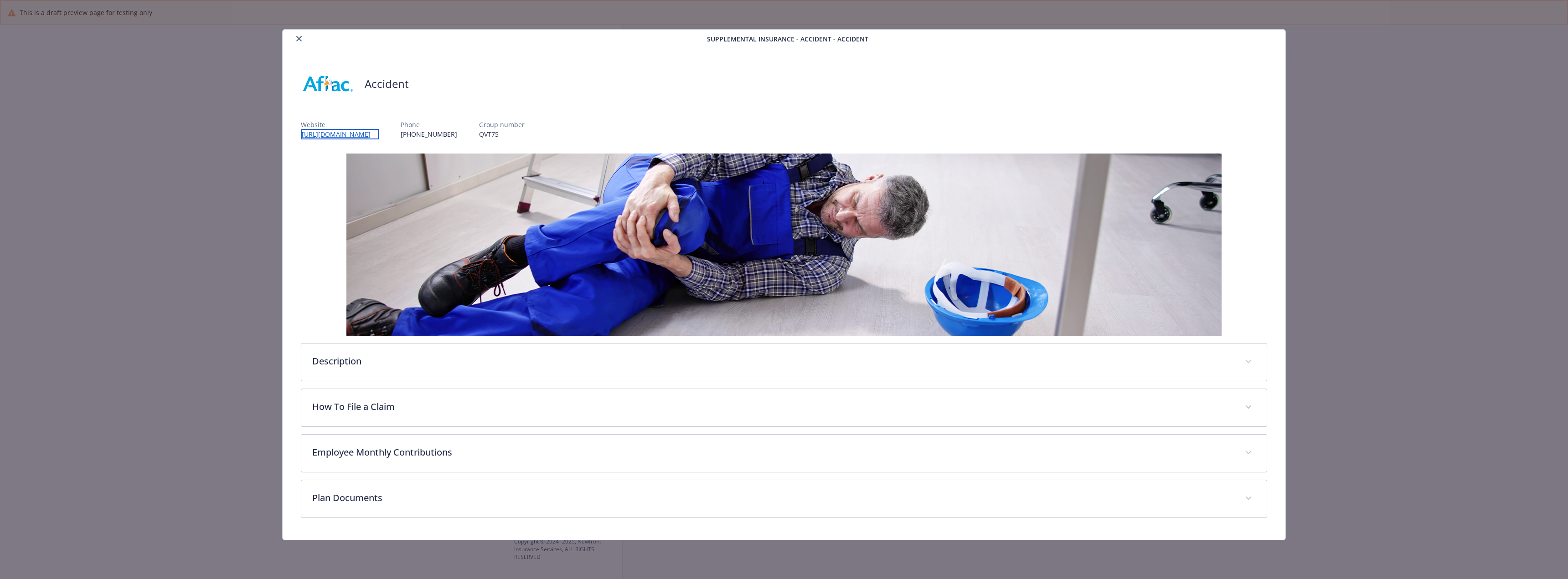
click at [379, 135] on link "https://www.aflac.com/business/products/accident-insurance.aspx" at bounding box center [340, 134] width 78 height 11
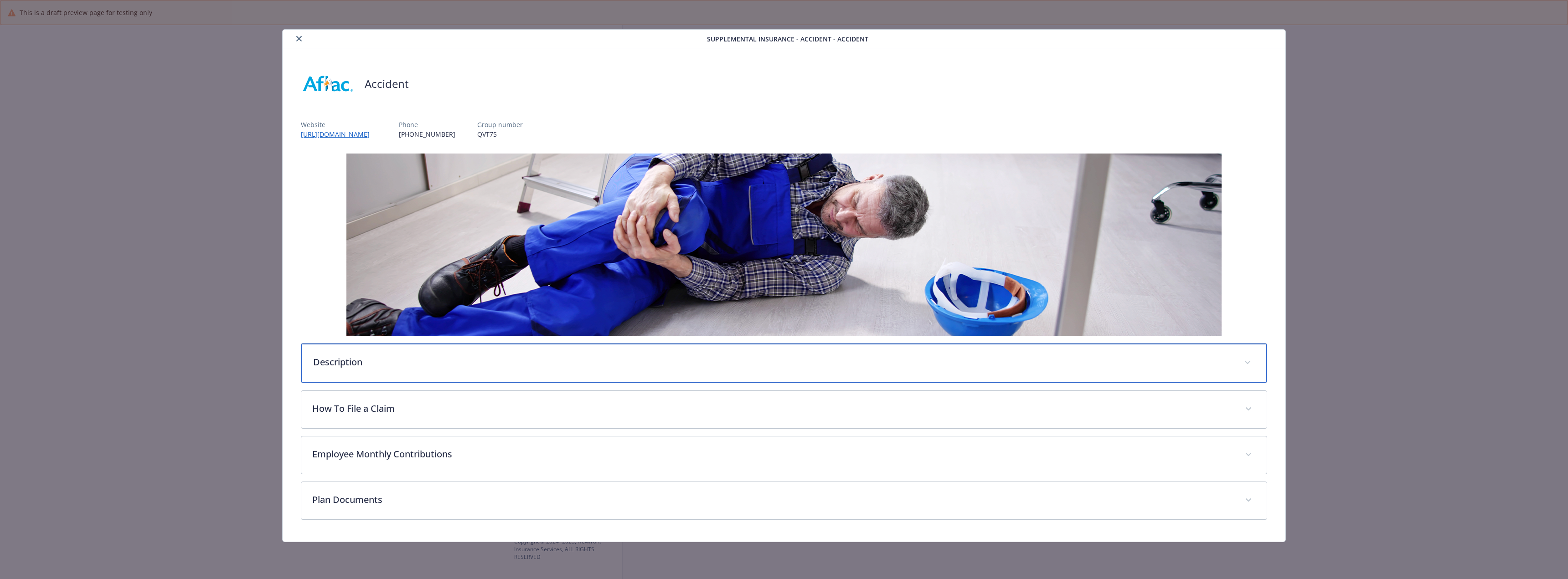
click at [535, 361] on p "Description" at bounding box center [773, 362] width 920 height 13
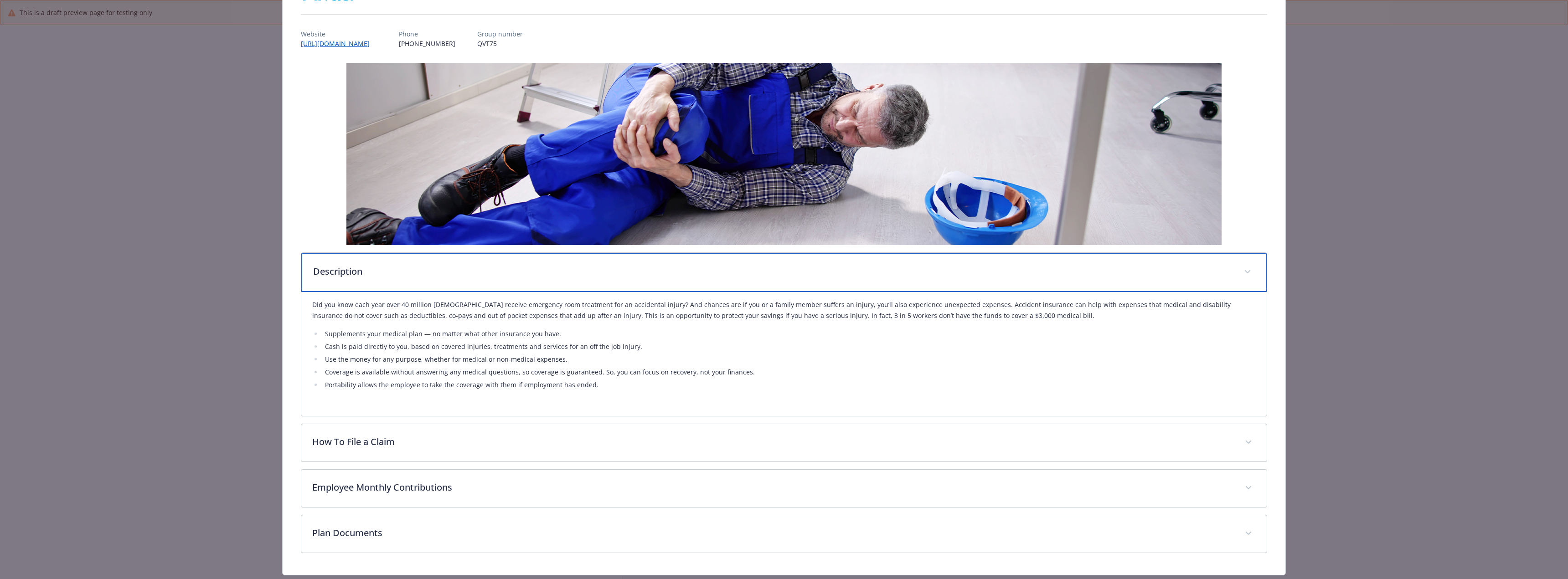
scroll to position [91, 0]
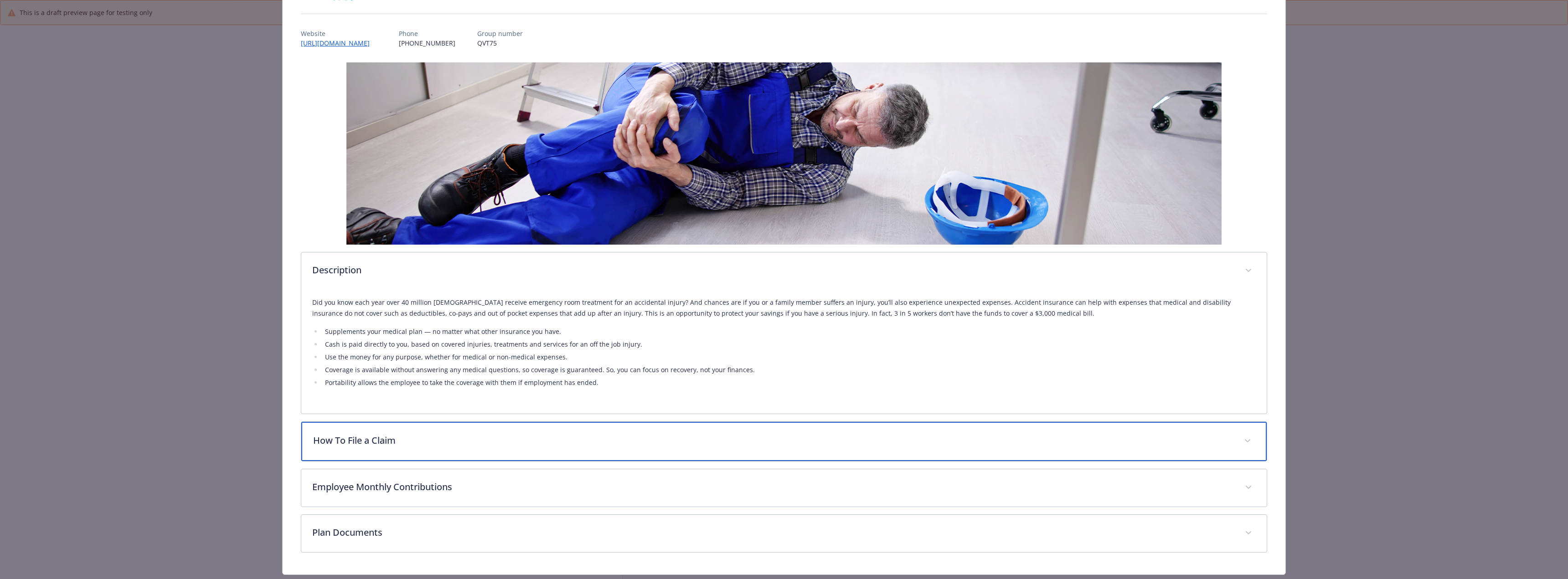
click at [480, 435] on p "How To File a Claim" at bounding box center [773, 440] width 920 height 13
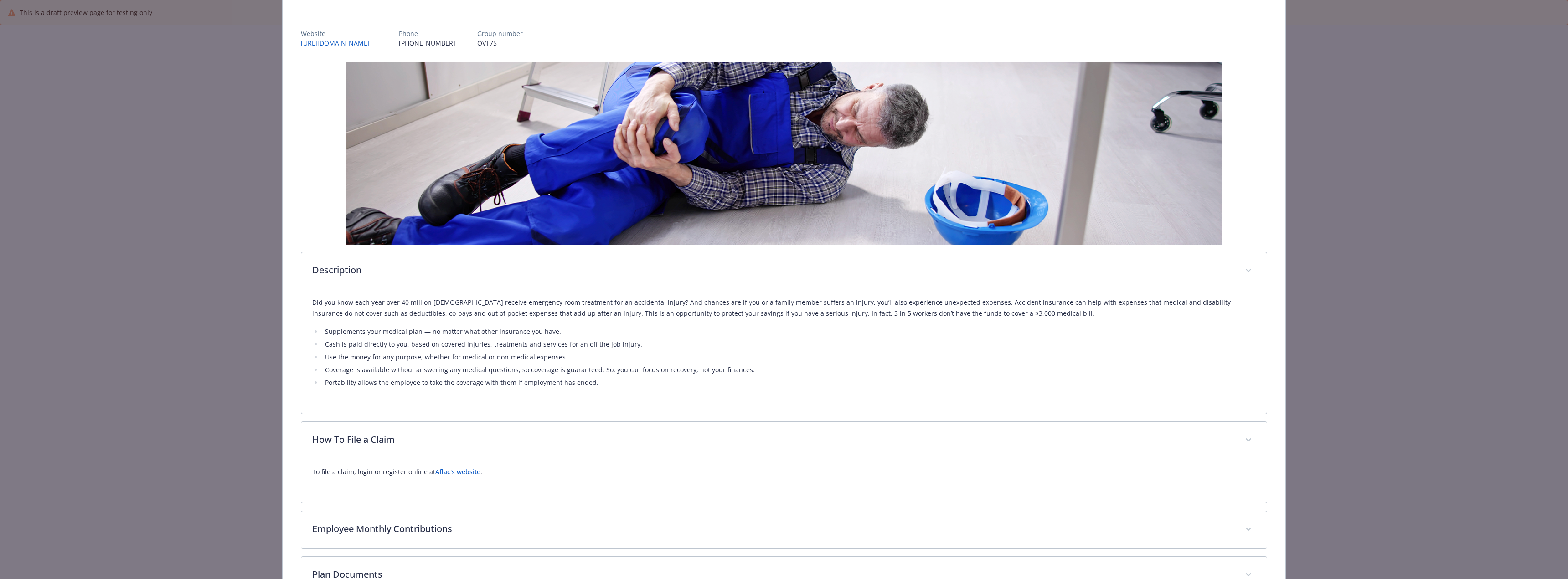
click at [449, 472] on link "Aflac's website" at bounding box center [457, 472] width 45 height 9
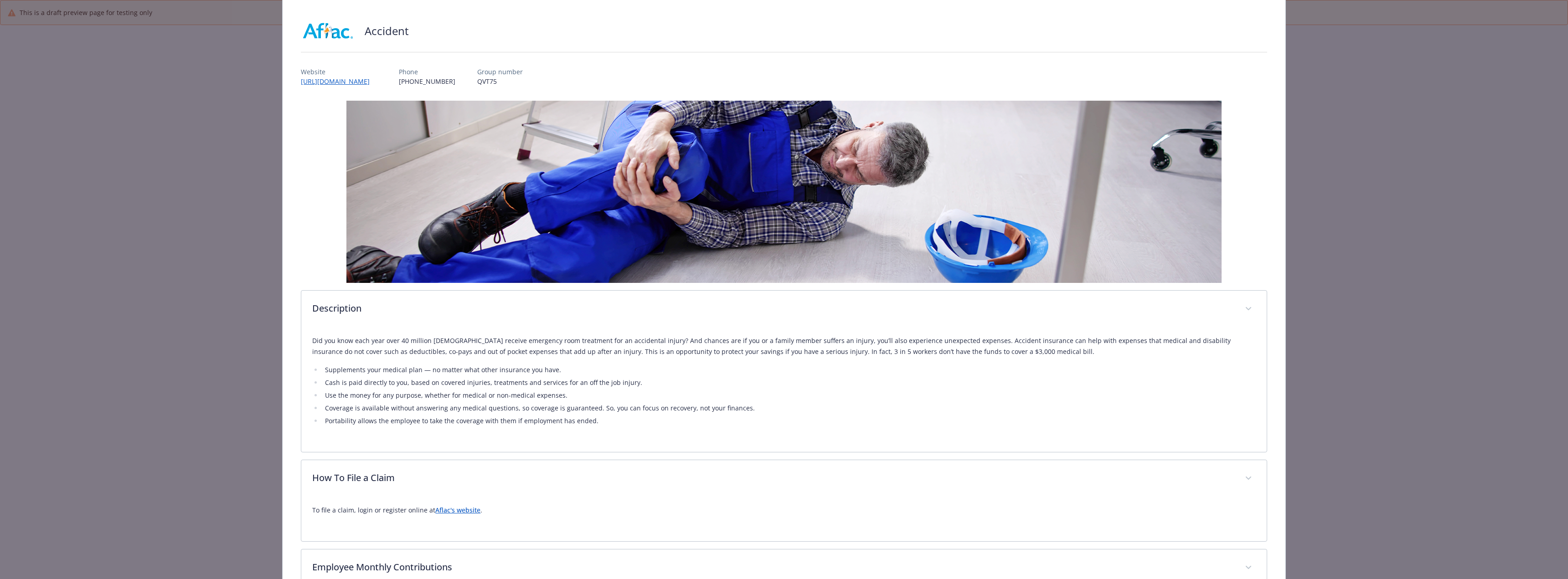
scroll to position [0, 0]
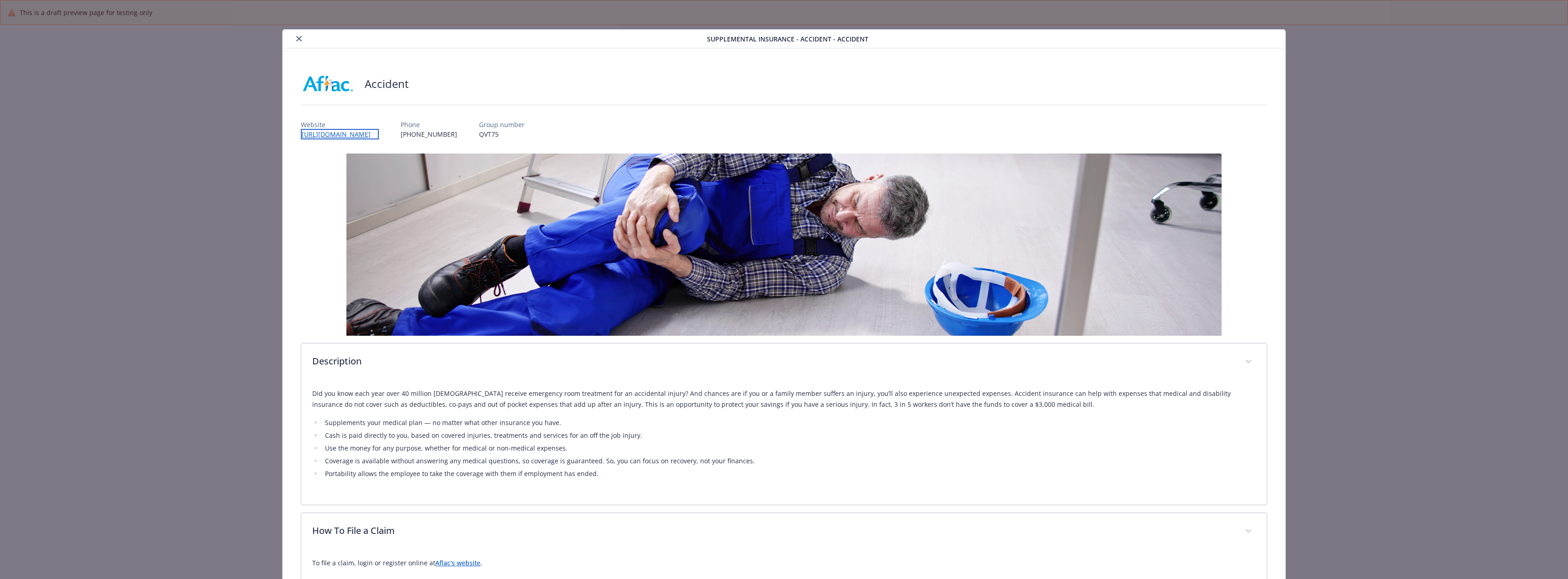
click at [379, 136] on link "https://www.aflac.com/business/products/accident-insurance.aspx" at bounding box center [340, 134] width 78 height 11
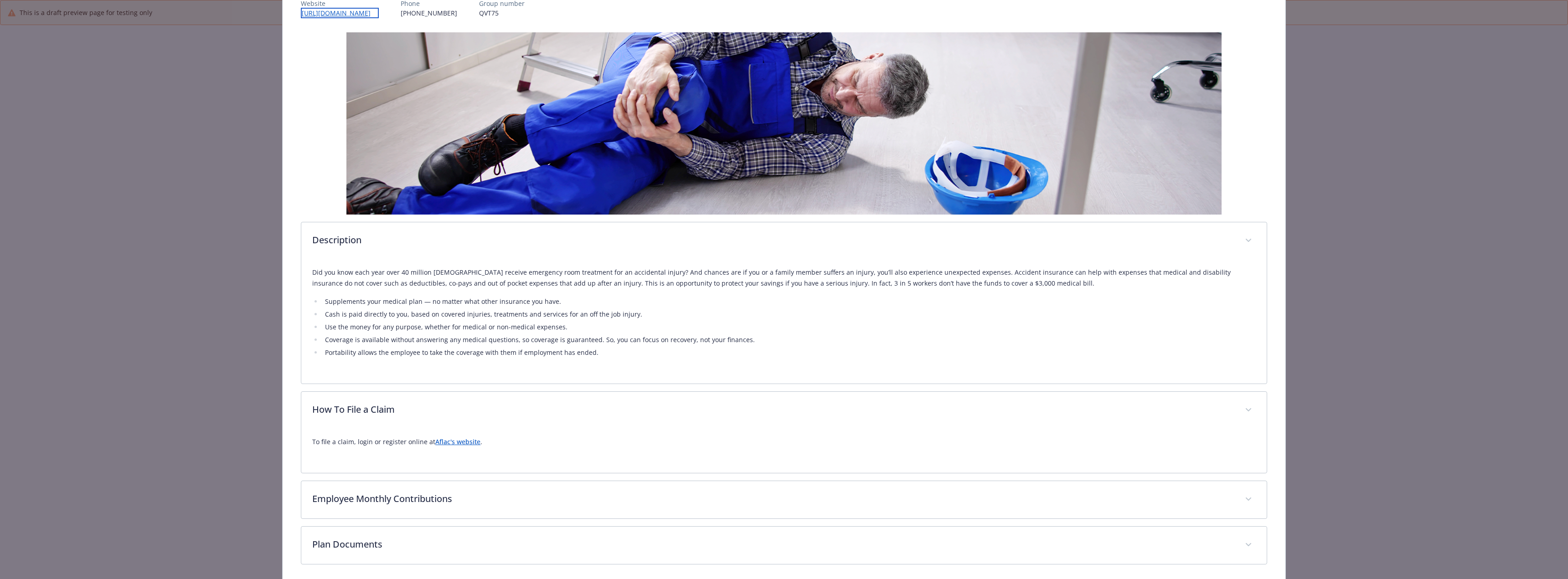
scroll to position [159, 0]
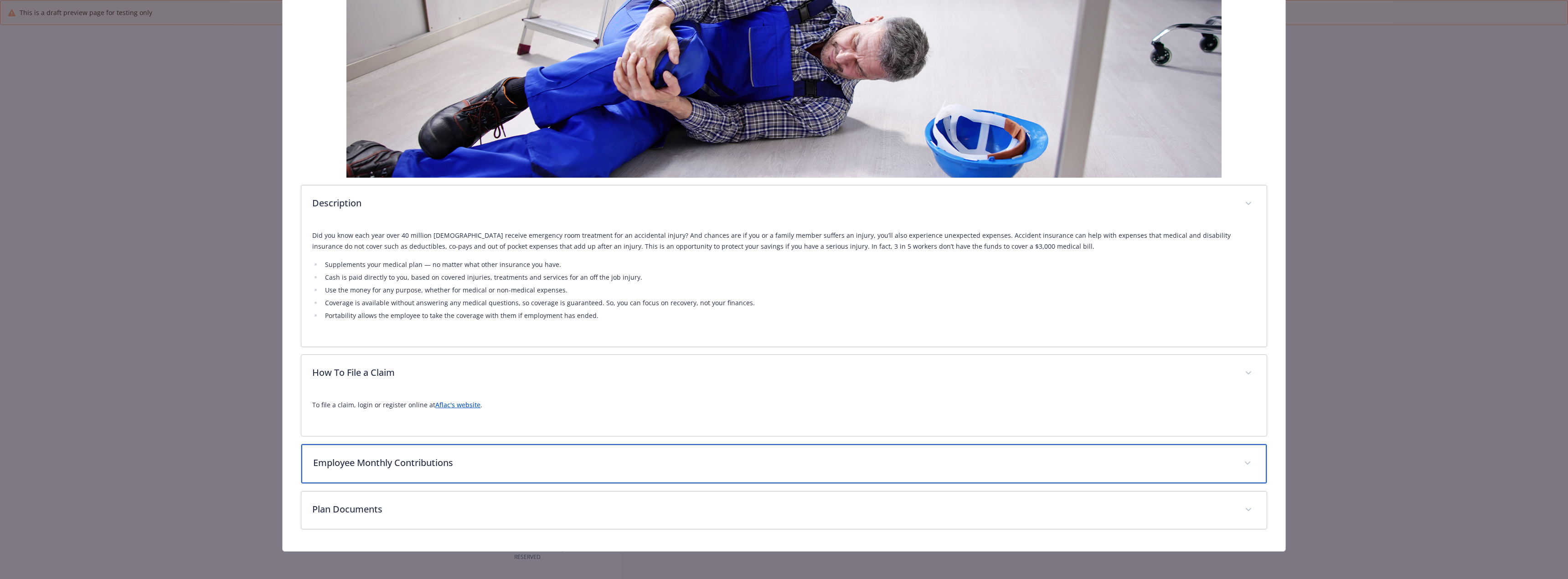
click at [436, 457] on p "Employee Monthly Contributions" at bounding box center [773, 463] width 920 height 13
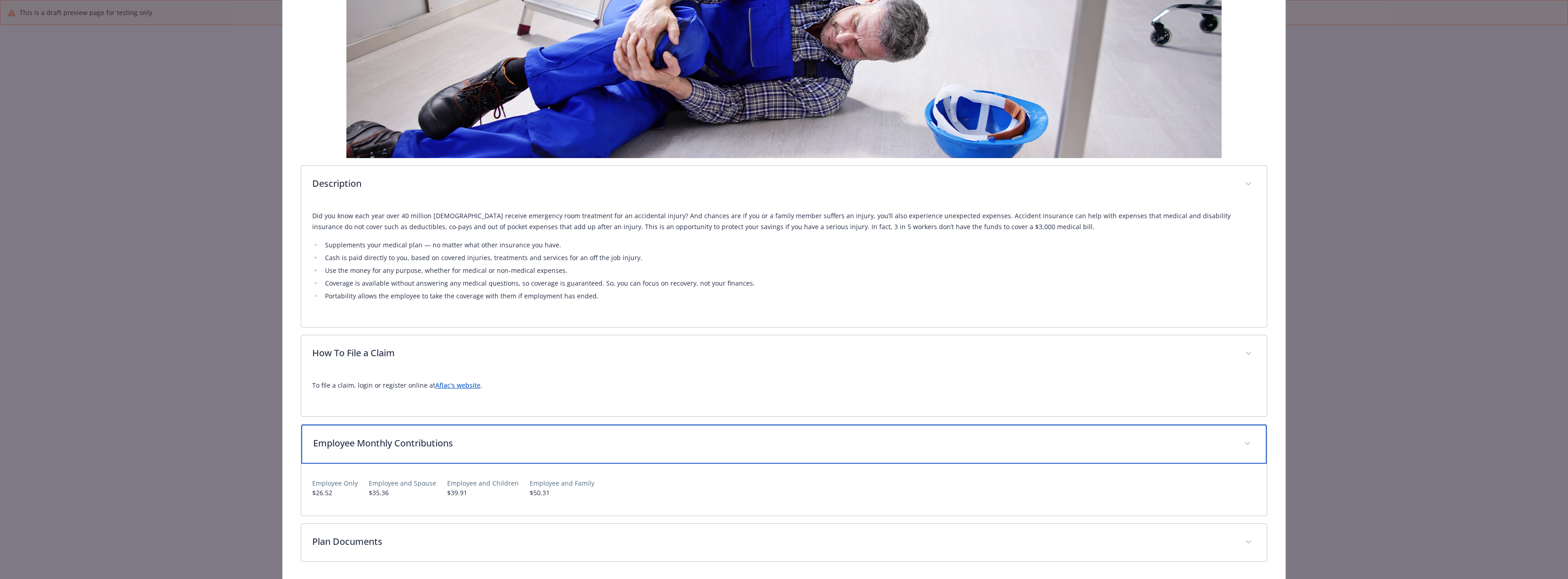
scroll to position [212, 0]
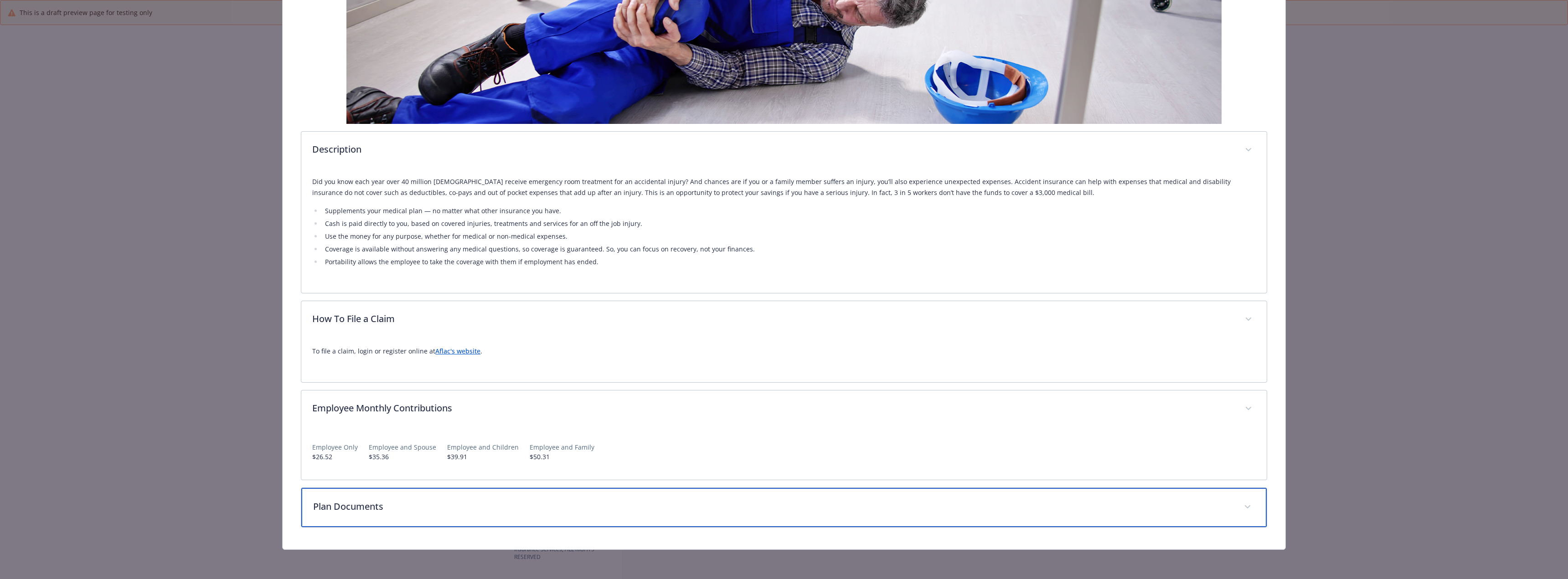
click at [490, 504] on p "Plan Documents" at bounding box center [773, 506] width 920 height 13
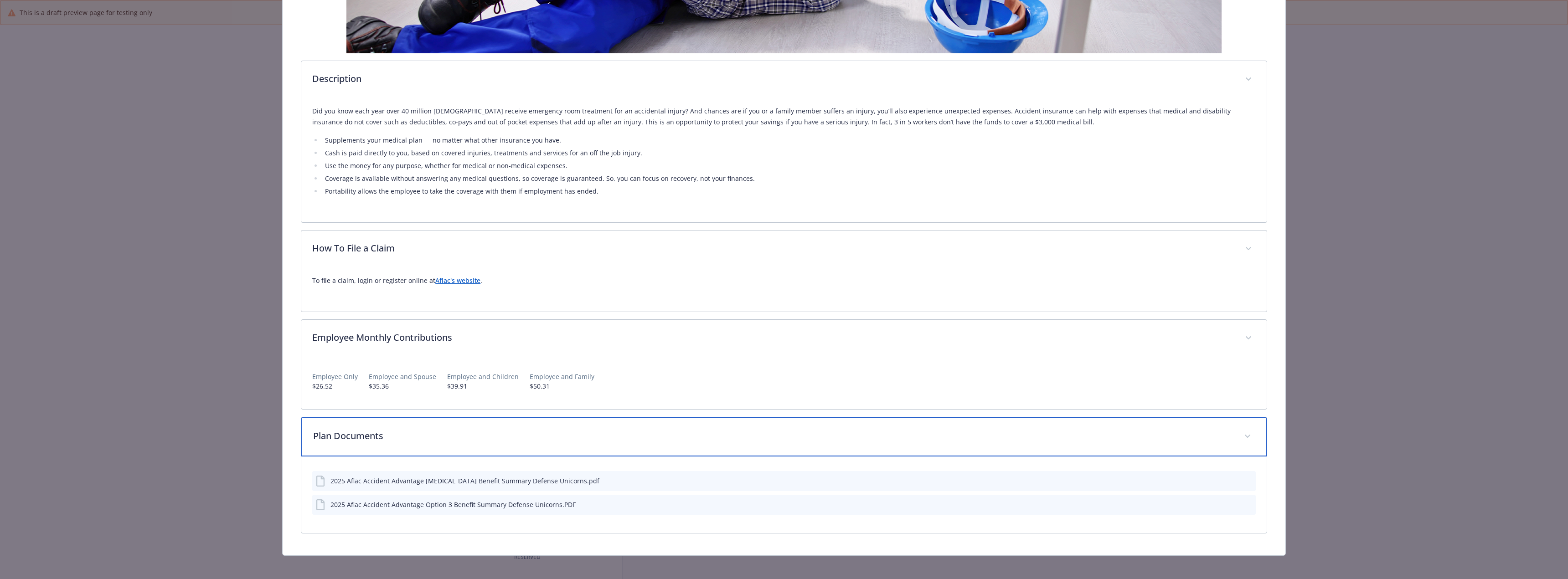
scroll to position [289, 0]
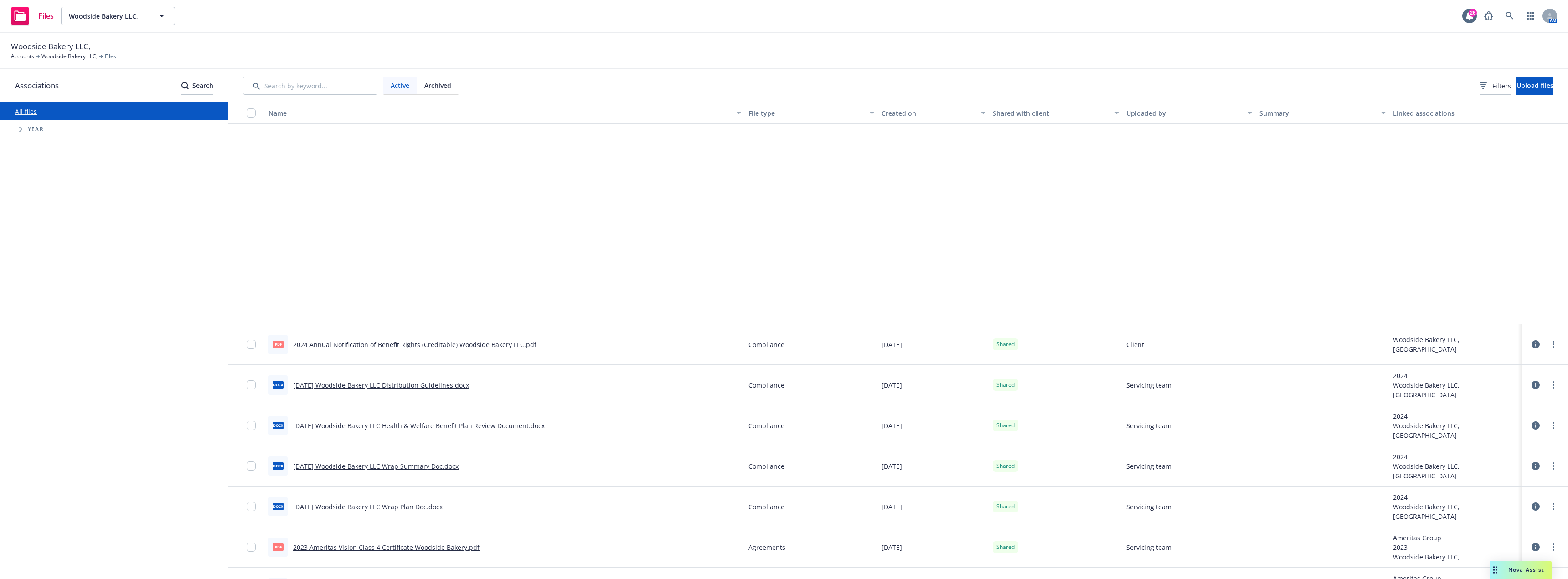
scroll to position [272, 0]
